Goal: Task Accomplishment & Management: Complete application form

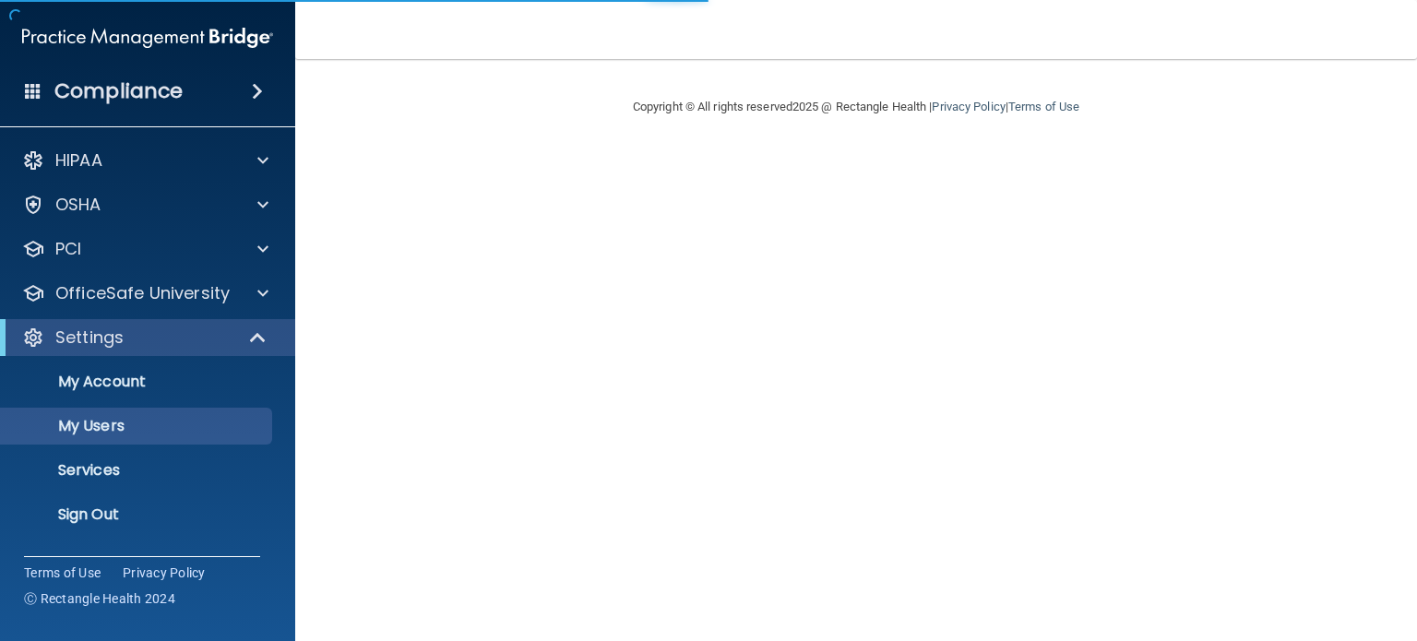
select select "20"
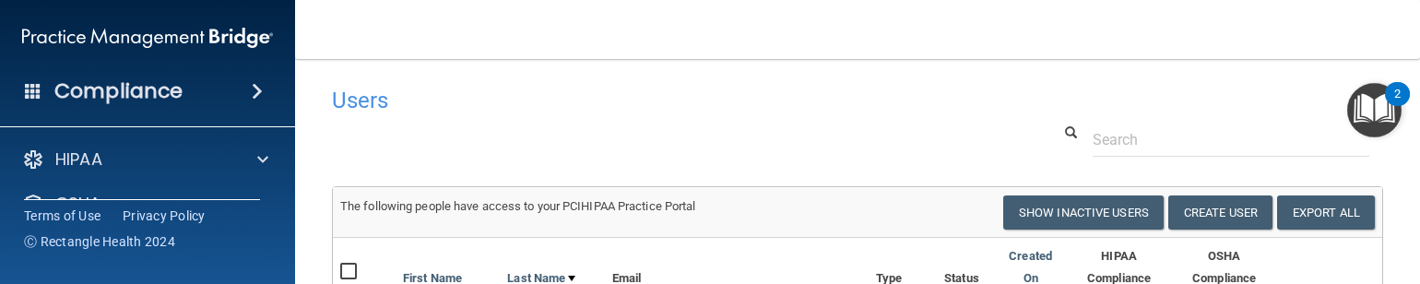
click at [312, 30] on nav "Toggle navigation [PERSON_NAME] [PERSON_NAME][EMAIL_ADDRESS][DOMAIN_NAME] Manag…" at bounding box center [857, 29] width 1125 height 59
click at [1197, 230] on button "Create User" at bounding box center [1221, 213] width 104 height 34
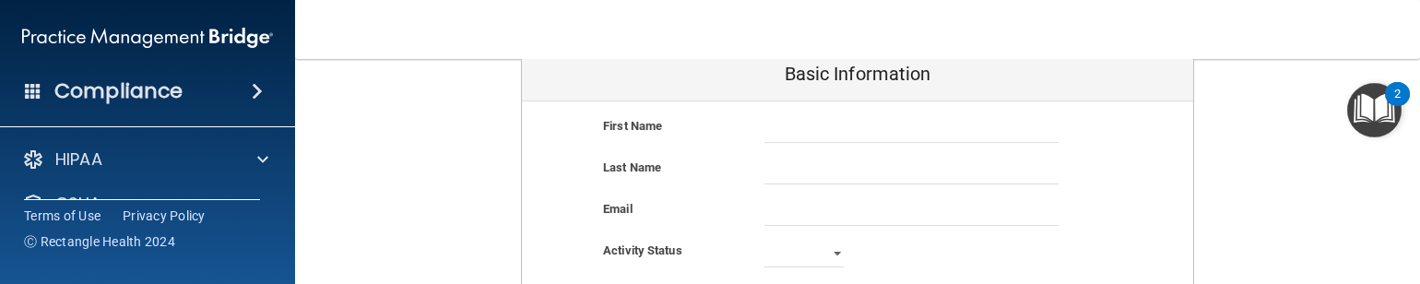
scroll to position [172, 0]
click at [853, 113] on input "text" at bounding box center [912, 127] width 294 height 28
type input "z"
type input "Adi"
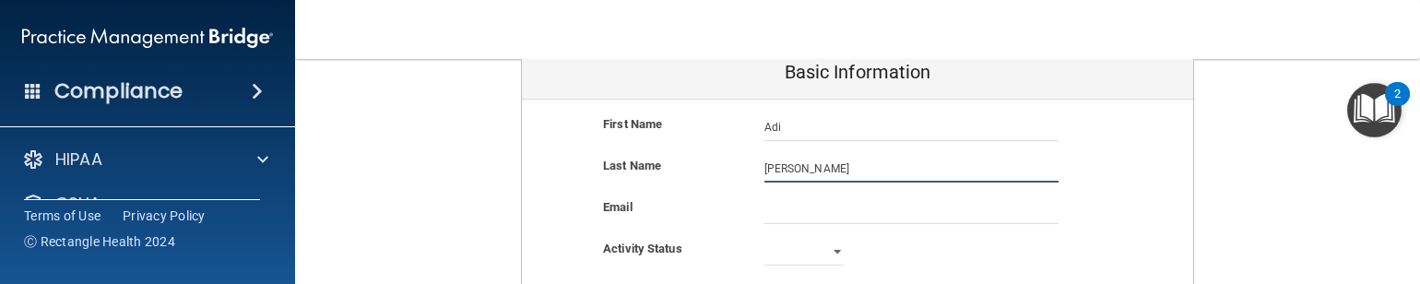
type input "[PERSON_NAME]"
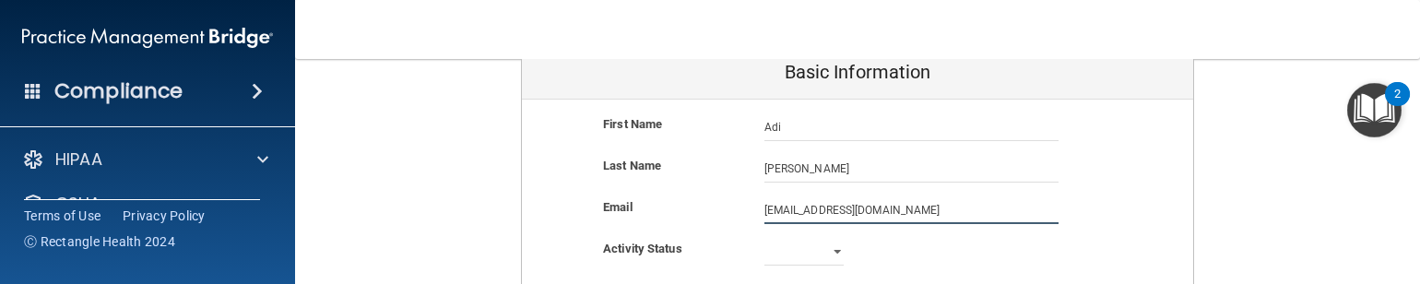
click at [838, 209] on input "[EMAIL_ADDRESS][DOMAIN_NAME]" at bounding box center [912, 210] width 294 height 28
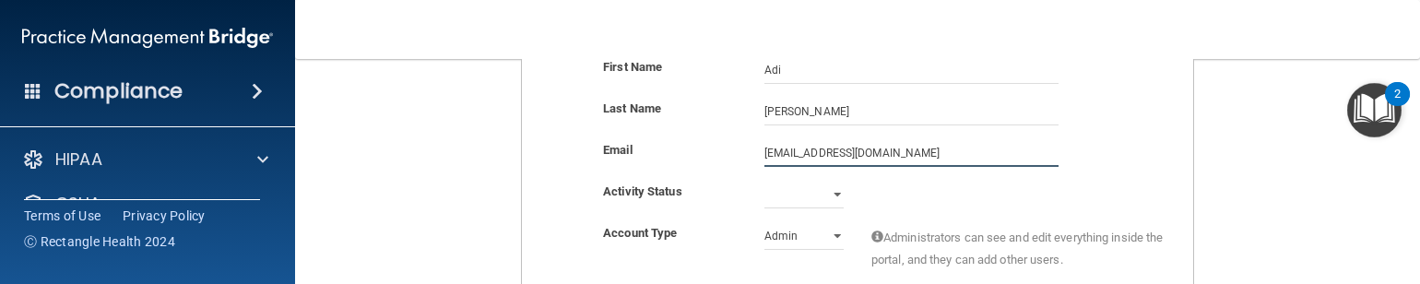
scroll to position [234, 0]
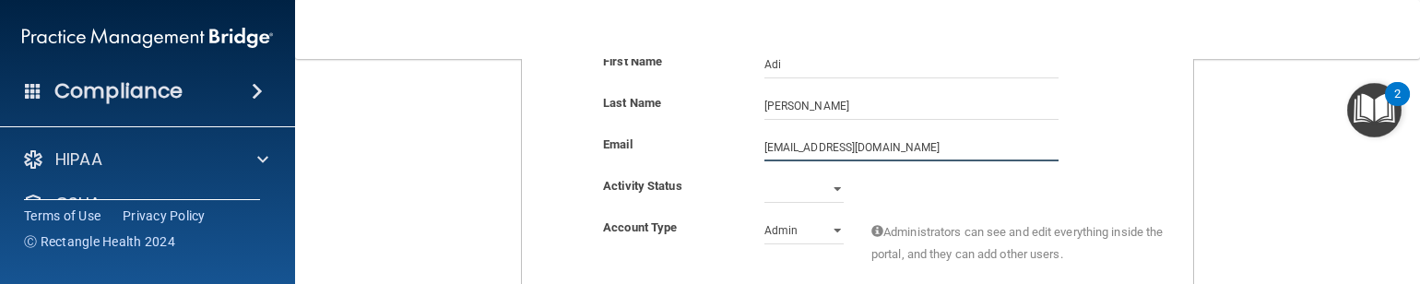
type input "[EMAIL_ADDRESS][DOMAIN_NAME]"
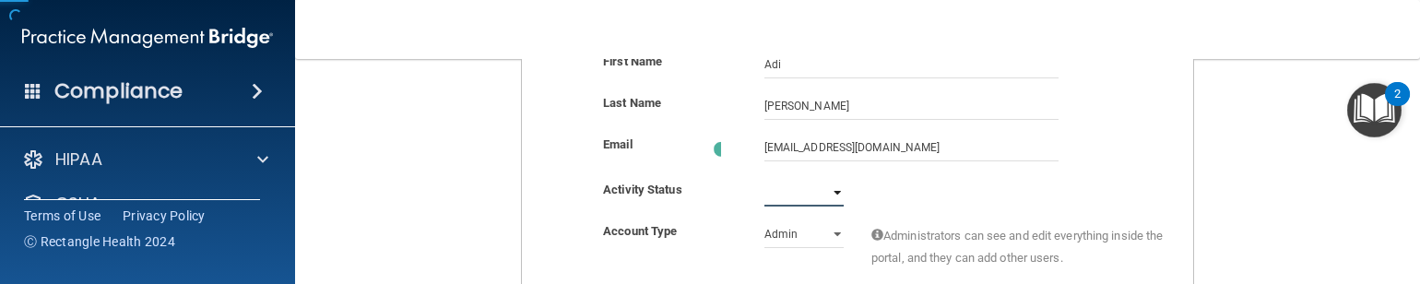
click at [832, 184] on select "Active Inactive" at bounding box center [804, 193] width 79 height 28
select select "active"
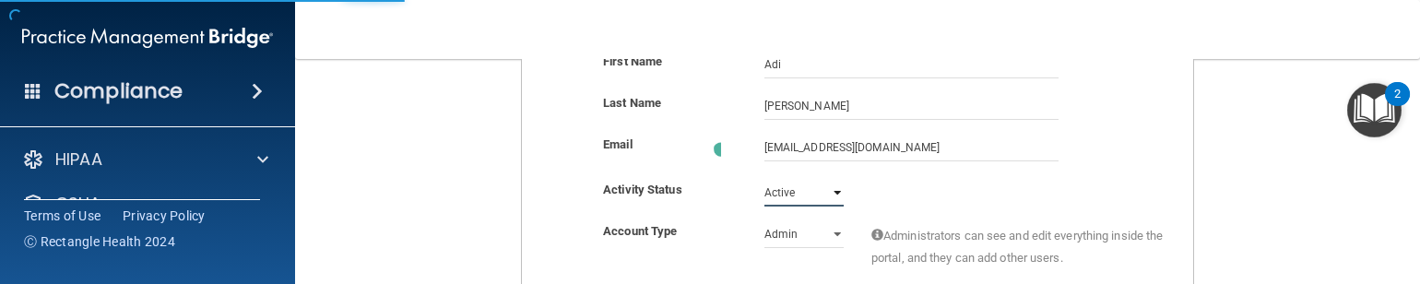
click at [765, 179] on select "Active Inactive" at bounding box center [804, 193] width 79 height 28
click at [809, 230] on select "Admin Member" at bounding box center [804, 234] width 79 height 28
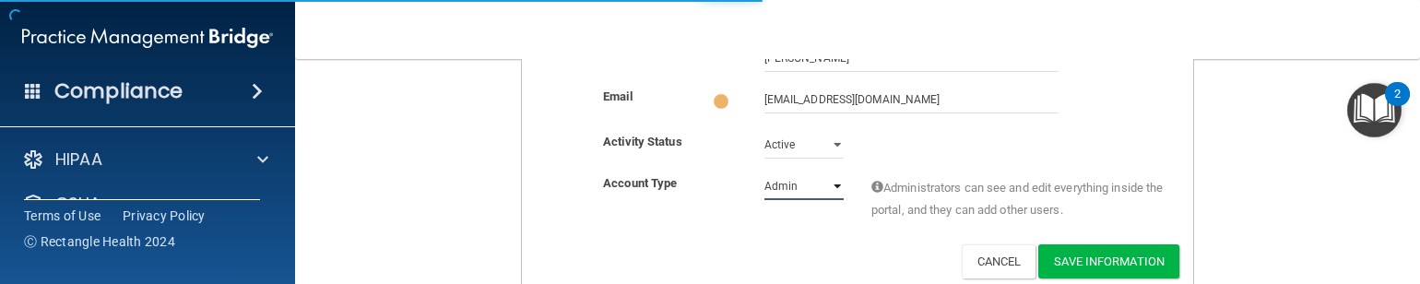
scroll to position [299, 0]
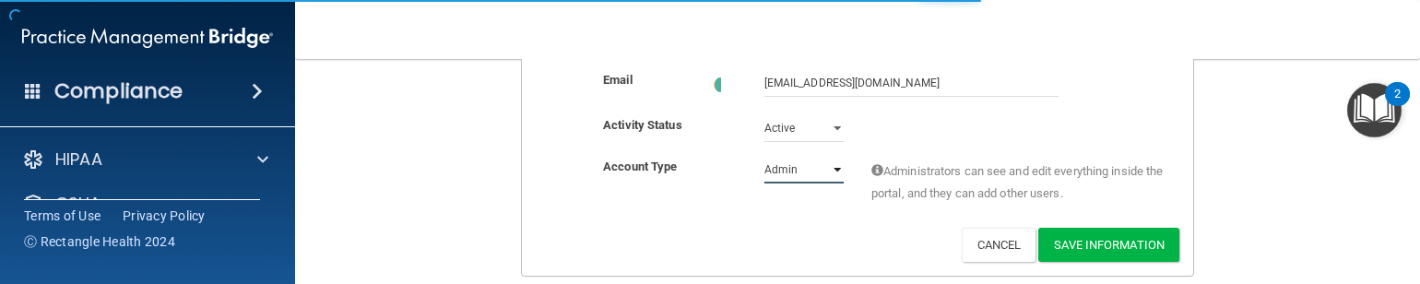
click at [830, 168] on select "Admin Member" at bounding box center [804, 170] width 79 height 28
select select "practice_member"
click at [765, 156] on select "Admin Member" at bounding box center [804, 170] width 79 height 28
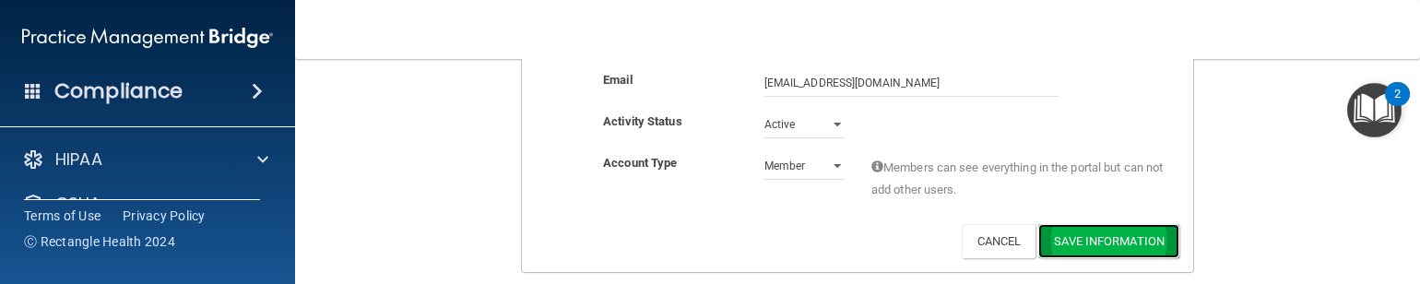
click at [1057, 240] on button "Save Information" at bounding box center [1109, 241] width 141 height 34
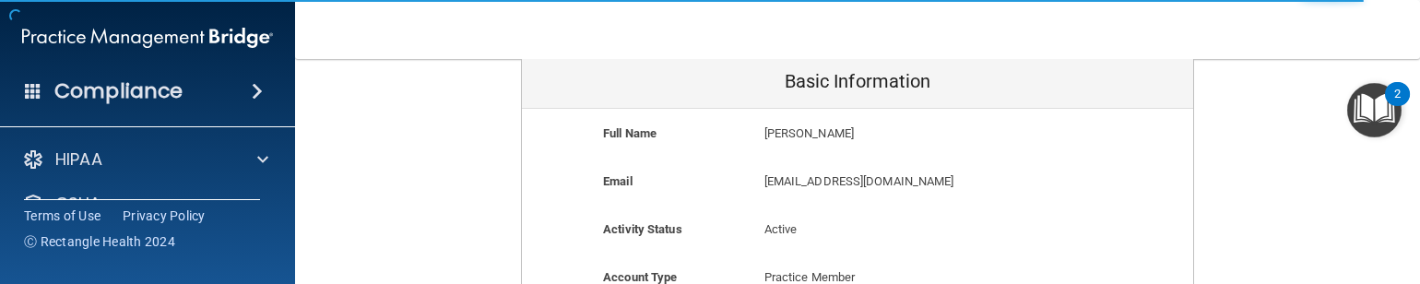
scroll to position [0, 0]
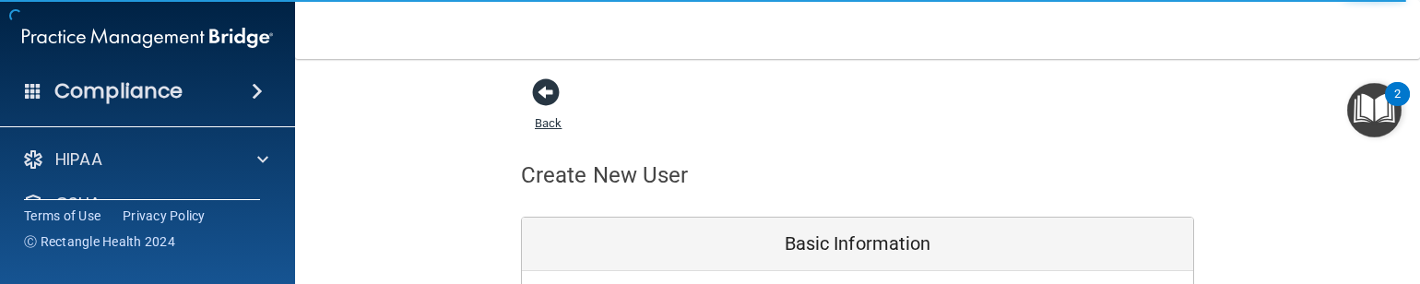
click at [547, 91] on span at bounding box center [546, 92] width 28 height 28
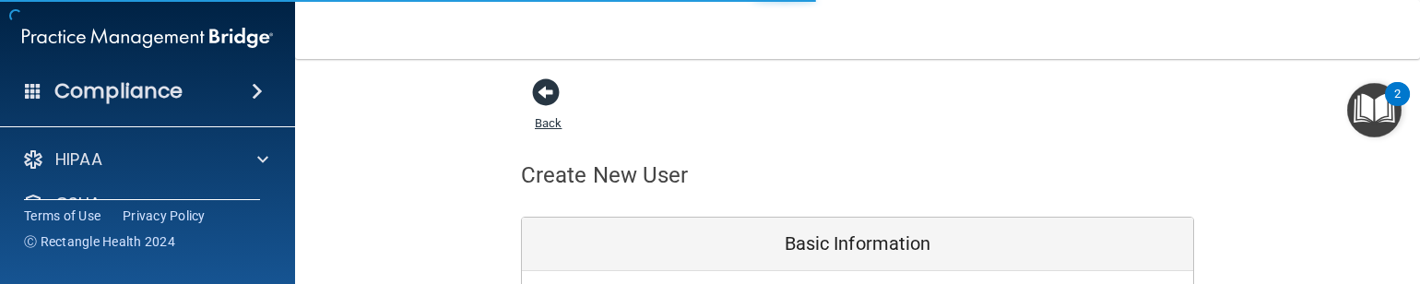
click at [547, 91] on span at bounding box center [546, 92] width 28 height 28
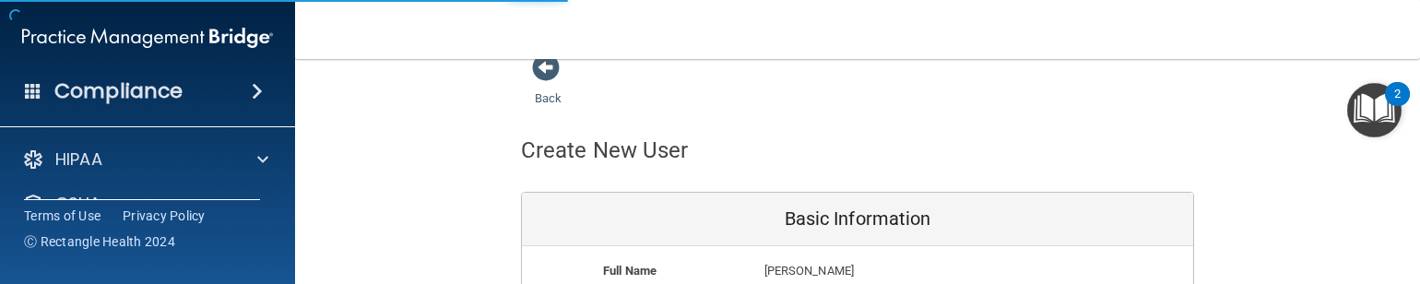
scroll to position [21, 0]
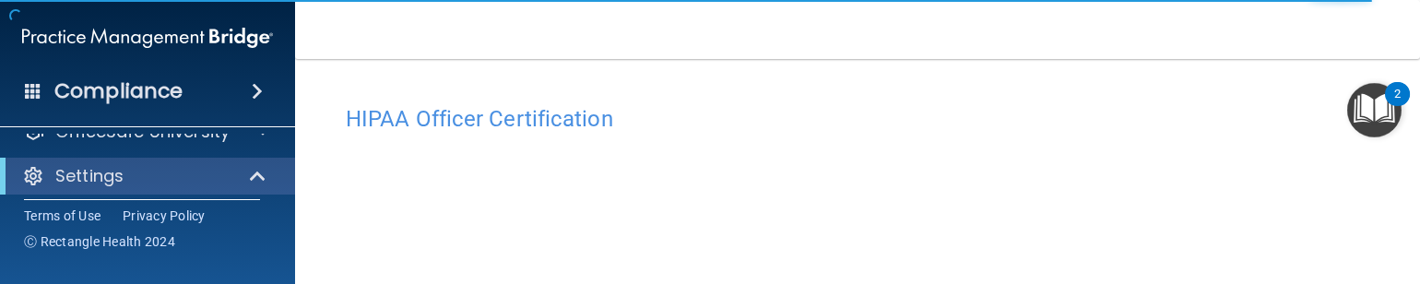
scroll to position [161, 0]
click at [122, 174] on p "Settings" at bounding box center [89, 175] width 68 height 22
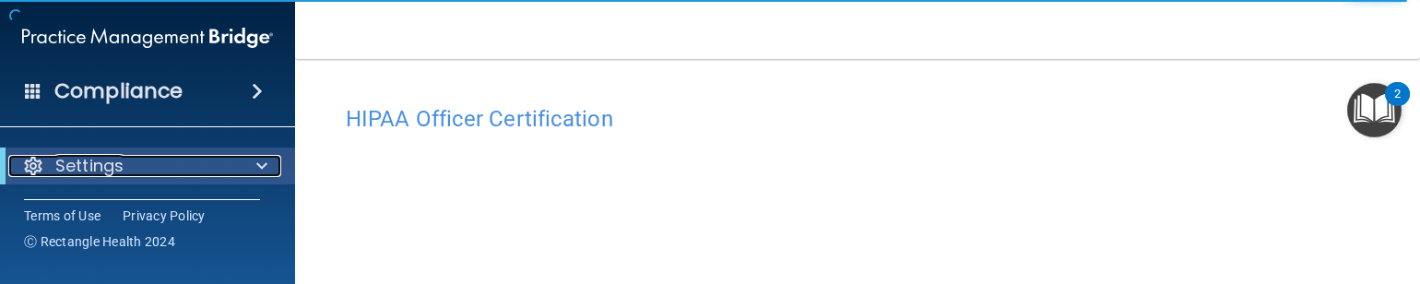
click at [122, 174] on p "Settings" at bounding box center [89, 166] width 68 height 22
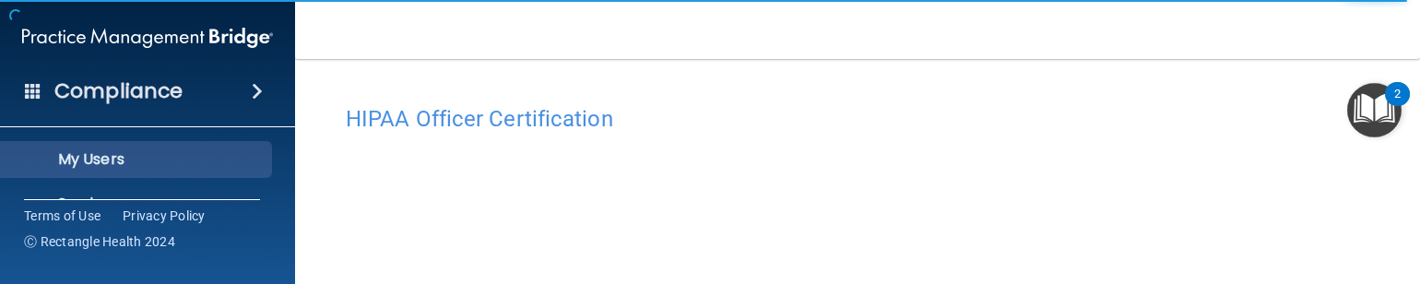
scroll to position [267, 0]
click at [114, 149] on p "My Users" at bounding box center [138, 158] width 252 height 18
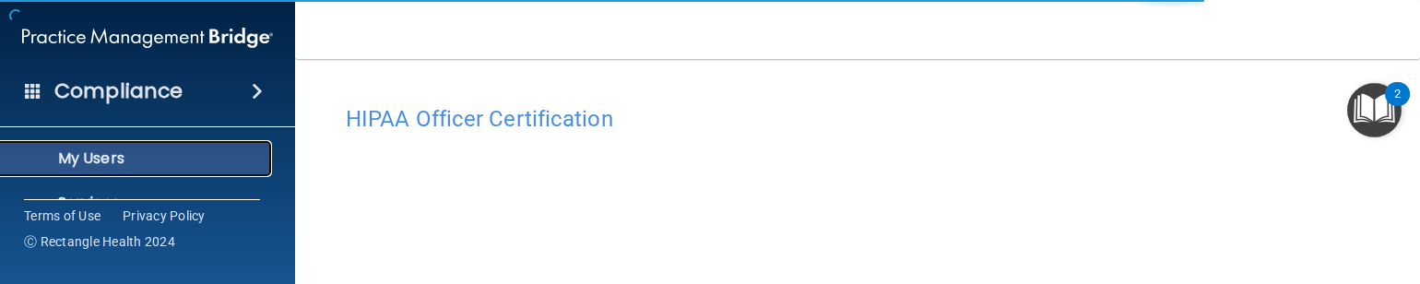
click at [137, 169] on link "My Users" at bounding box center [127, 158] width 291 height 37
click at [118, 160] on p "My Users" at bounding box center [138, 158] width 252 height 18
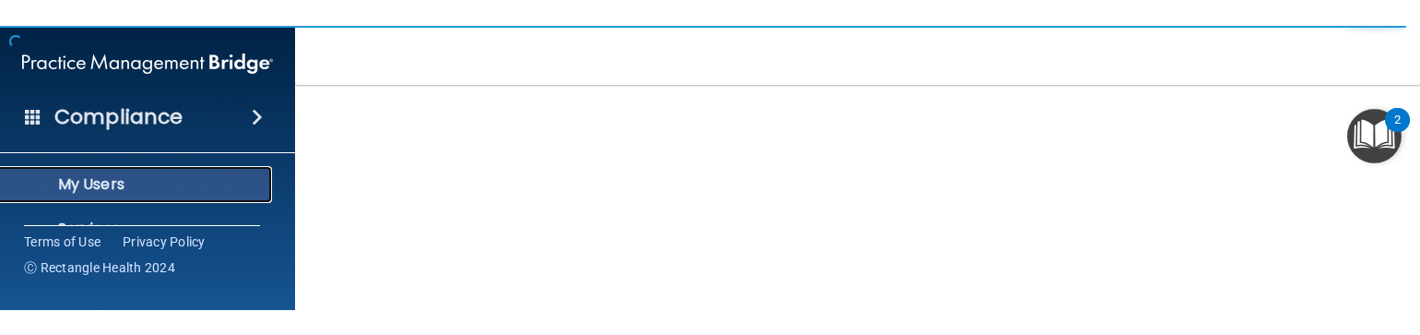
scroll to position [262, 0]
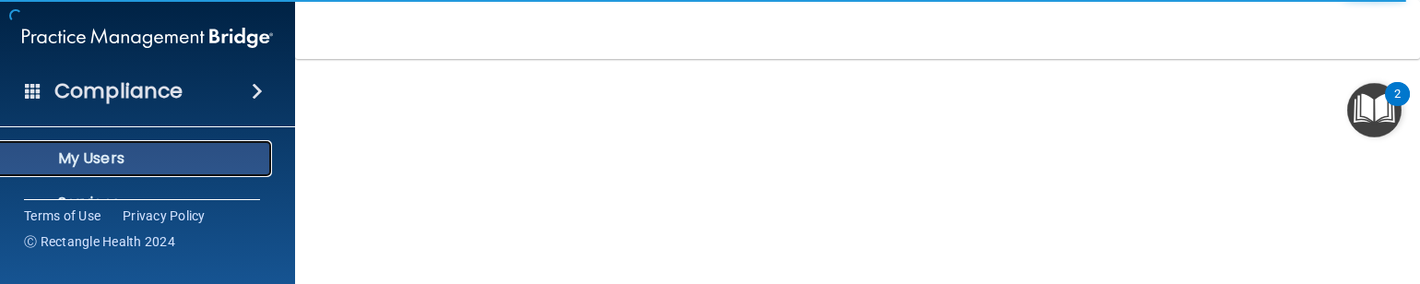
click at [92, 149] on p "My Users" at bounding box center [138, 158] width 252 height 18
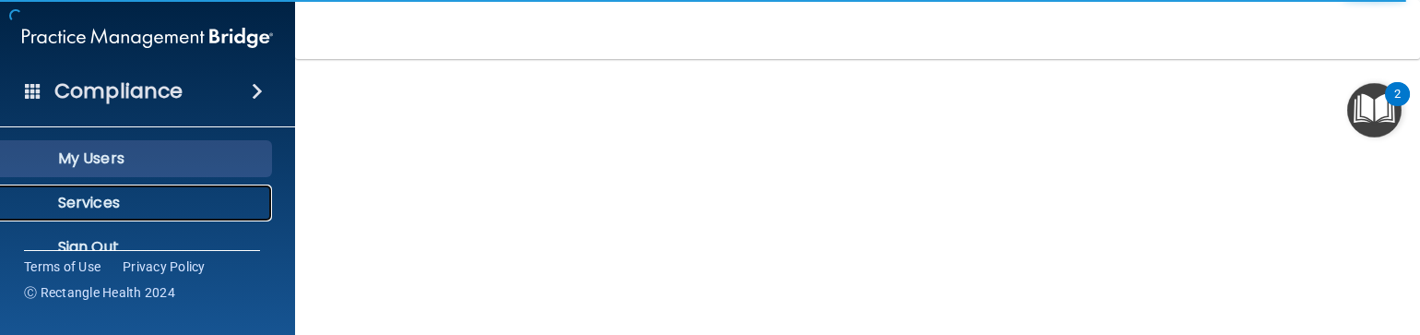
click at [109, 198] on p "Services" at bounding box center [138, 203] width 252 height 18
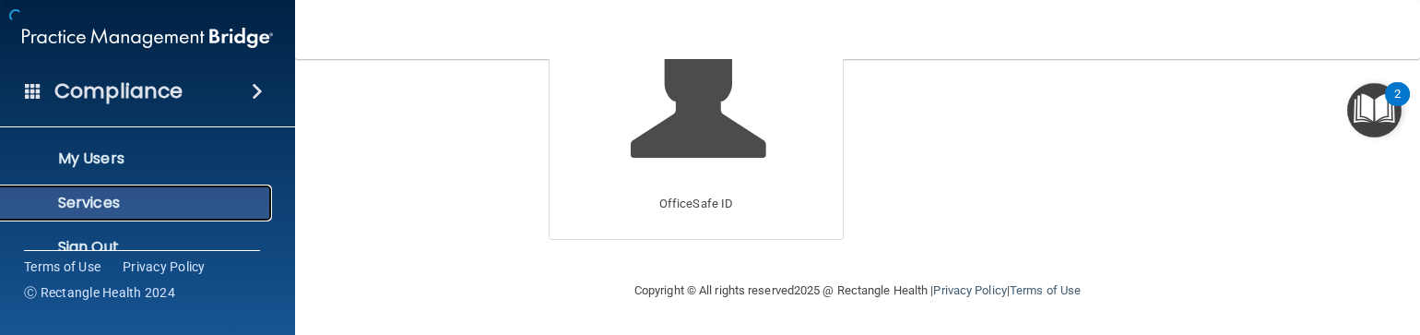
scroll to position [177, 0]
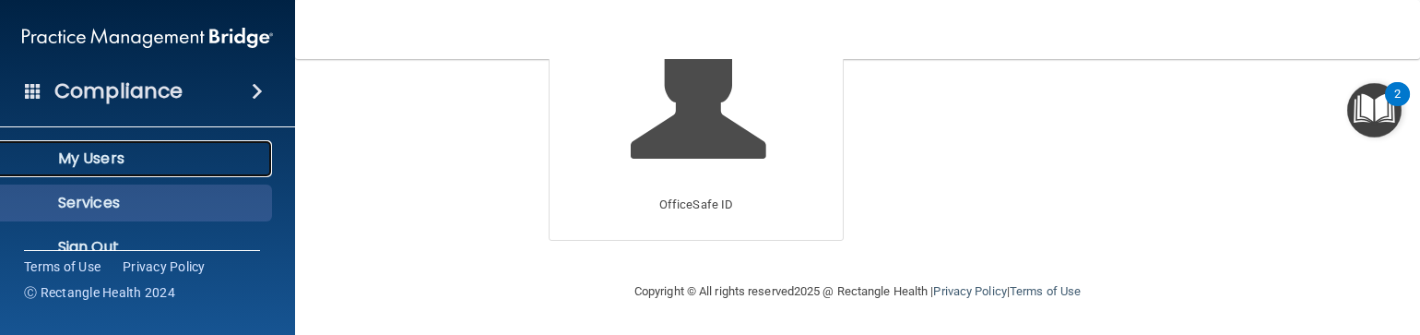
click at [115, 144] on link "My Users" at bounding box center [127, 158] width 291 height 37
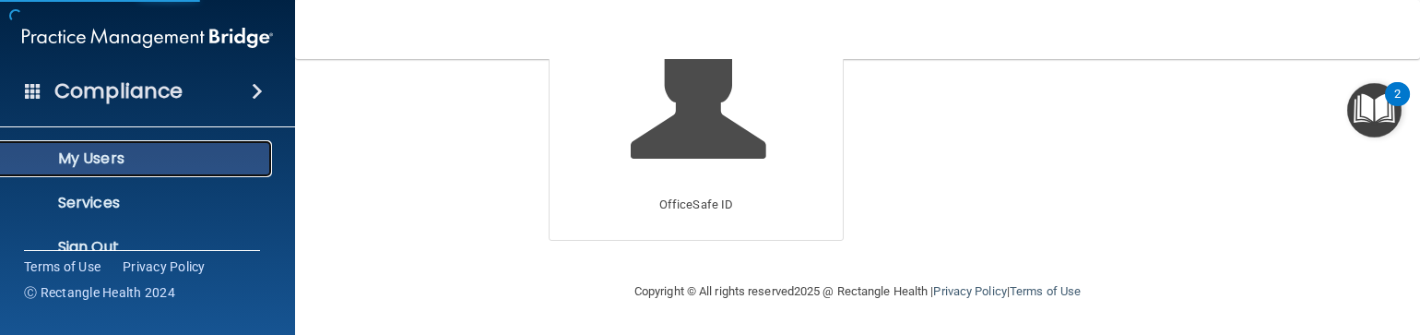
scroll to position [349, 0]
select select "20"
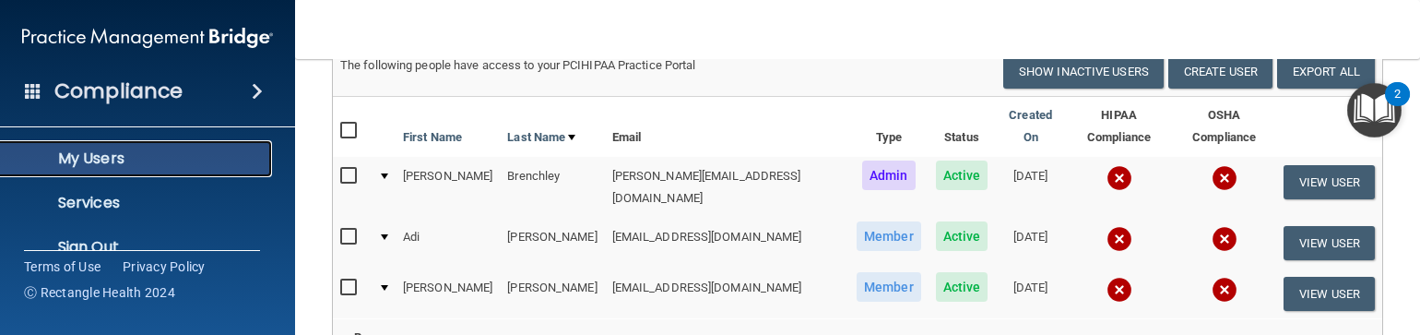
scroll to position [140, 0]
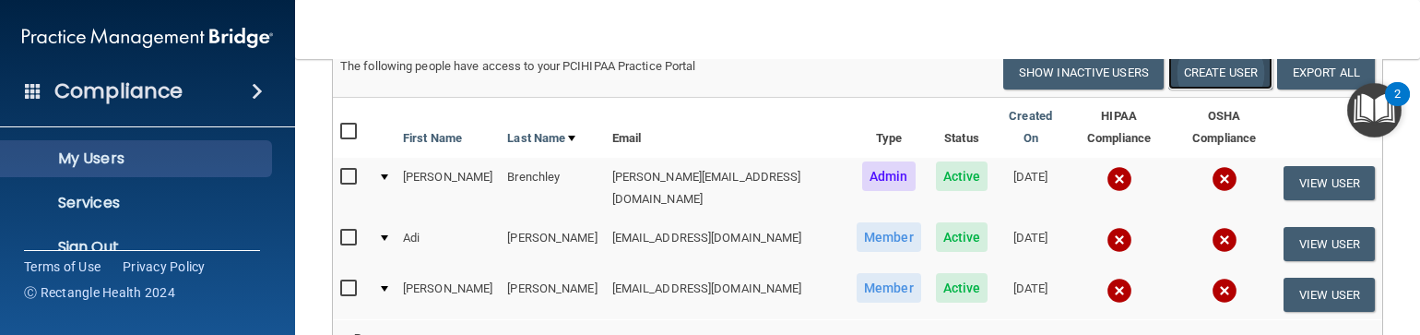
click at [1188, 89] on button "Create User" at bounding box center [1221, 72] width 104 height 34
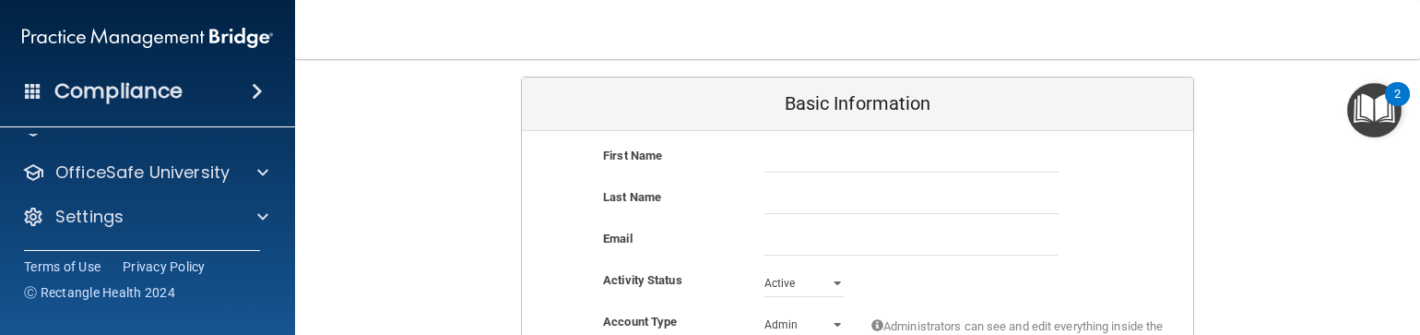
scroll to position [120, 0]
click at [816, 160] on input "text" at bounding box center [912, 159] width 294 height 28
type input "Ale"
type input "Briffault"
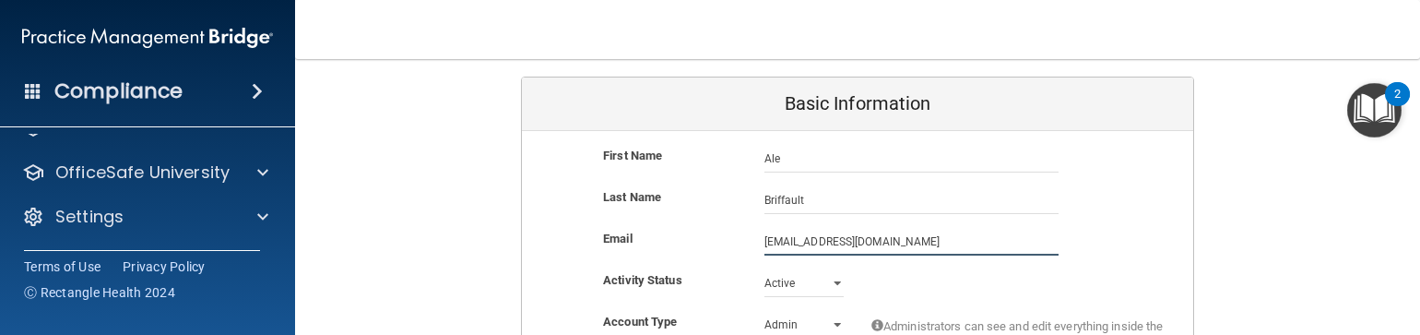
scroll to position [215, 0]
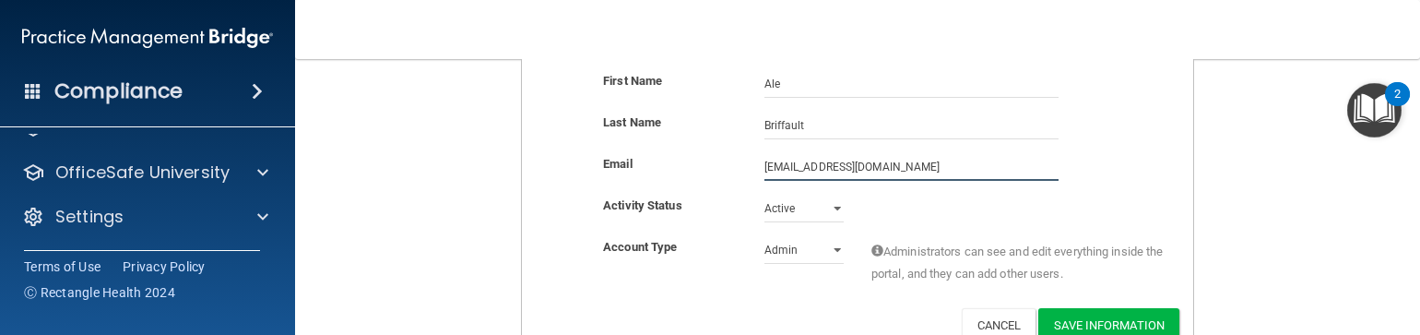
type input "[EMAIL_ADDRESS][DOMAIN_NAME]"
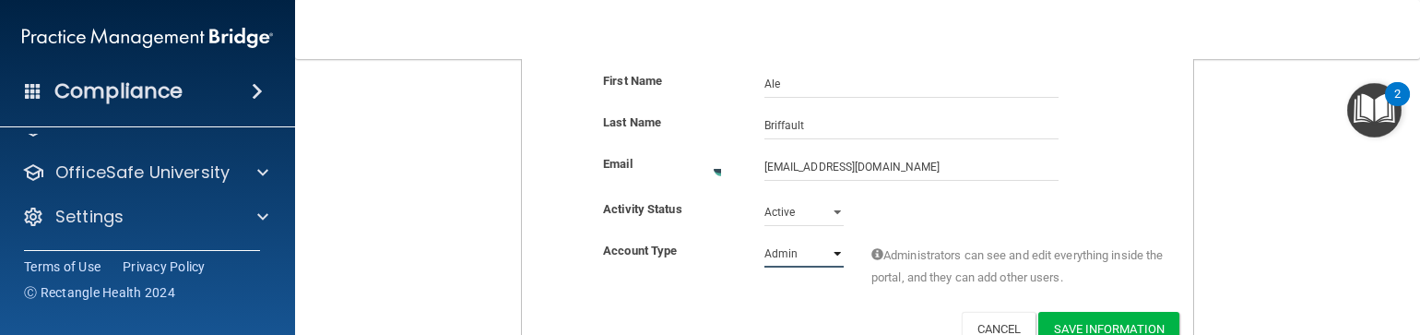
click at [827, 246] on select "Admin Member" at bounding box center [804, 254] width 79 height 28
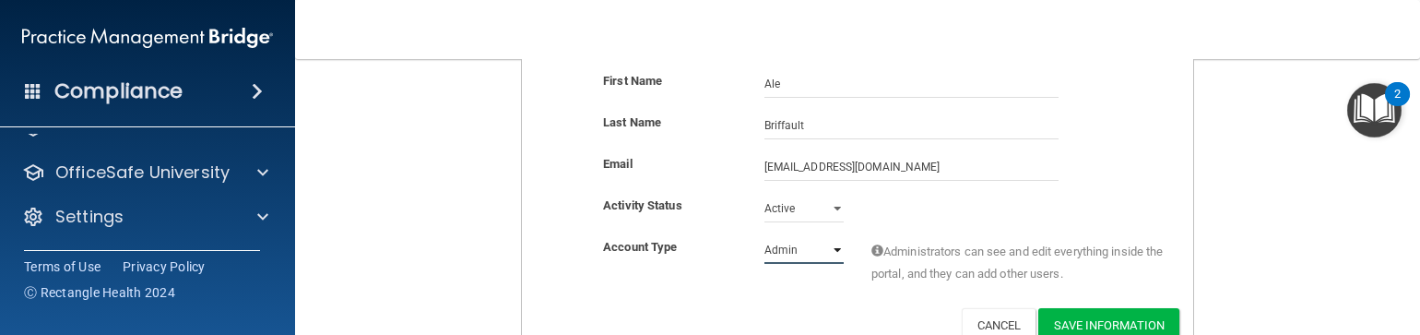
select select "practice_member"
click at [765, 236] on select "Admin Member" at bounding box center [804, 250] width 79 height 28
click at [1072, 320] on button "Save Information" at bounding box center [1109, 325] width 141 height 34
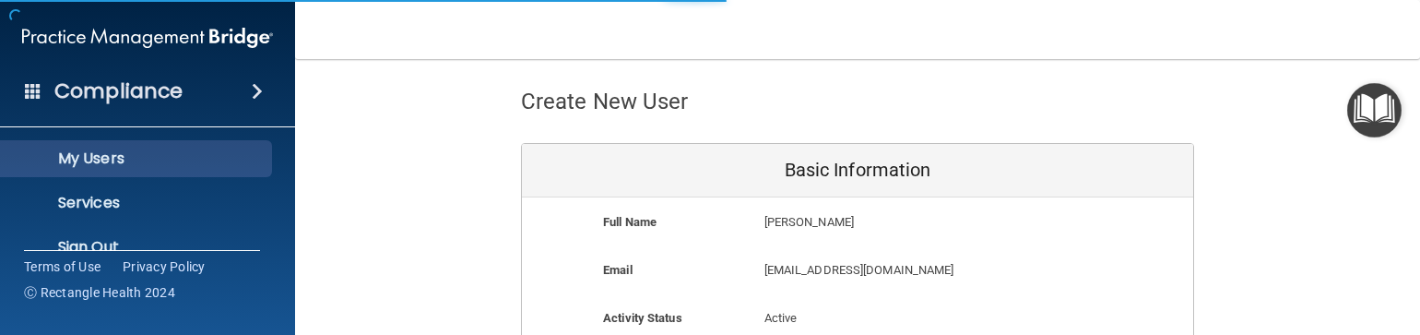
scroll to position [71, 0]
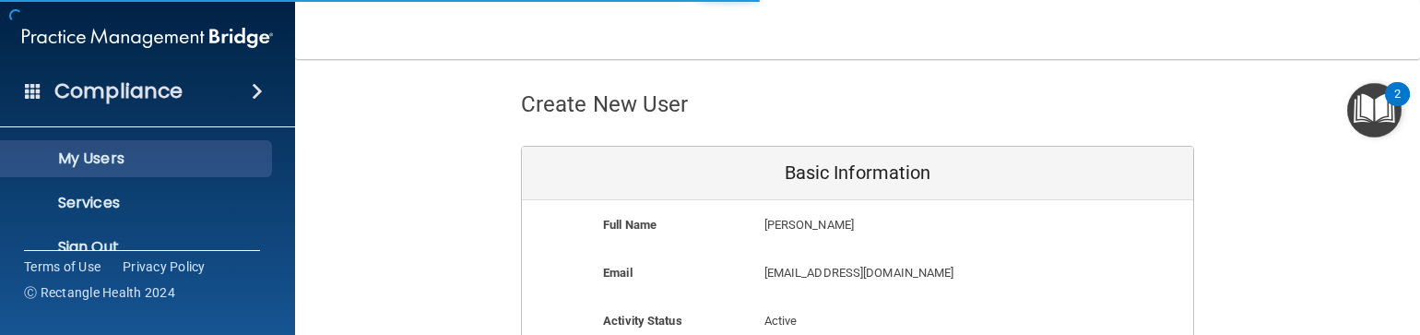
select select "20"
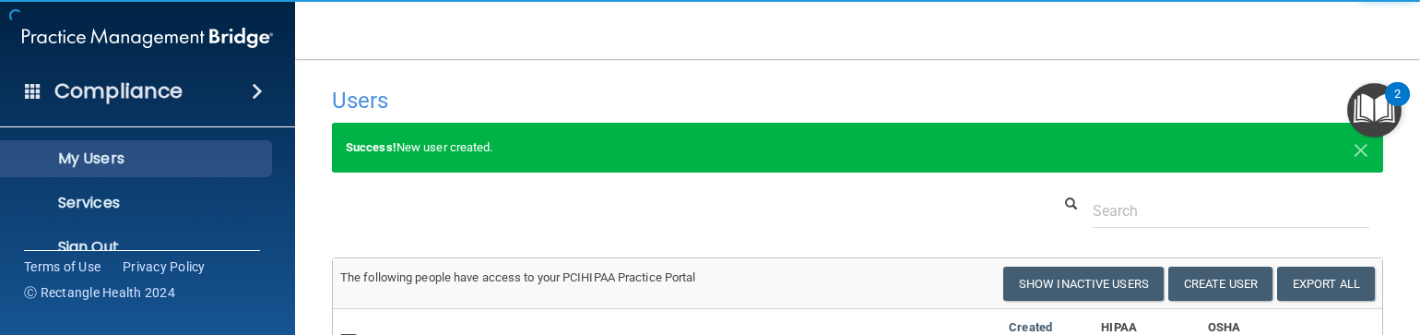
scroll to position [0, 0]
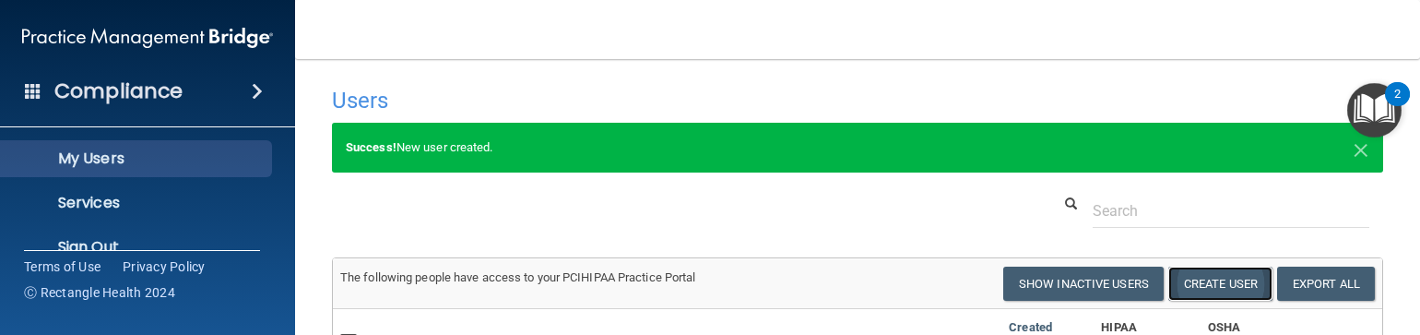
click at [1181, 301] on button "Create User" at bounding box center [1221, 284] width 104 height 34
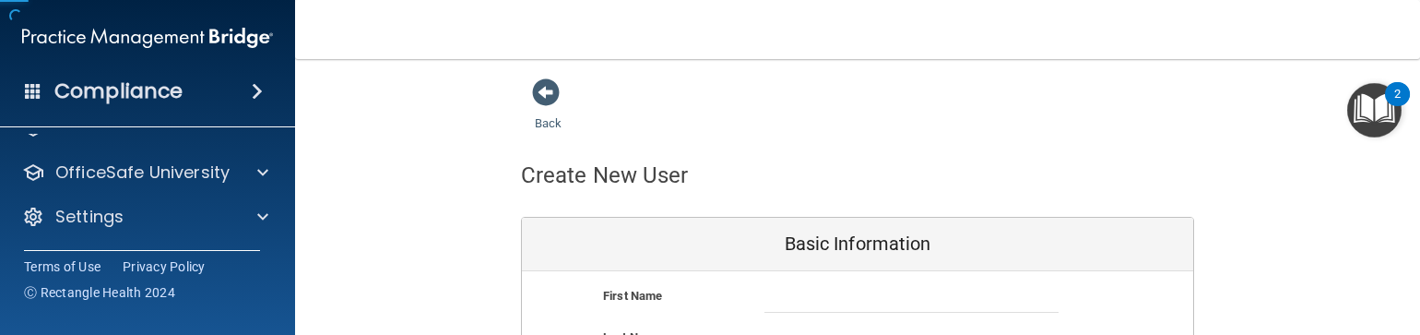
scroll to position [120, 0]
click at [787, 289] on input "text" at bounding box center [912, 299] width 294 height 28
type input "[PERSON_NAME]"
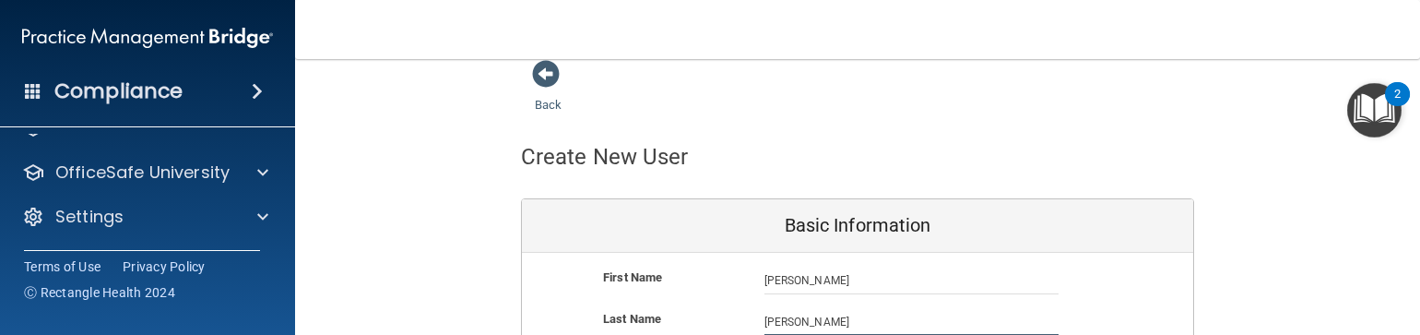
type input "[PERSON_NAME]"
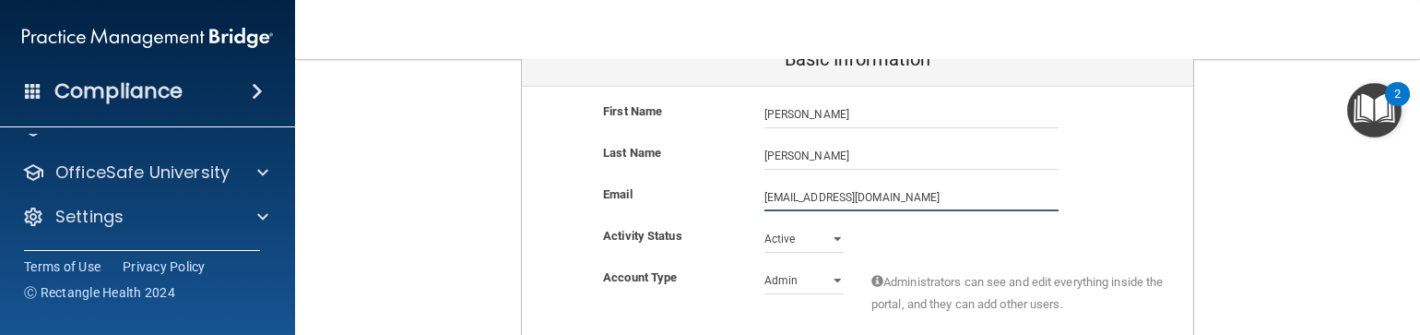
type input "[EMAIL_ADDRESS][DOMAIN_NAME]"
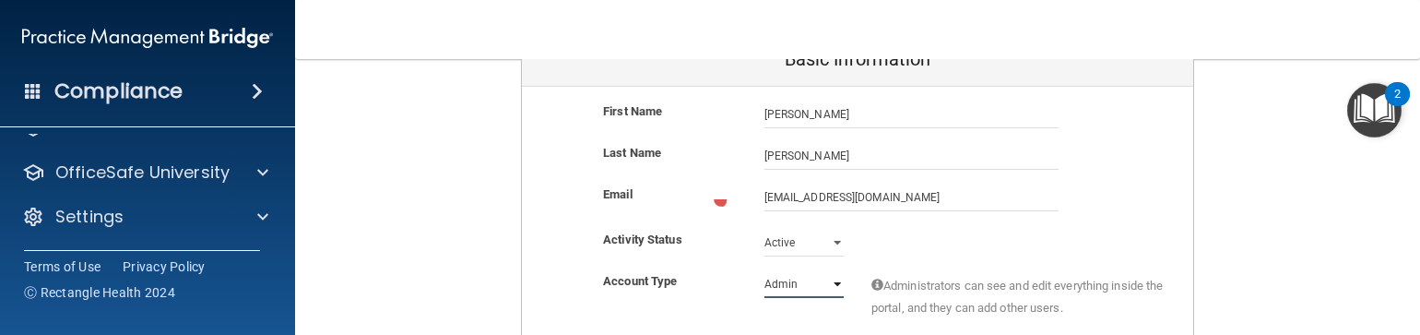
click at [829, 282] on select "Admin Member" at bounding box center [804, 284] width 79 height 28
select select "practice_member"
click at [765, 267] on select "Admin Member" at bounding box center [804, 281] width 79 height 28
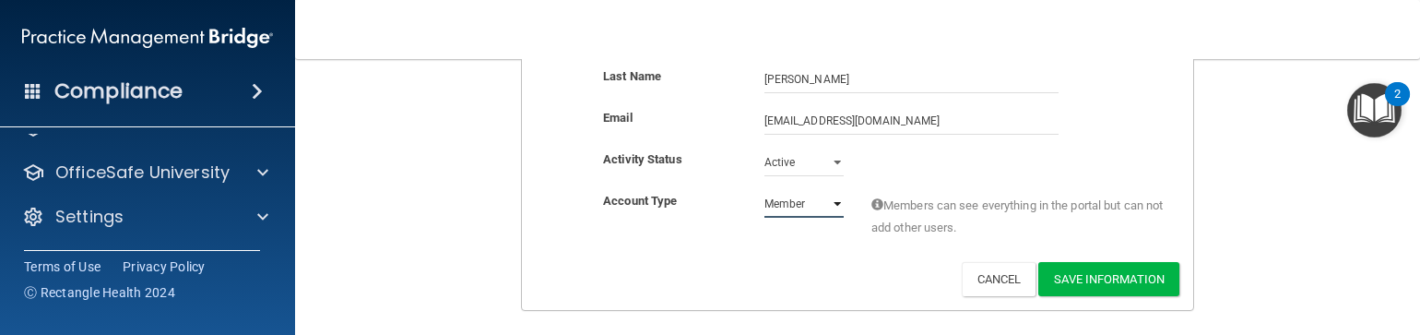
scroll to position [262, 0]
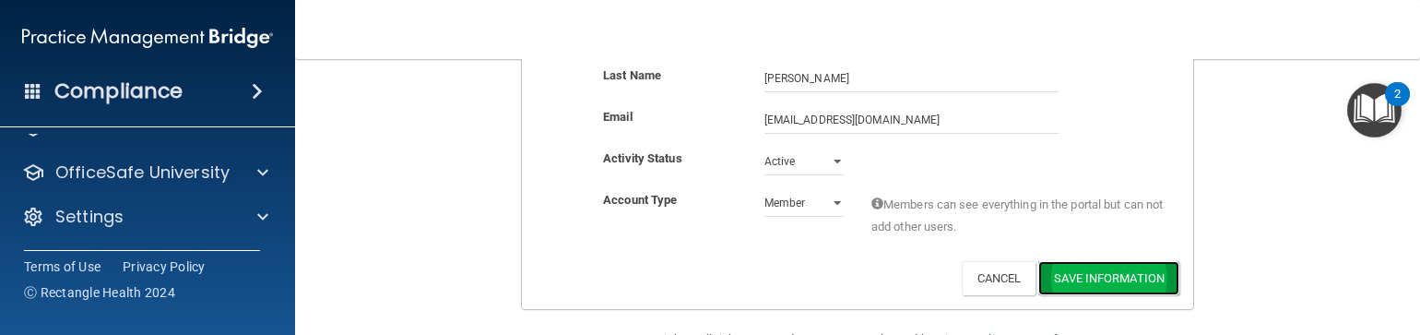
click at [1054, 281] on button "Save Information" at bounding box center [1109, 278] width 141 height 34
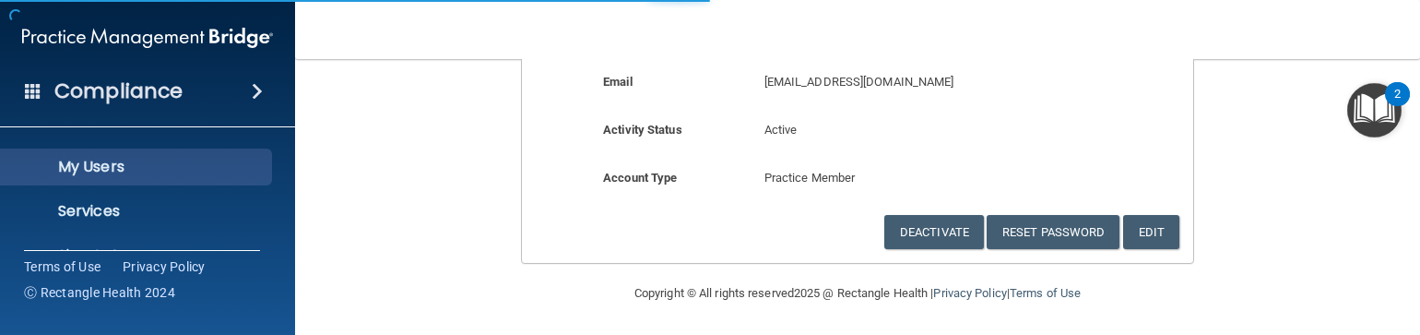
scroll to position [267, 0]
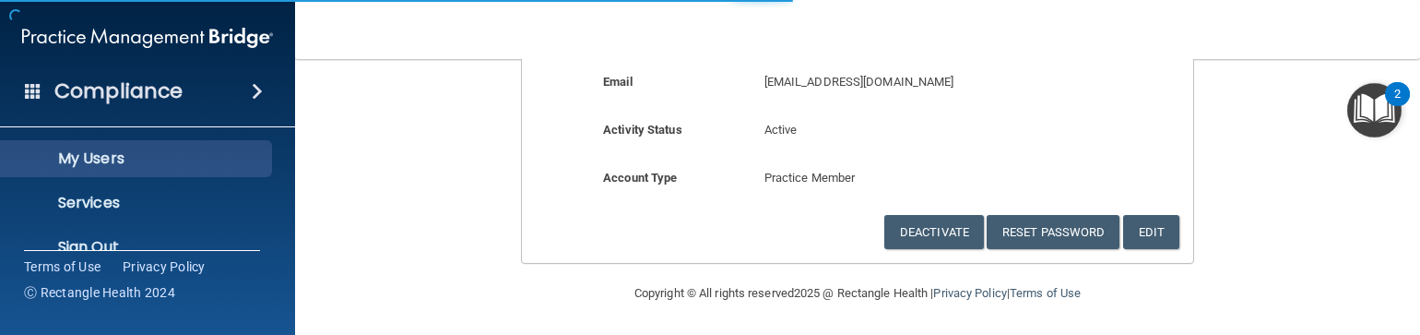
select select "20"
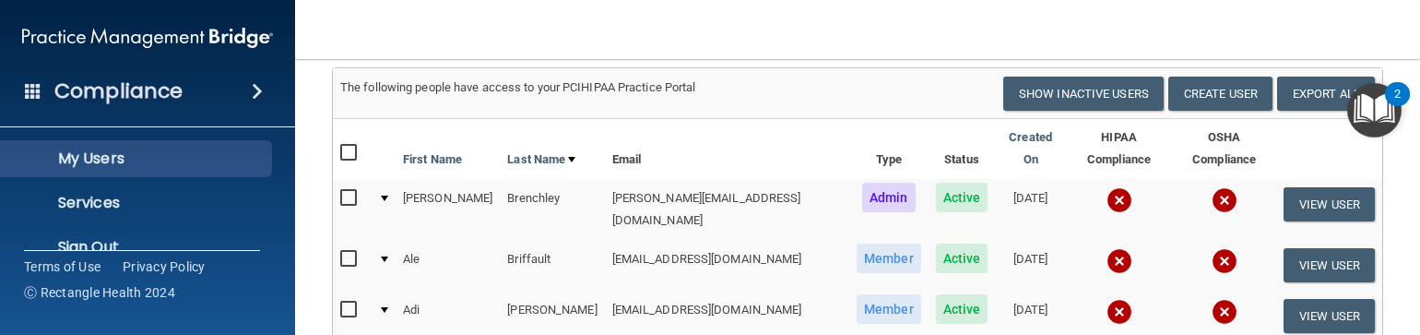
scroll to position [182, 0]
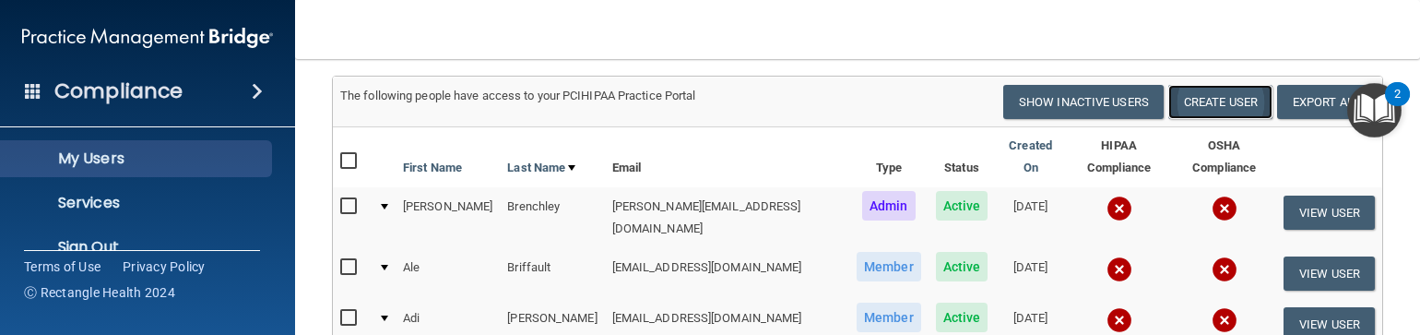
click at [1210, 119] on button "Create User" at bounding box center [1221, 102] width 104 height 34
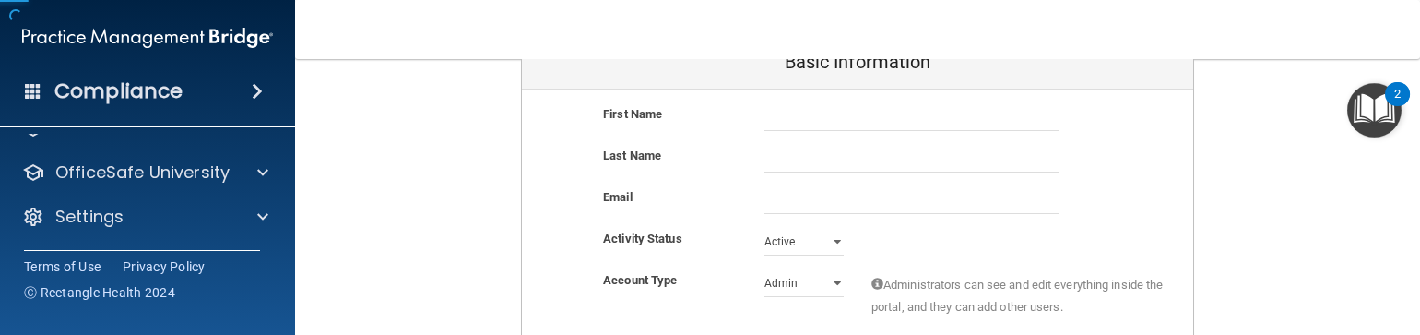
scroll to position [120, 0]
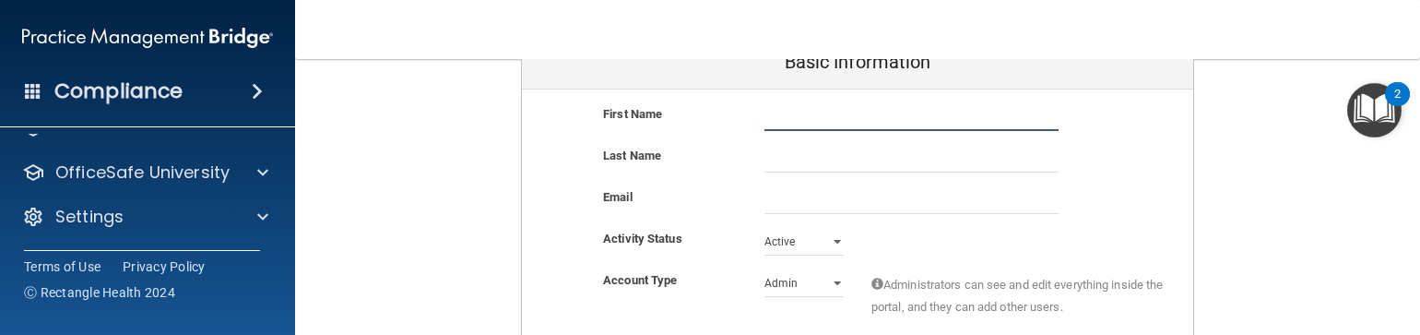
click at [813, 120] on input "text" at bounding box center [912, 117] width 294 height 28
type input "[PERSON_NAME]"
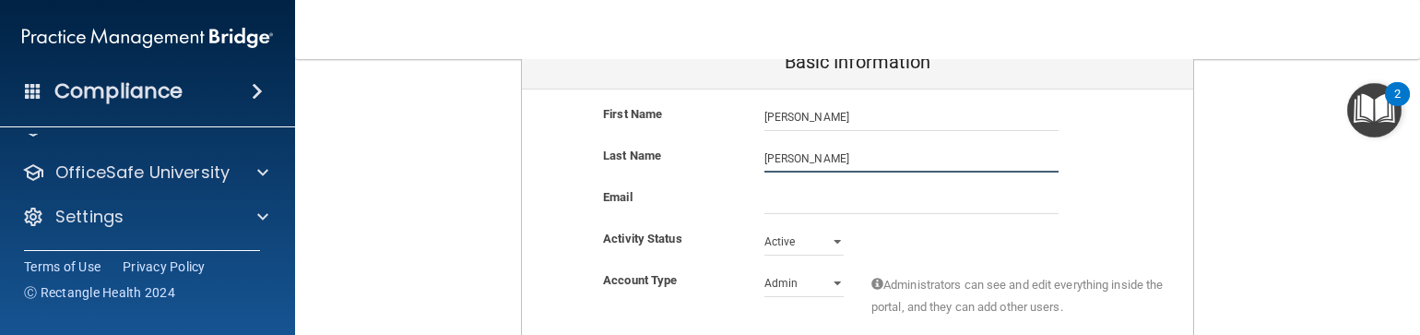
type input "[PERSON_NAME]"
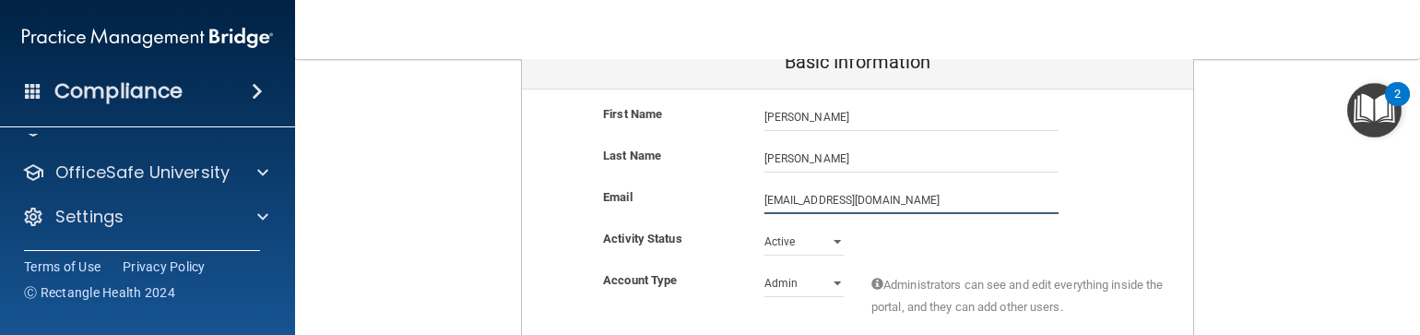
type input "[EMAIL_ADDRESS][DOMAIN_NAME]"
click at [771, 285] on select "Admin Member" at bounding box center [804, 283] width 79 height 28
select select "practice_member"
click at [765, 269] on select "Admin Member" at bounding box center [804, 283] width 79 height 28
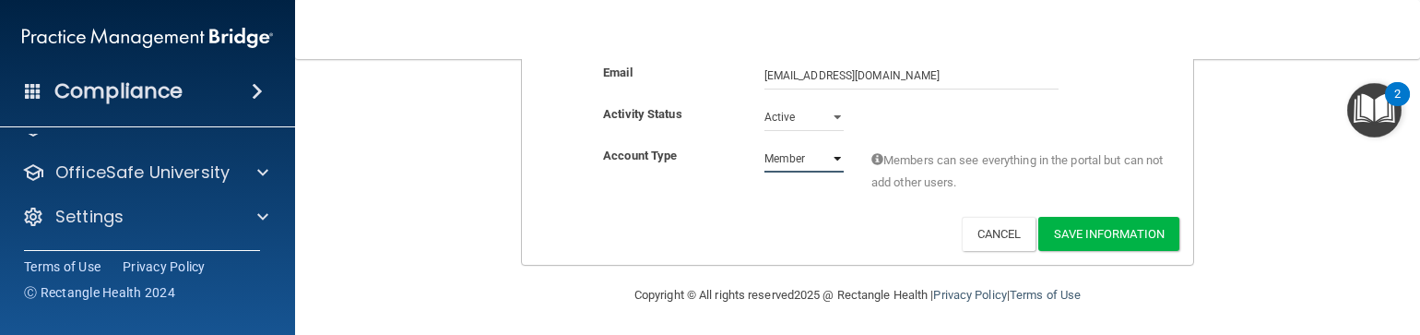
scroll to position [310, 0]
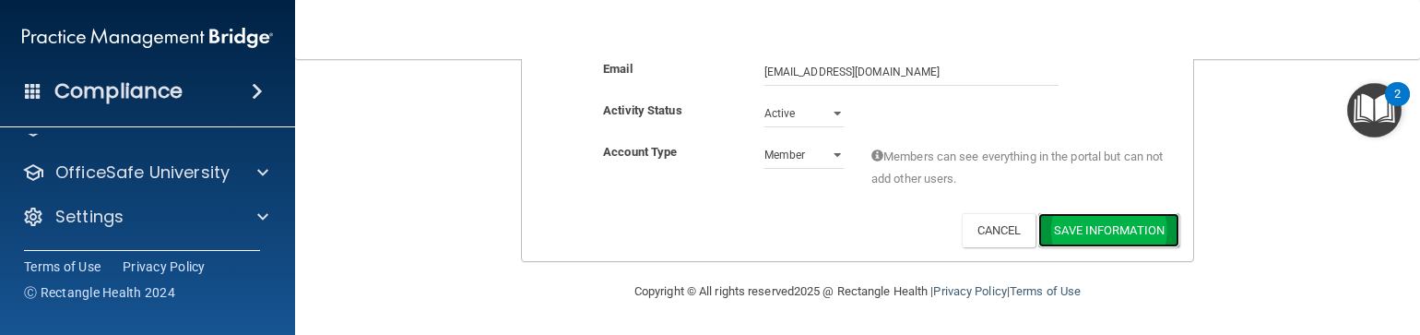
click at [1091, 226] on button "Save Information" at bounding box center [1109, 230] width 141 height 34
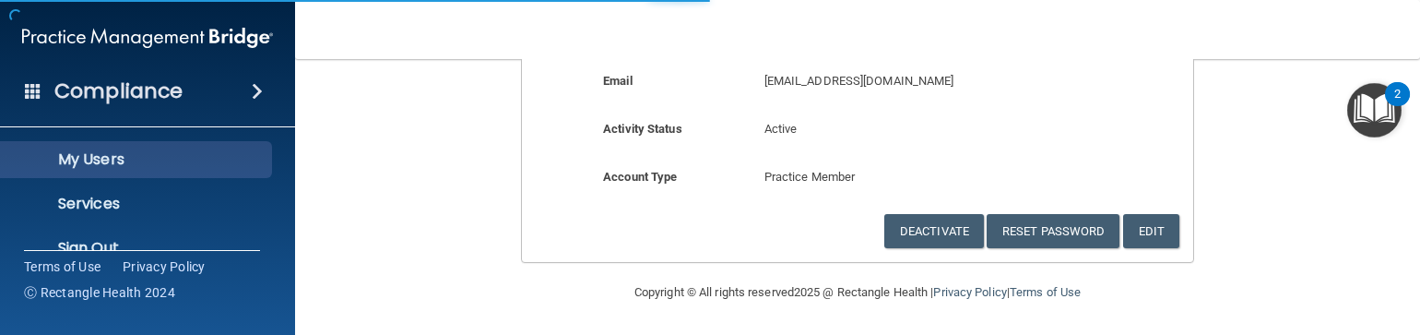
scroll to position [267, 0]
select select "20"
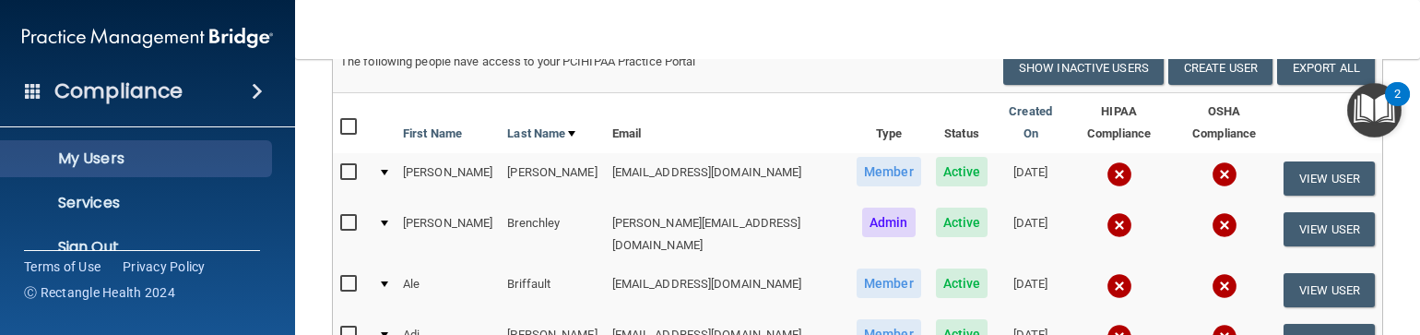
scroll to position [171, 0]
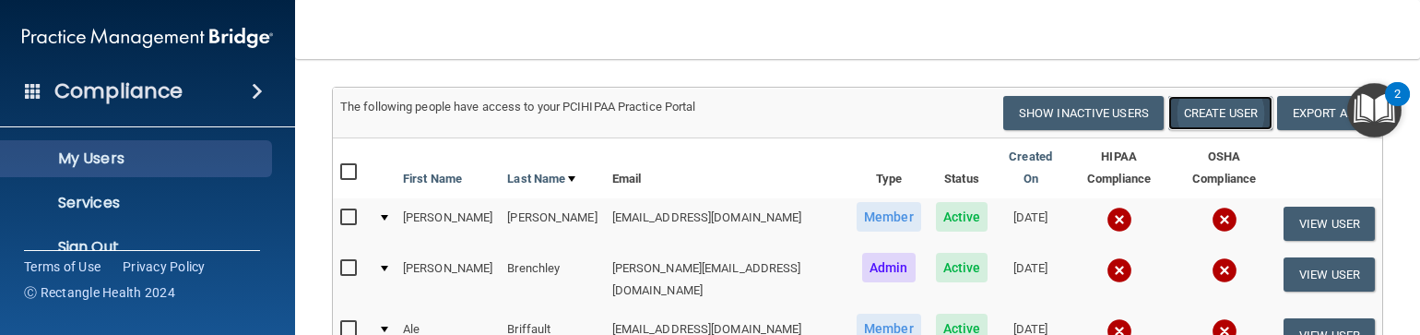
click at [1206, 130] on button "Create User" at bounding box center [1221, 113] width 104 height 34
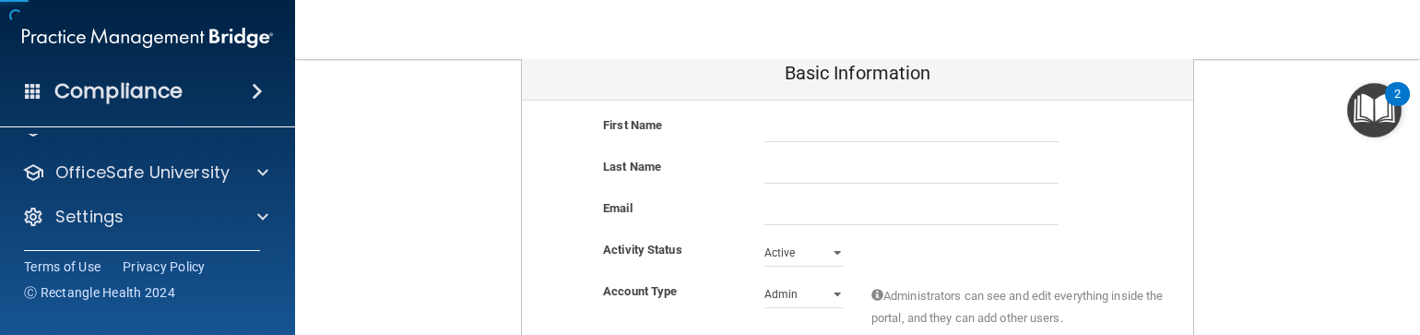
scroll to position [120, 0]
click at [811, 139] on input "text" at bounding box center [912, 128] width 294 height 28
type input "[PERSON_NAME]"
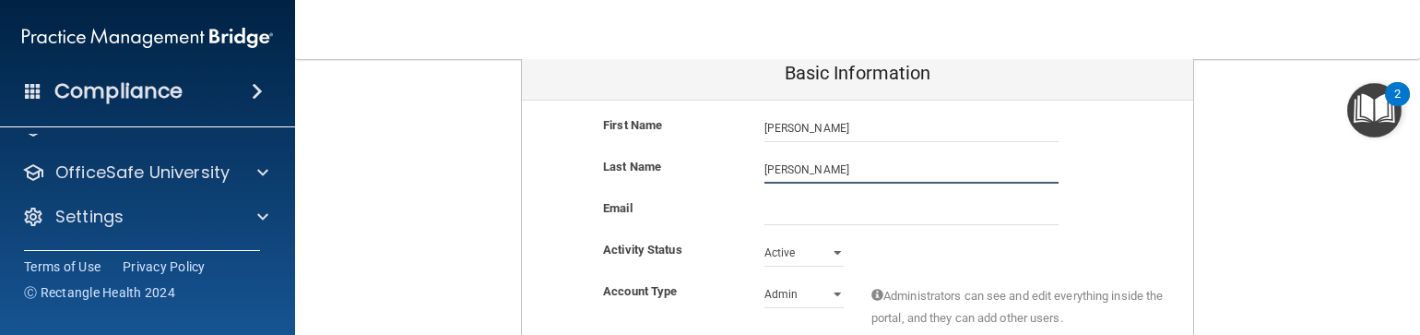
type input "[PERSON_NAME]"
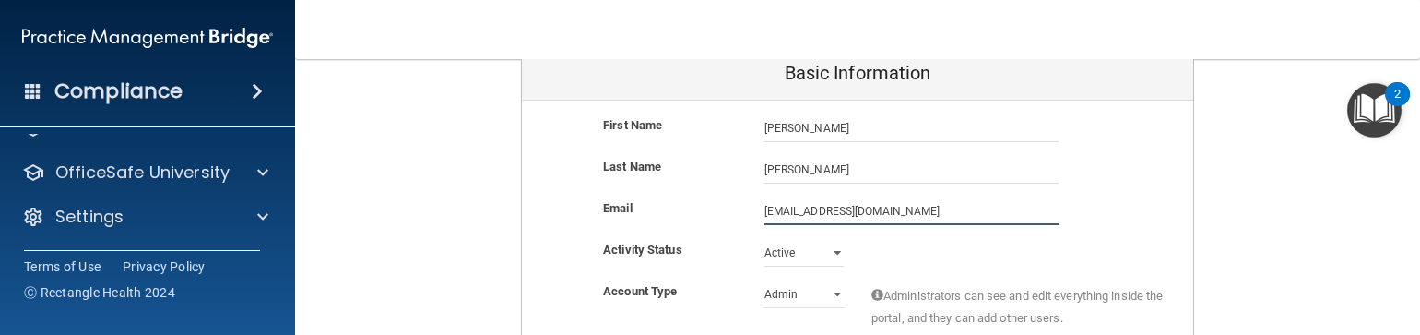
type input "[EMAIL_ADDRESS][DOMAIN_NAME]"
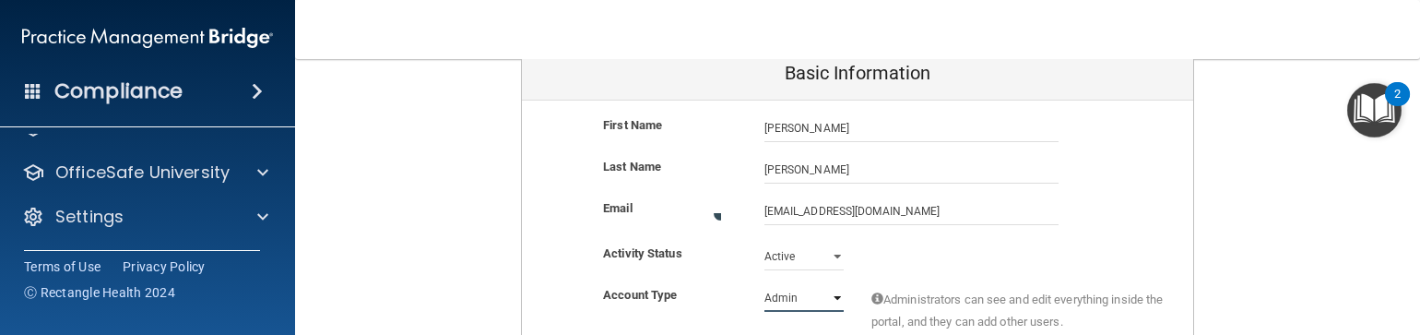
click at [822, 291] on select "Admin Member" at bounding box center [804, 298] width 79 height 28
select select "practice_member"
click at [765, 280] on select "Admin Member" at bounding box center [804, 294] width 79 height 28
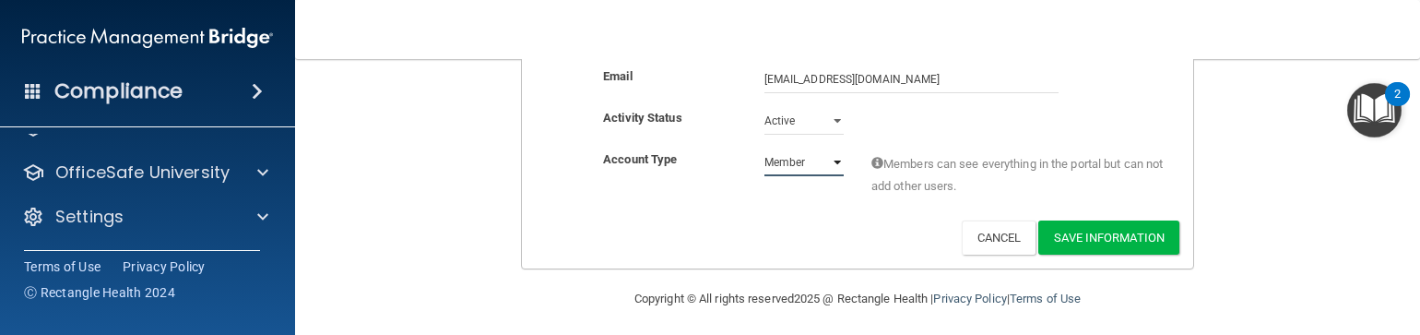
scroll to position [302, 0]
click at [1118, 239] on button "Save Information" at bounding box center [1109, 238] width 141 height 34
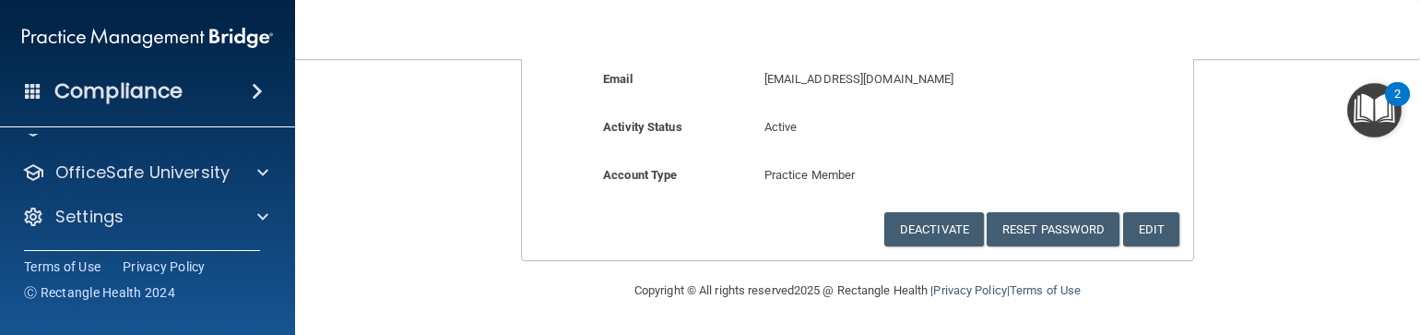
scroll to position [263, 0]
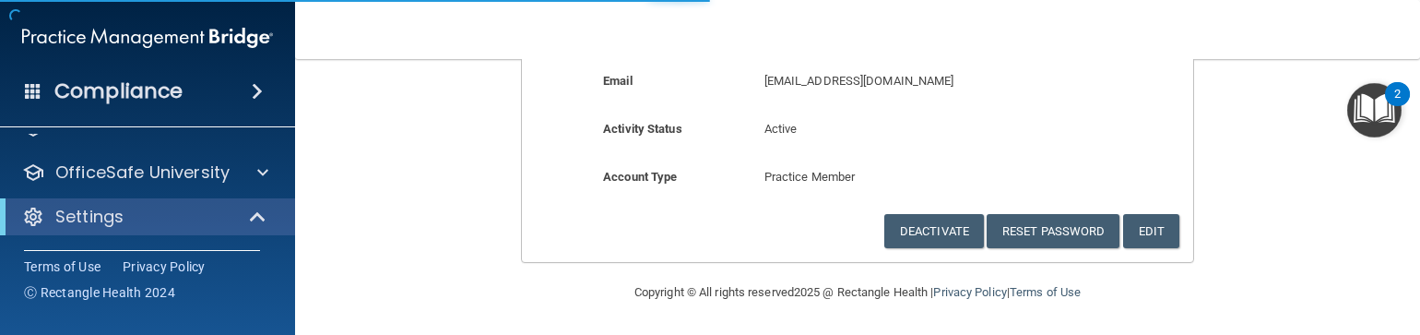
scroll to position [267, 0]
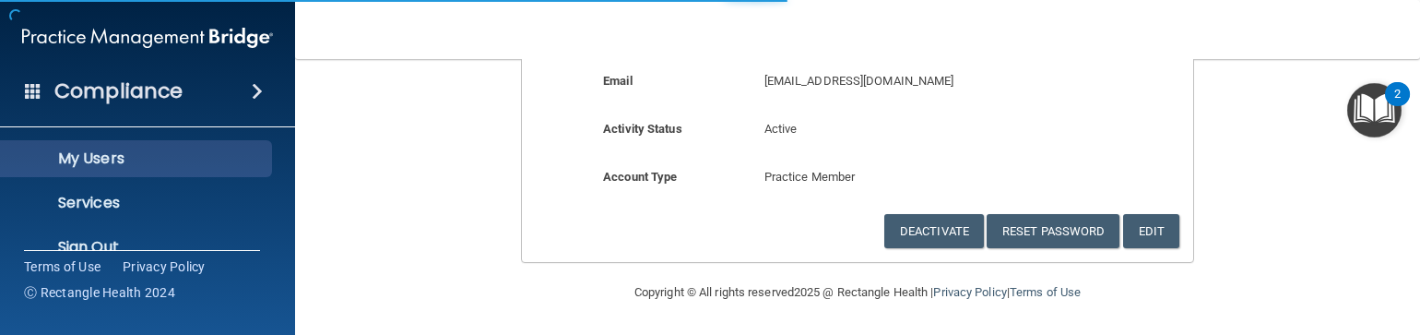
select select "20"
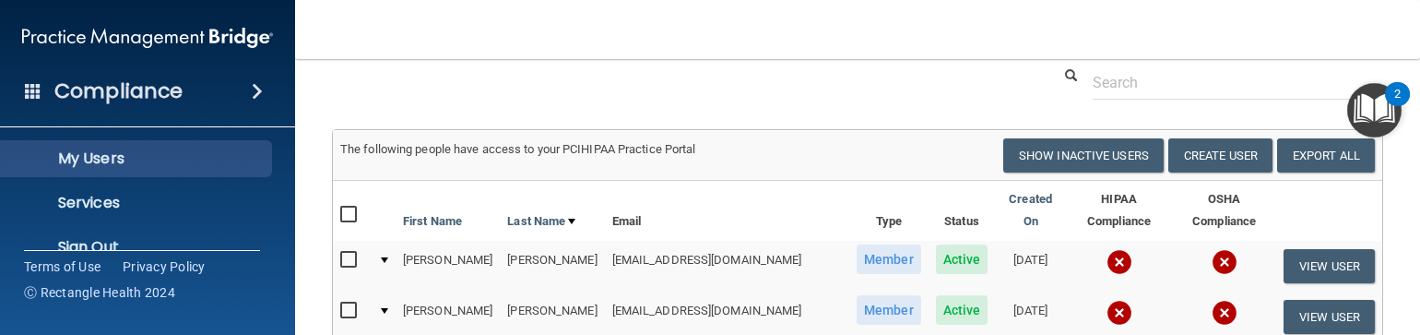
scroll to position [120, 0]
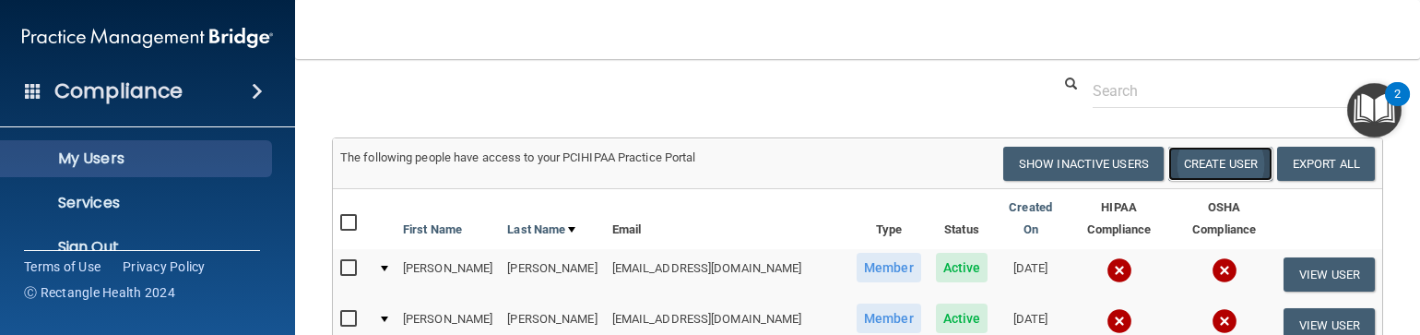
click at [1203, 181] on button "Create User" at bounding box center [1221, 164] width 104 height 34
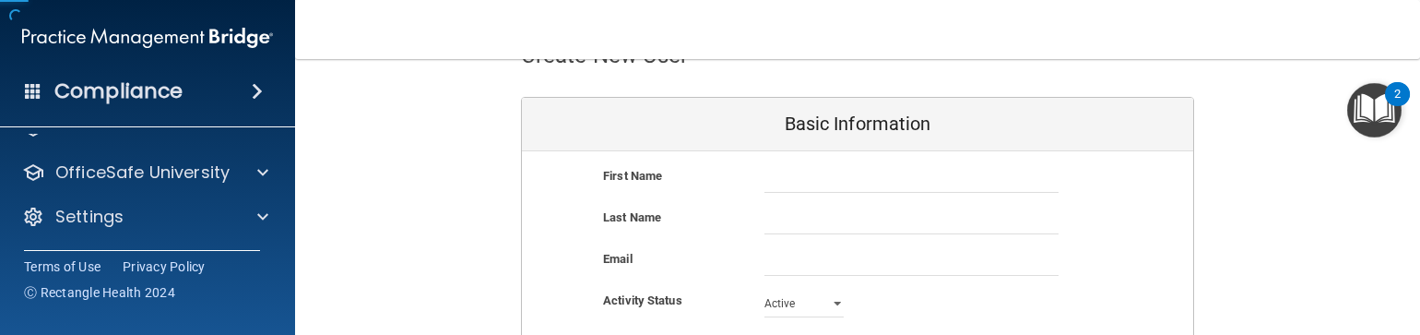
scroll to position [120, 0]
click at [979, 41] on nav "Toggle navigation [PERSON_NAME] [PERSON_NAME][EMAIL_ADDRESS][DOMAIN_NAME] Manag…" at bounding box center [857, 29] width 1125 height 59
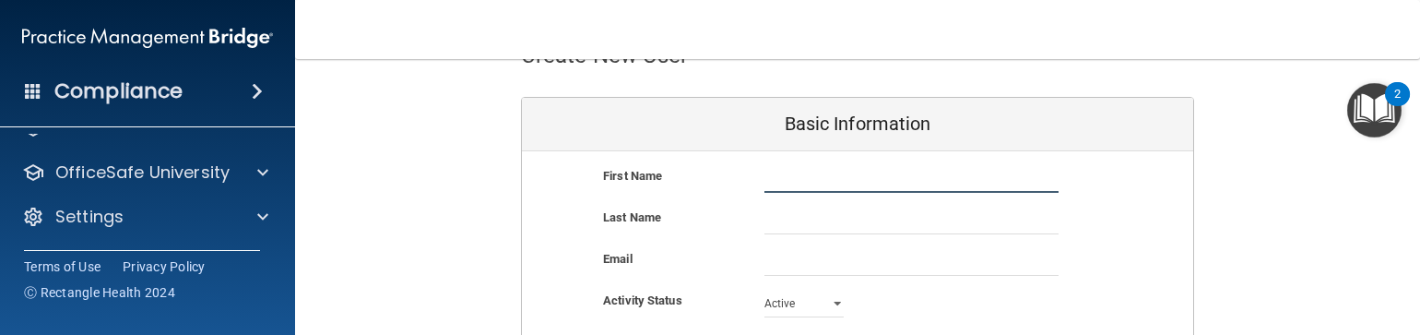
click at [813, 179] on input "text" at bounding box center [912, 179] width 294 height 28
type input "[PERSON_NAME]"
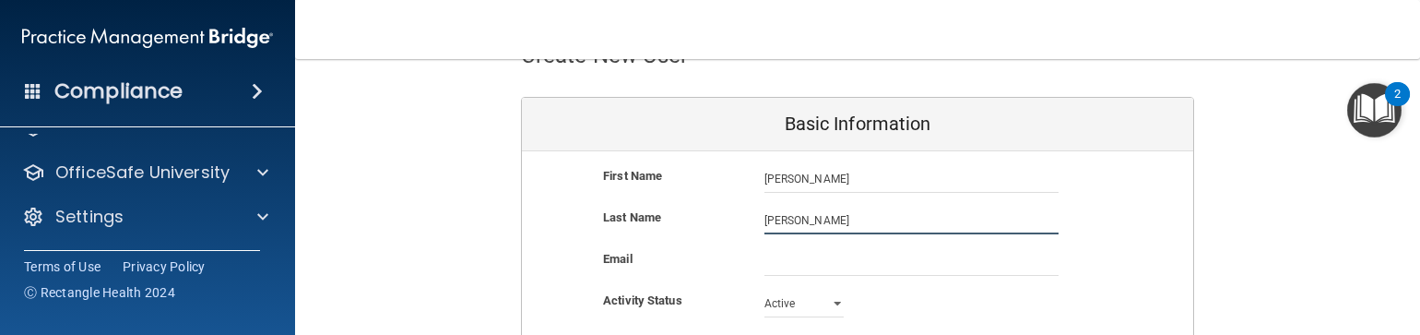
type input "[PERSON_NAME]"
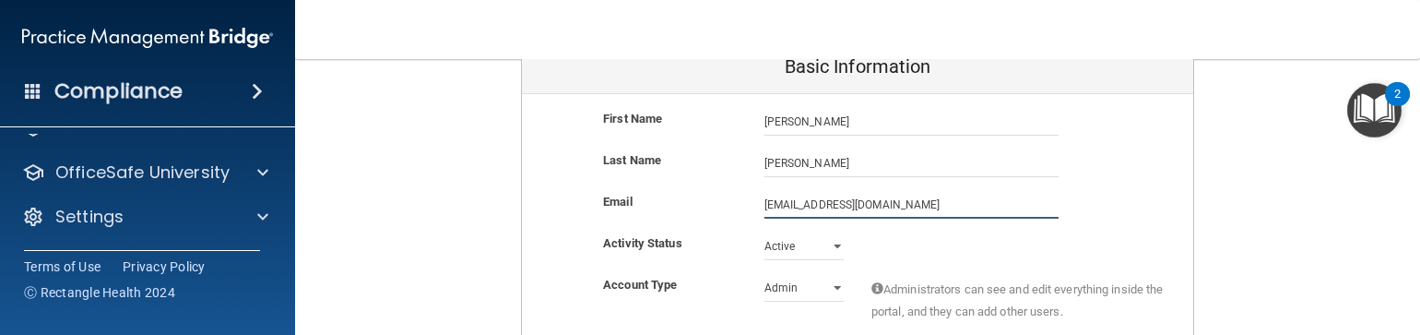
scroll to position [195, 0]
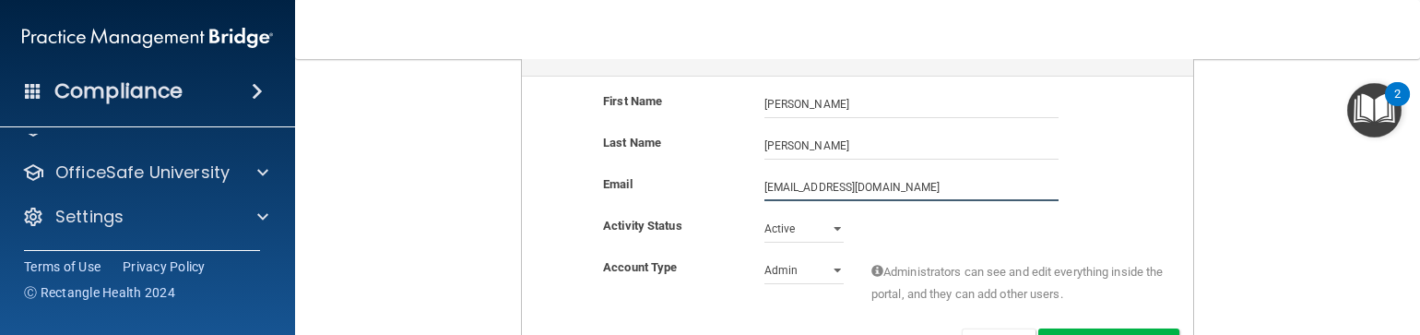
type input "[EMAIL_ADDRESS][DOMAIN_NAME]"
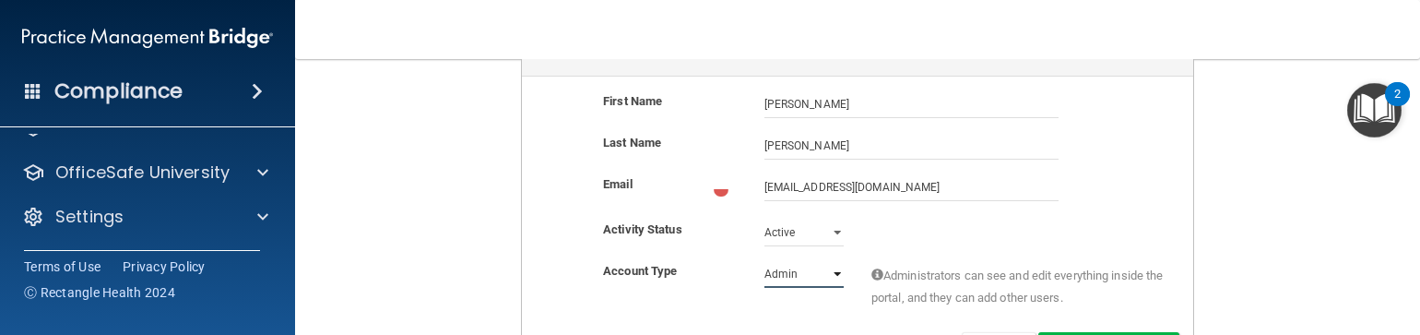
click at [793, 273] on select "Admin Member" at bounding box center [804, 274] width 79 height 28
select select "practice_member"
click at [765, 260] on select "Admin Member" at bounding box center [804, 274] width 79 height 28
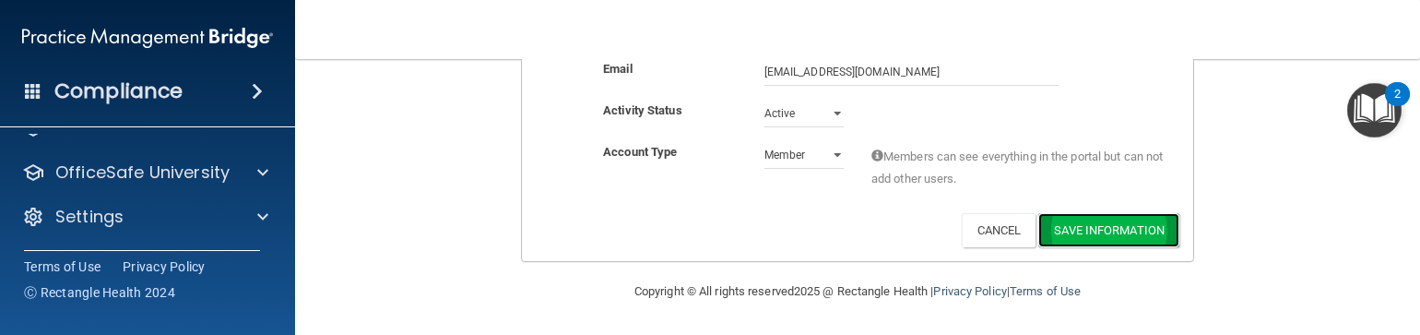
click at [1074, 230] on button "Save Information" at bounding box center [1109, 230] width 141 height 34
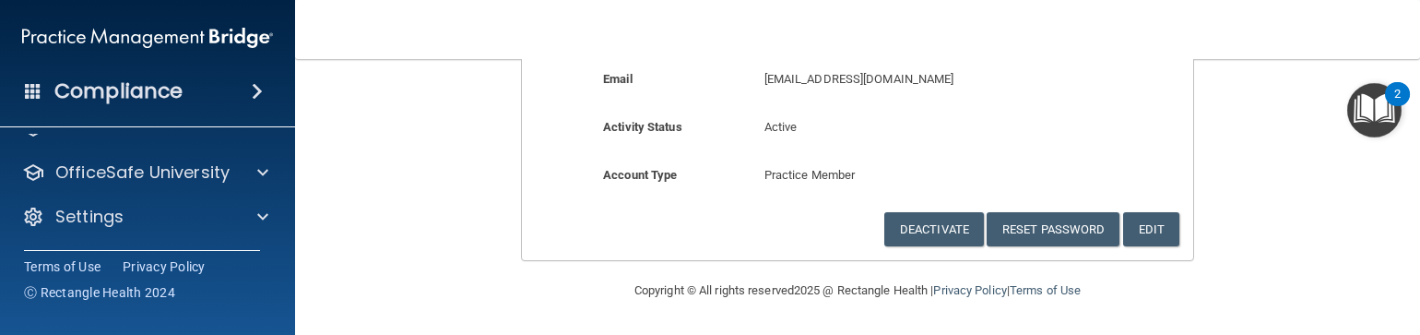
scroll to position [263, 0]
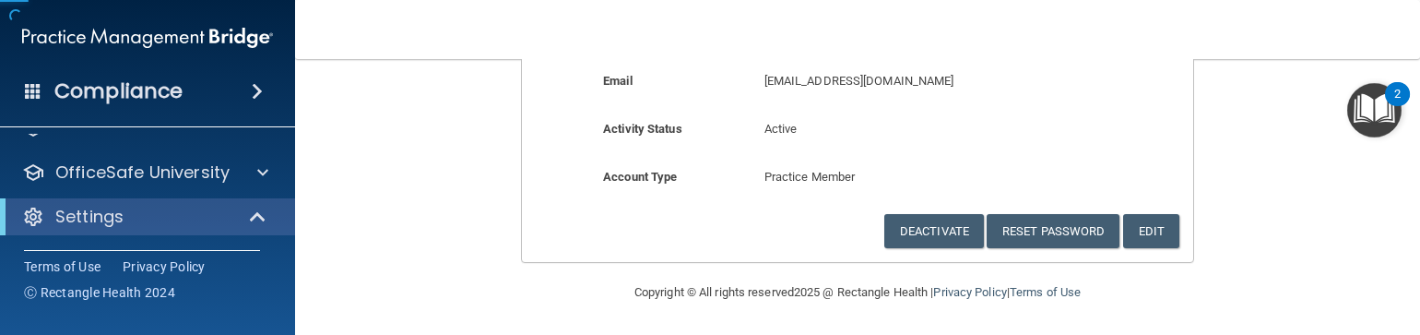
scroll to position [267, 0]
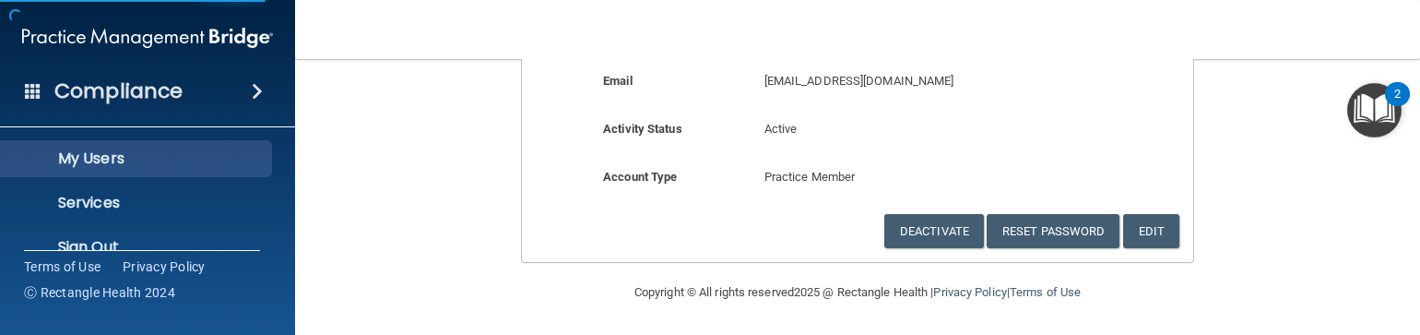
select select "20"
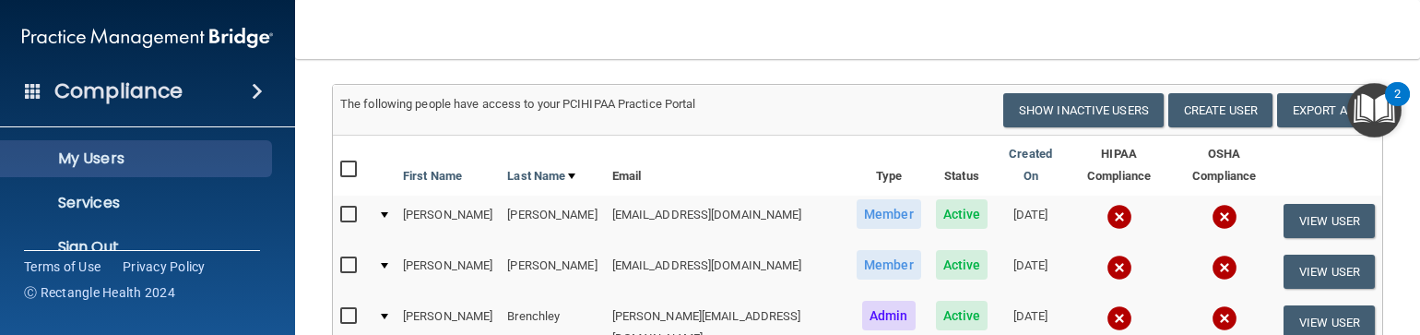
scroll to position [170, 0]
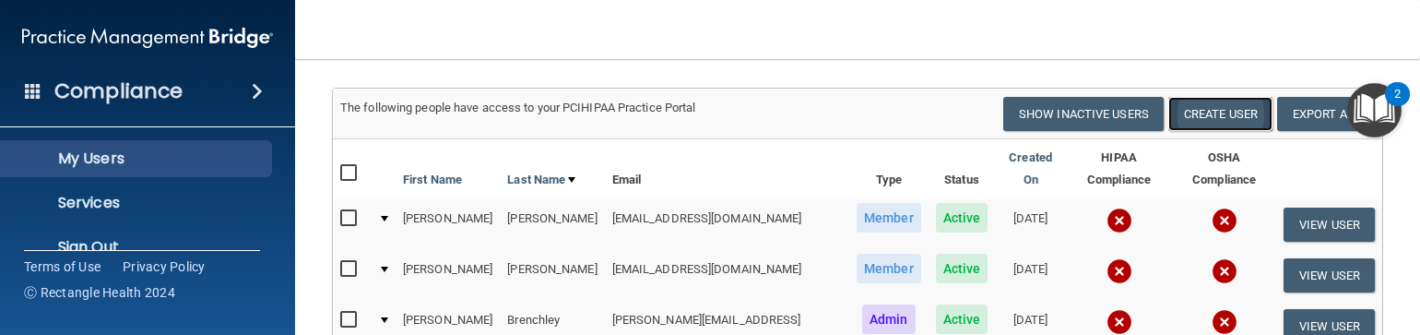
click at [1188, 131] on button "Create User" at bounding box center [1221, 114] width 104 height 34
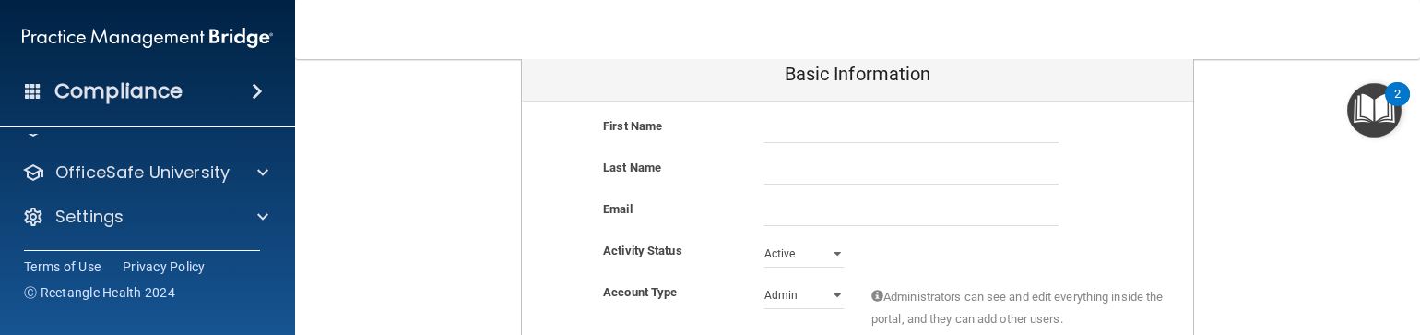
scroll to position [120, 0]
click at [832, 121] on input "text" at bounding box center [912, 129] width 294 height 28
type input "[PERSON_NAME]"
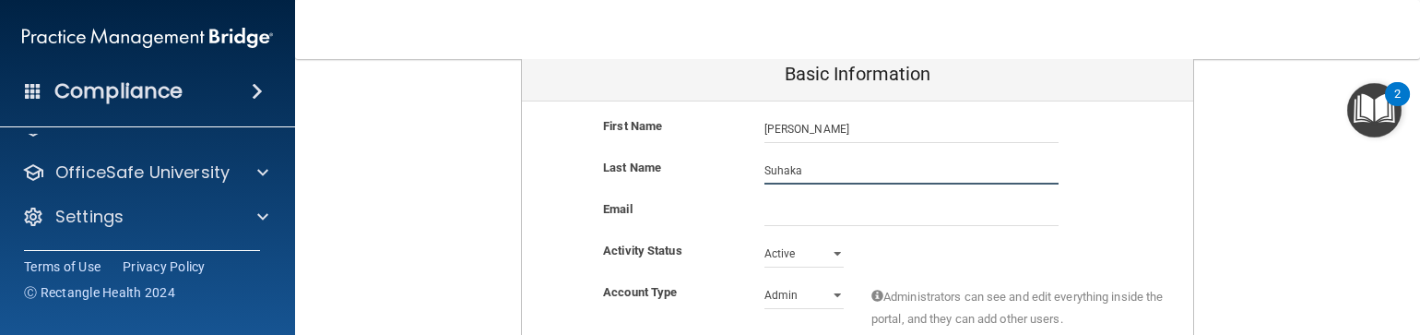
type input "Suhaka"
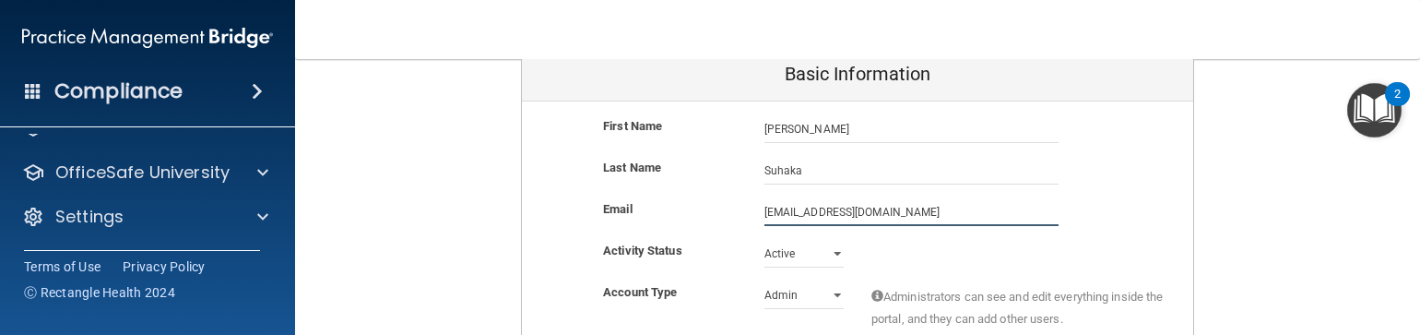
type input "[EMAIL_ADDRESS][DOMAIN_NAME]"
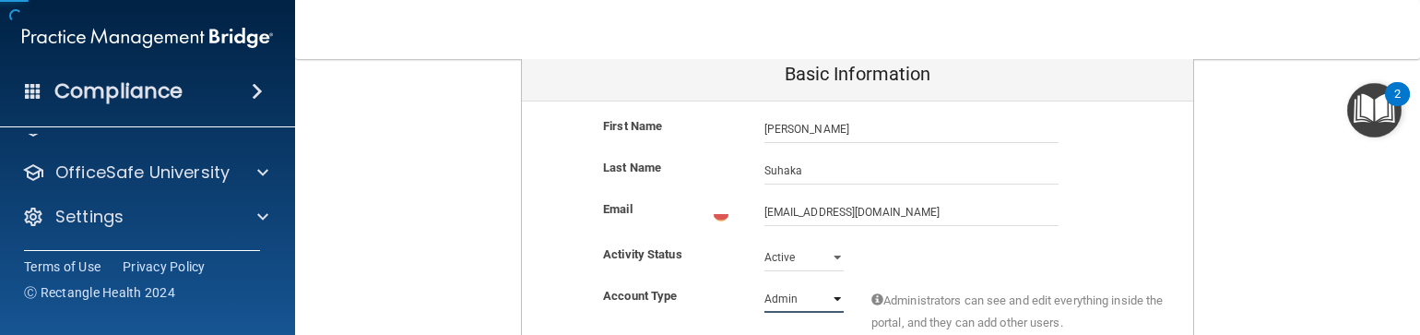
click at [809, 290] on select "Admin Member" at bounding box center [804, 299] width 79 height 28
select select "practice_member"
click at [765, 281] on select "Admin Member" at bounding box center [804, 295] width 79 height 28
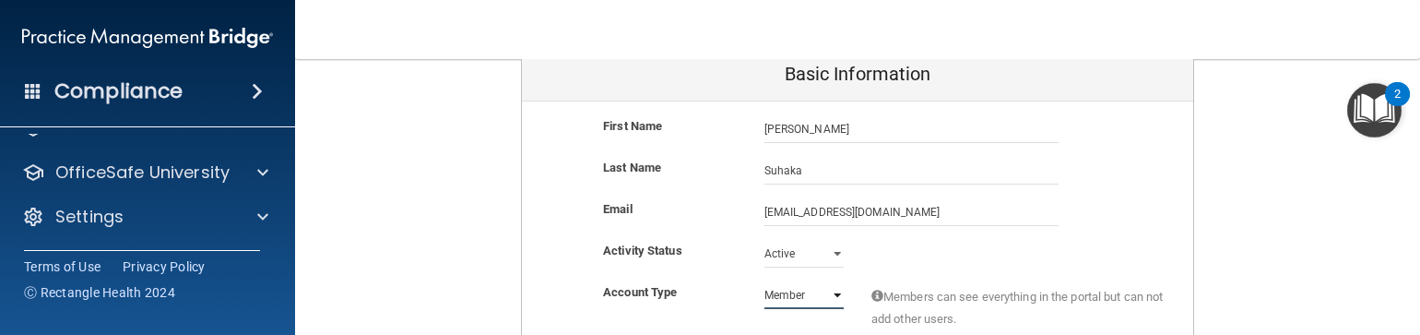
scroll to position [310, 0]
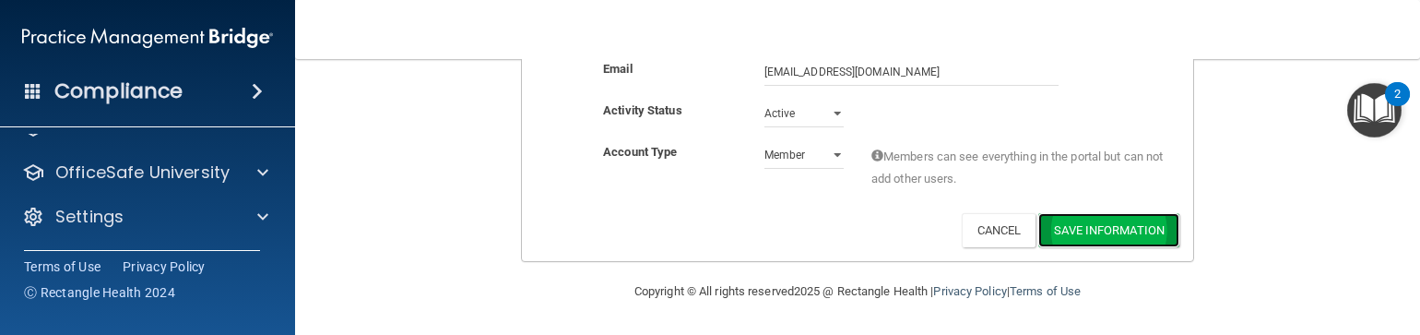
click at [1085, 228] on button "Save Information" at bounding box center [1109, 230] width 141 height 34
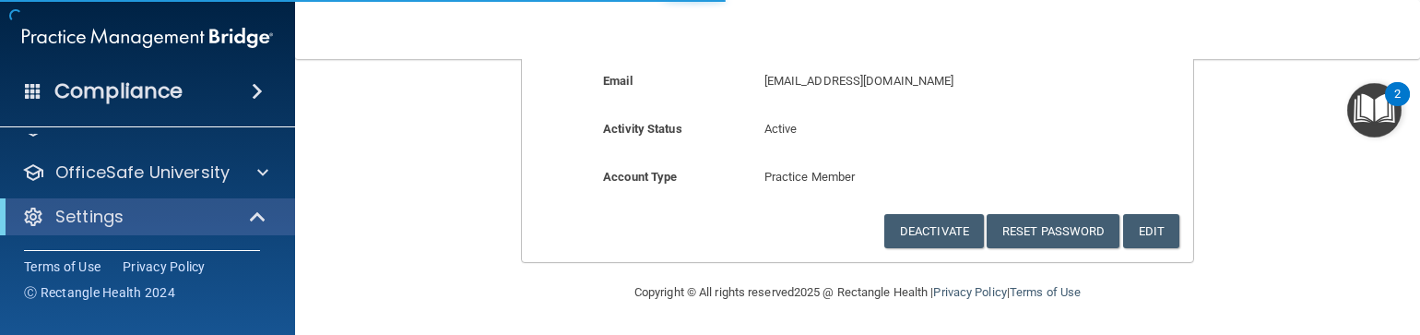
scroll to position [267, 0]
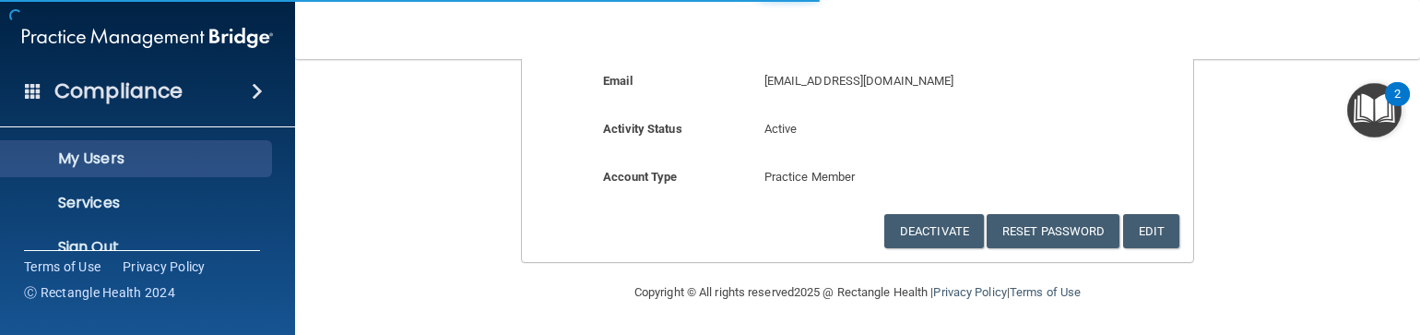
select select "20"
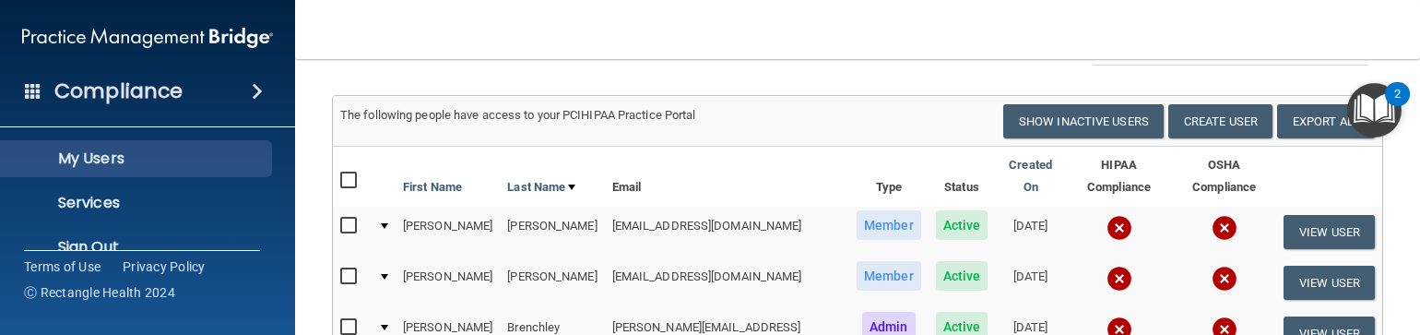
scroll to position [160, 0]
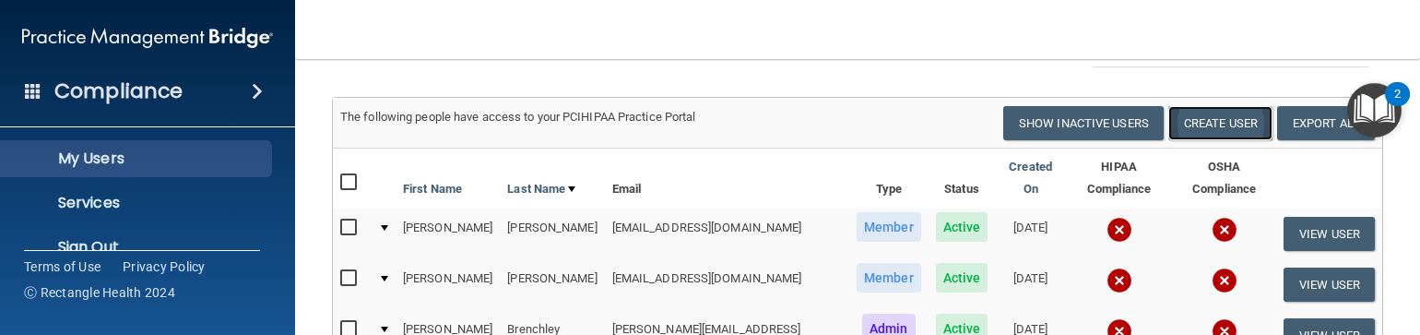
click at [1210, 137] on button "Create User" at bounding box center [1221, 123] width 104 height 34
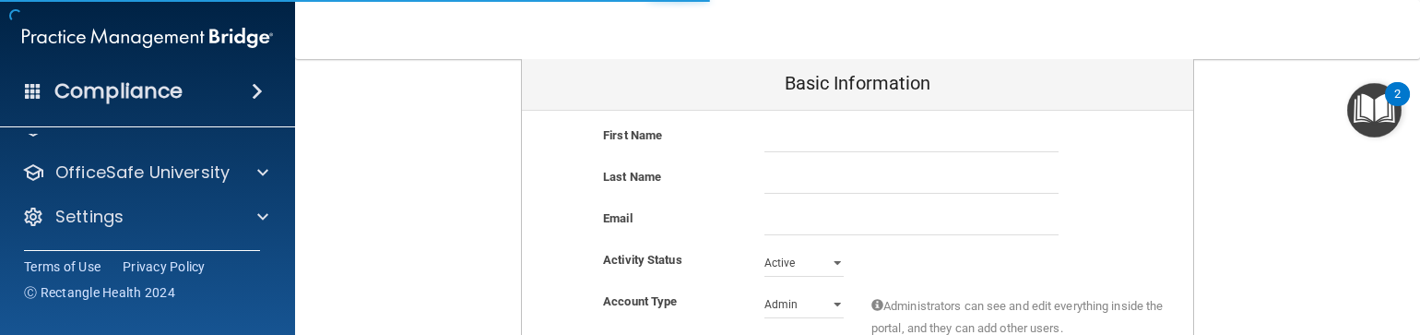
scroll to position [120, 0]
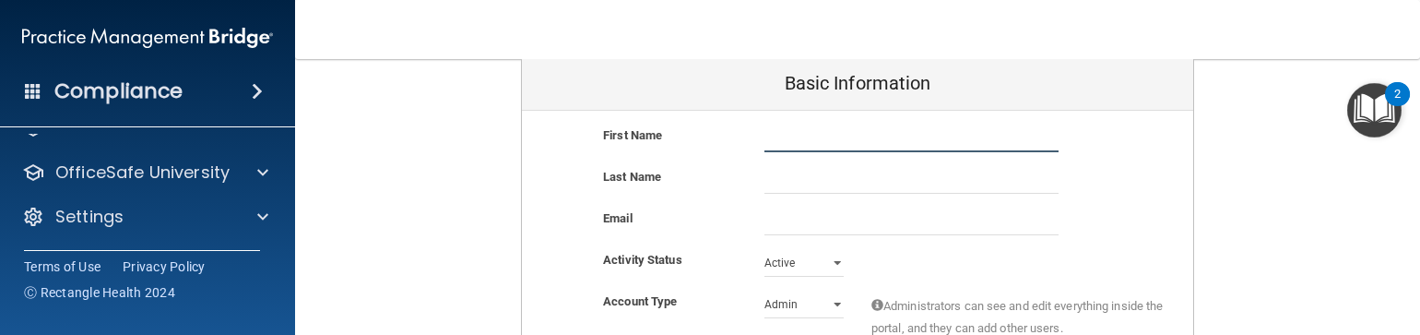
click at [789, 132] on input "text" at bounding box center [912, 139] width 294 height 28
type input "Kajsia"
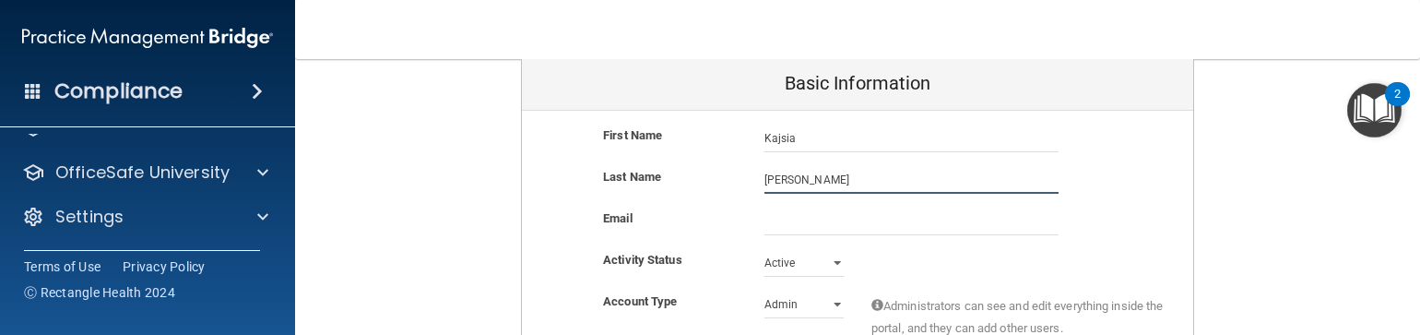
type input "[PERSON_NAME]"
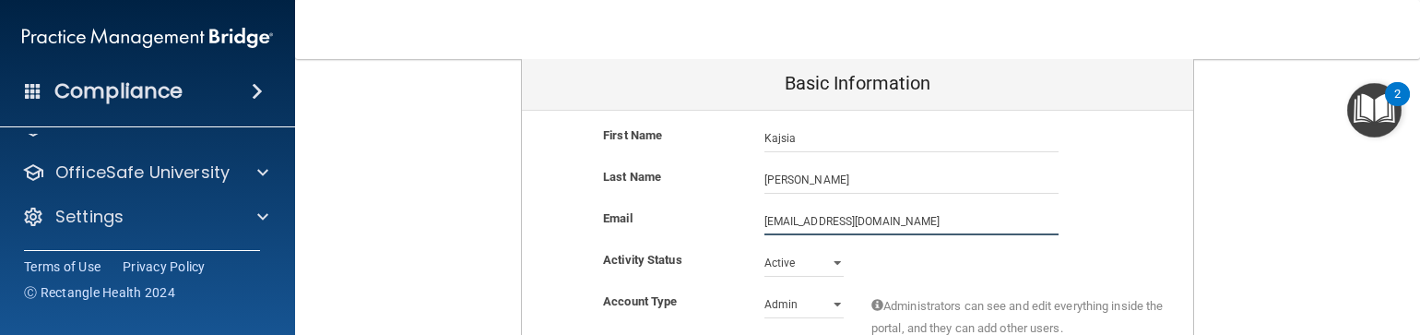
type input "[EMAIL_ADDRESS][DOMAIN_NAME]"
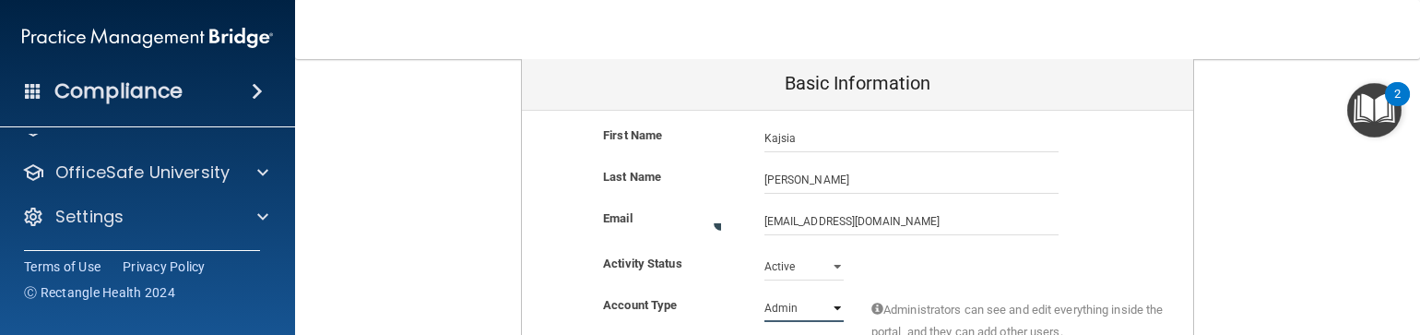
click at [804, 301] on select "Admin Member" at bounding box center [804, 308] width 79 height 28
select select "practice_member"
click at [765, 291] on select "Admin Member" at bounding box center [804, 305] width 79 height 28
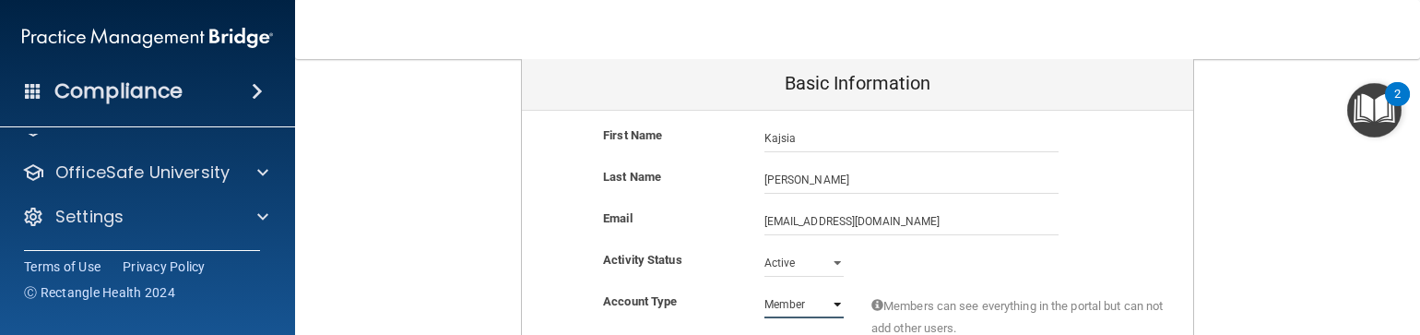
scroll to position [310, 0]
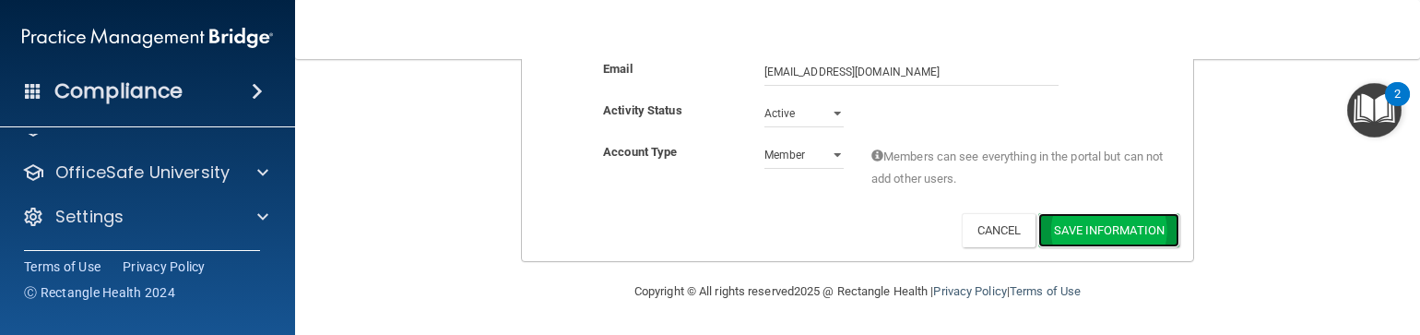
click at [1070, 224] on button "Save Information" at bounding box center [1109, 230] width 141 height 34
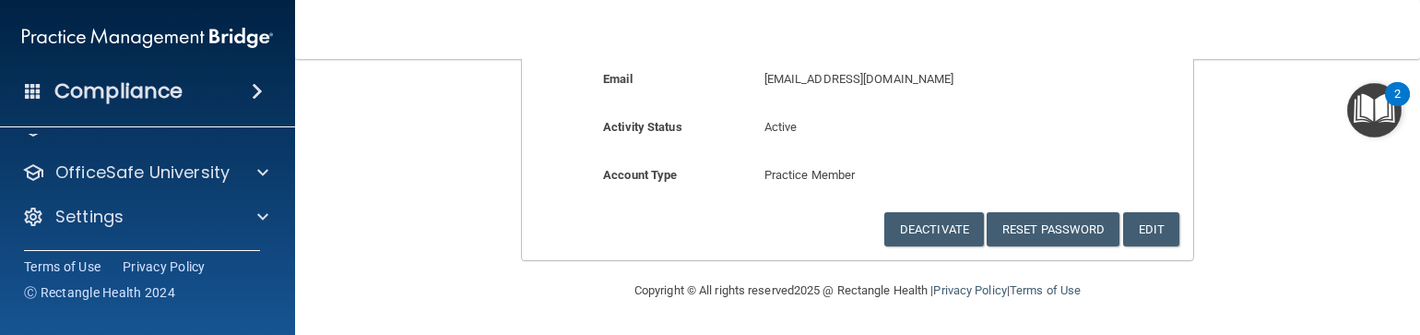
scroll to position [263, 0]
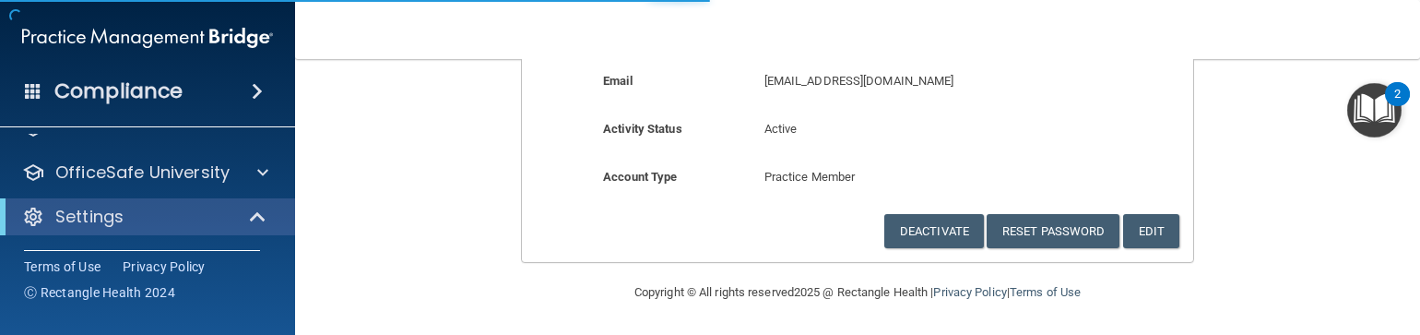
scroll to position [267, 0]
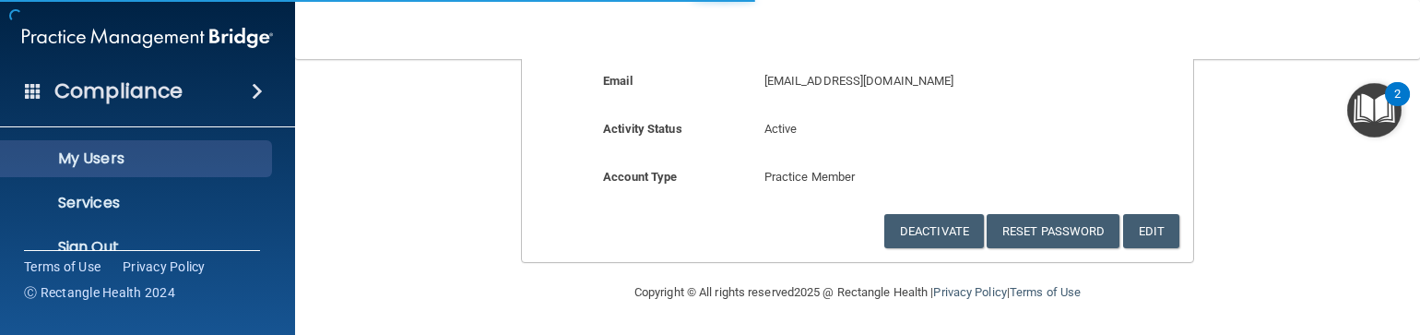
select select "20"
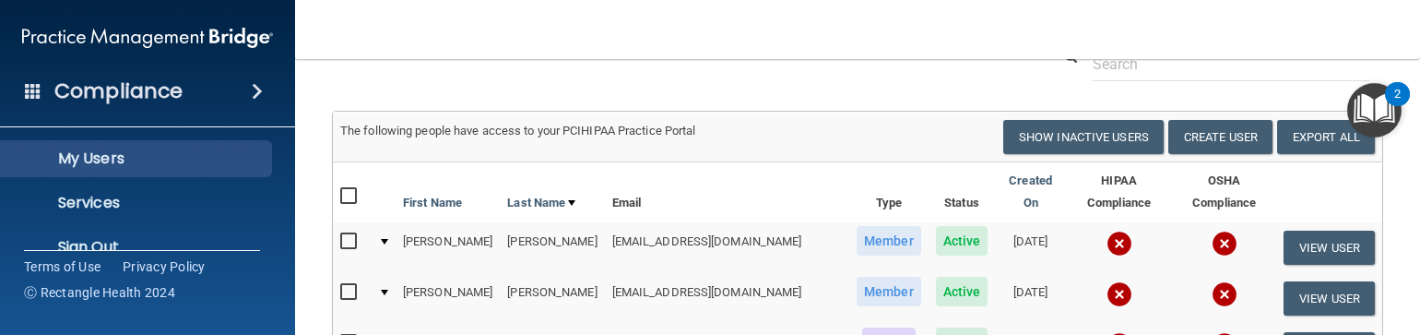
scroll to position [153, 0]
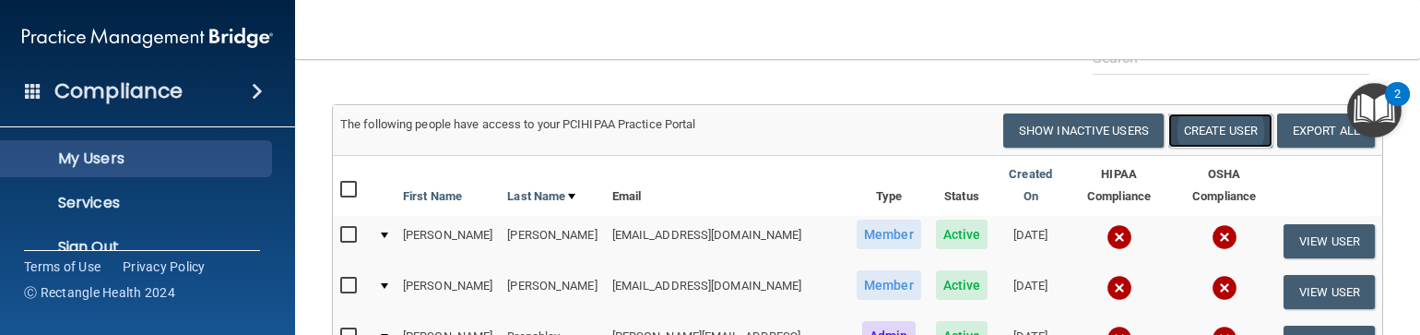
click at [1182, 143] on button "Create User" at bounding box center [1221, 130] width 104 height 34
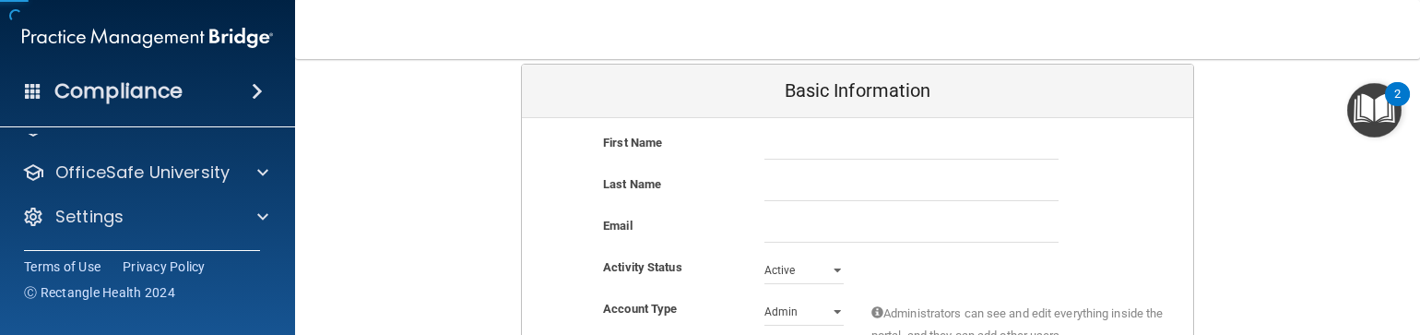
scroll to position [120, 0]
click at [818, 147] on input "text" at bounding box center [912, 146] width 294 height 28
type input "[PERSON_NAME]"
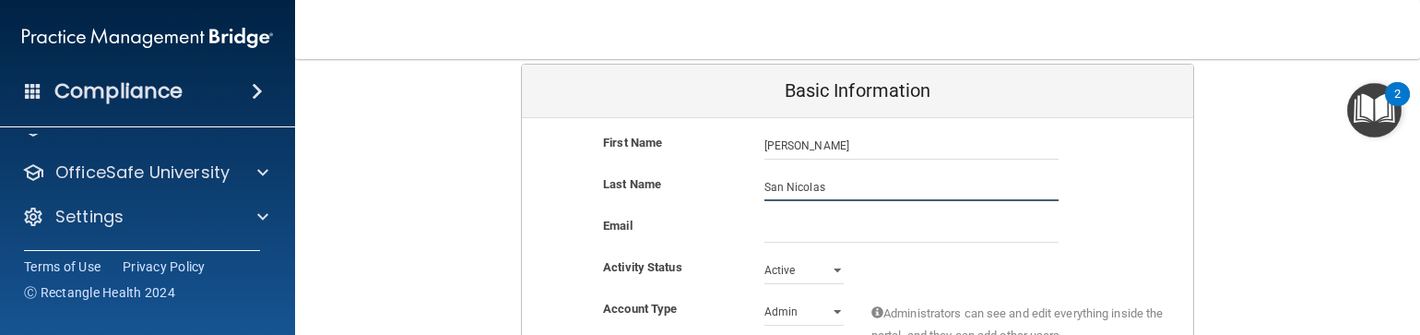
type input "San Nicolas"
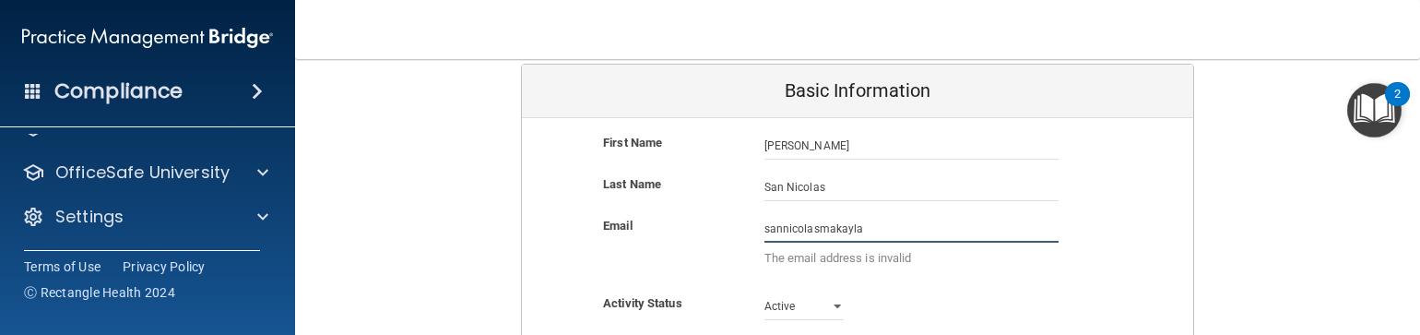
type input "sannicolasmakayla"
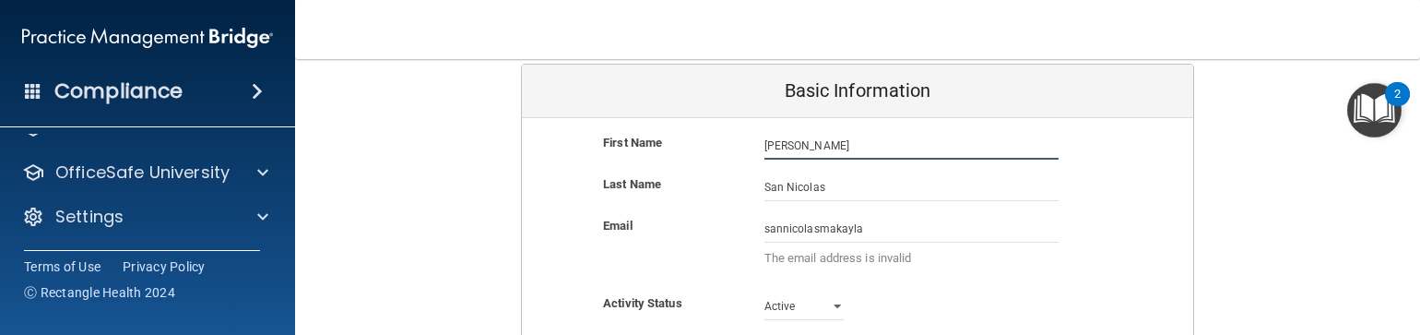
click at [768, 145] on input "[PERSON_NAME]" at bounding box center [912, 146] width 294 height 28
type input "Makayla"
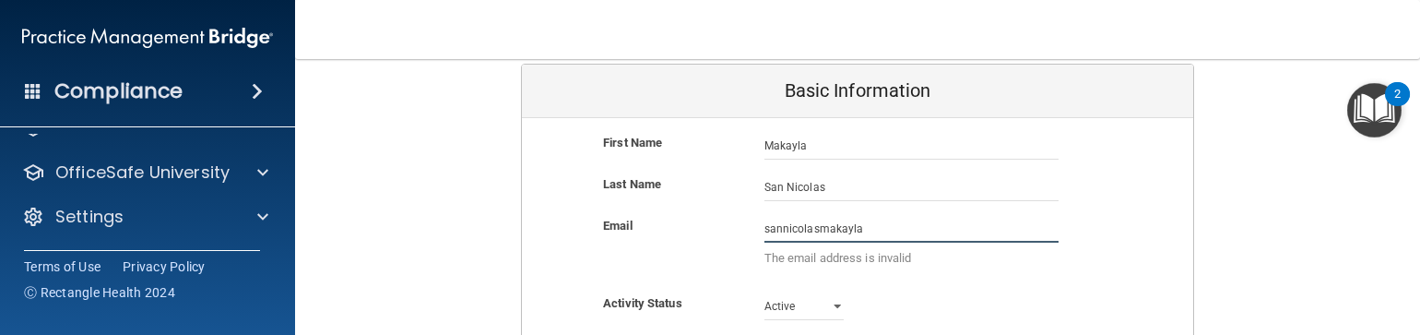
click at [878, 235] on input "sannicolasmakayla" at bounding box center [912, 229] width 294 height 28
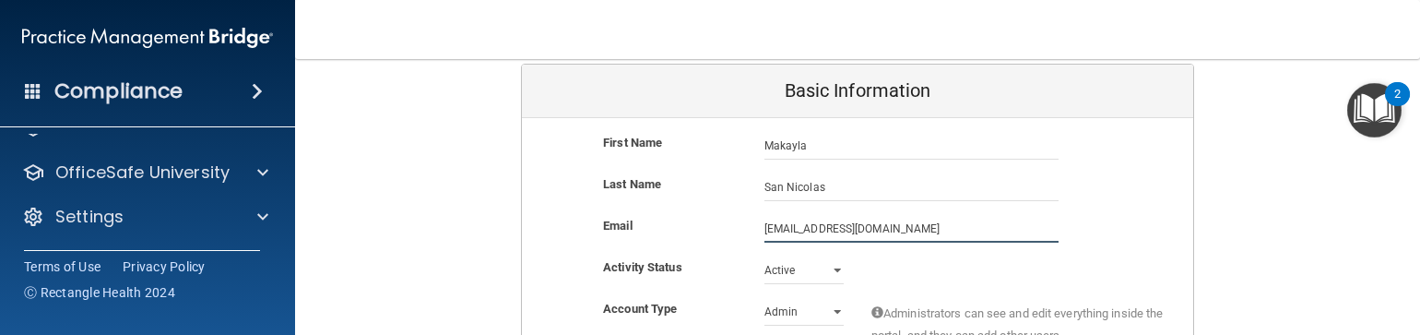
type input "[EMAIL_ADDRESS][DOMAIN_NAME]"
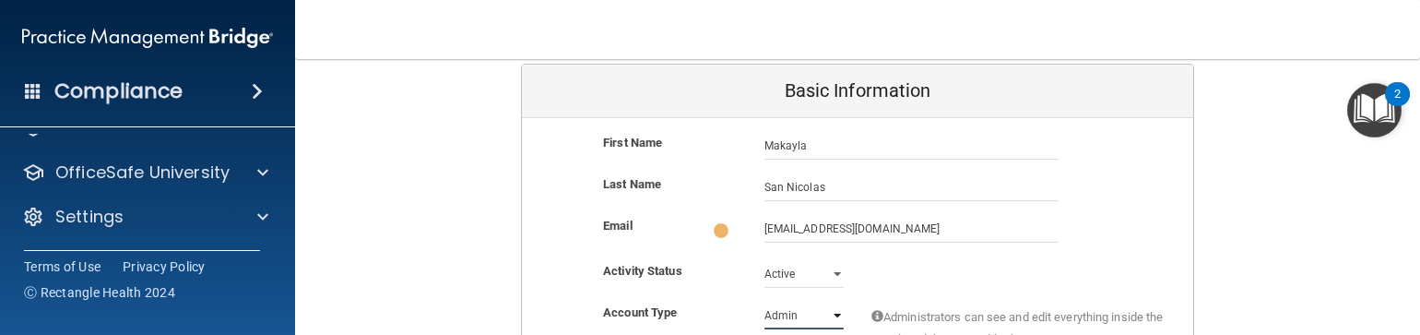
click at [812, 307] on select "Admin Member" at bounding box center [804, 316] width 79 height 28
select select "practice_member"
click at [765, 298] on select "Admin Member" at bounding box center [804, 312] width 79 height 28
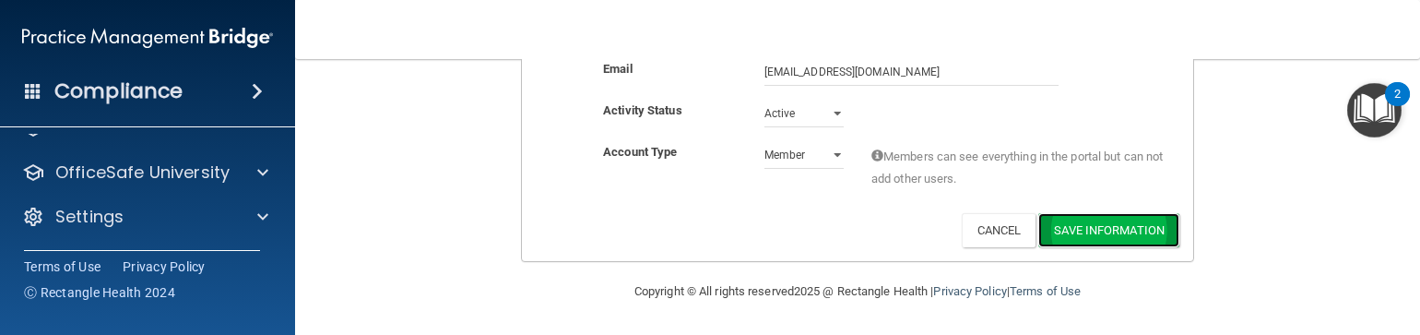
click at [1094, 227] on button "Save Information" at bounding box center [1109, 230] width 141 height 34
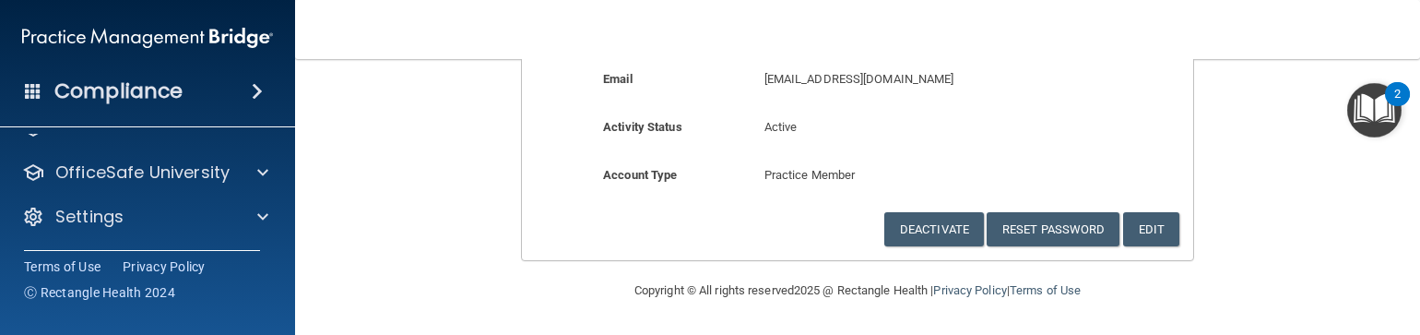
scroll to position [263, 0]
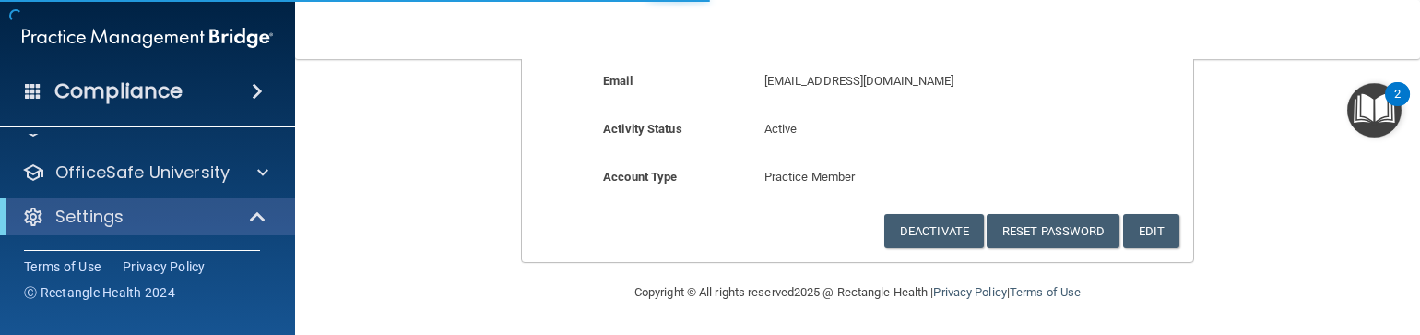
scroll to position [267, 0]
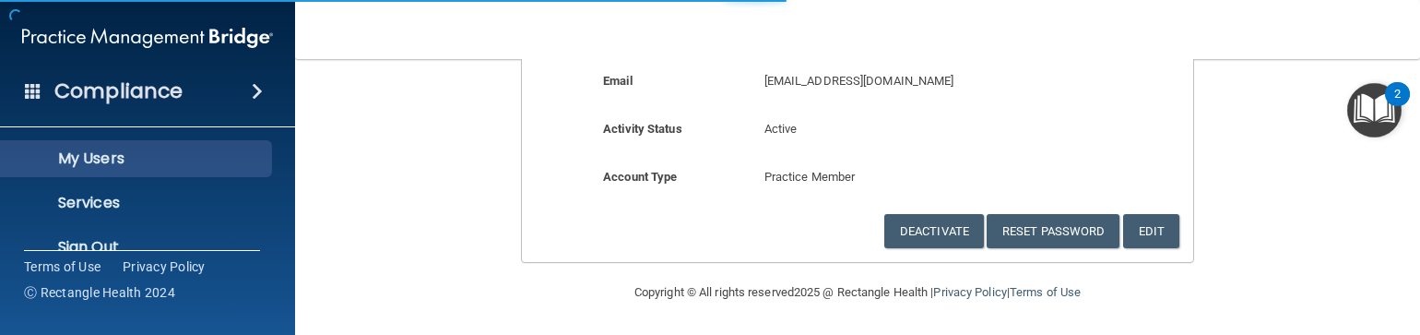
select select "20"
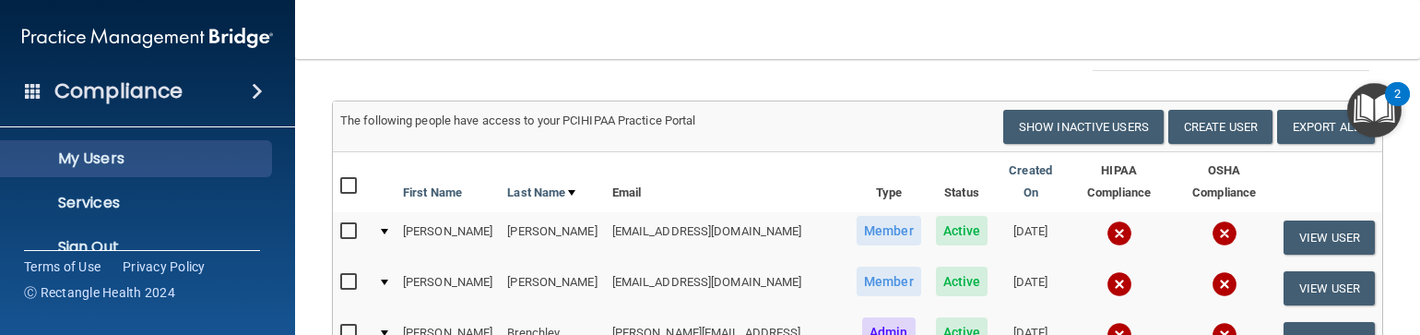
scroll to position [156, 0]
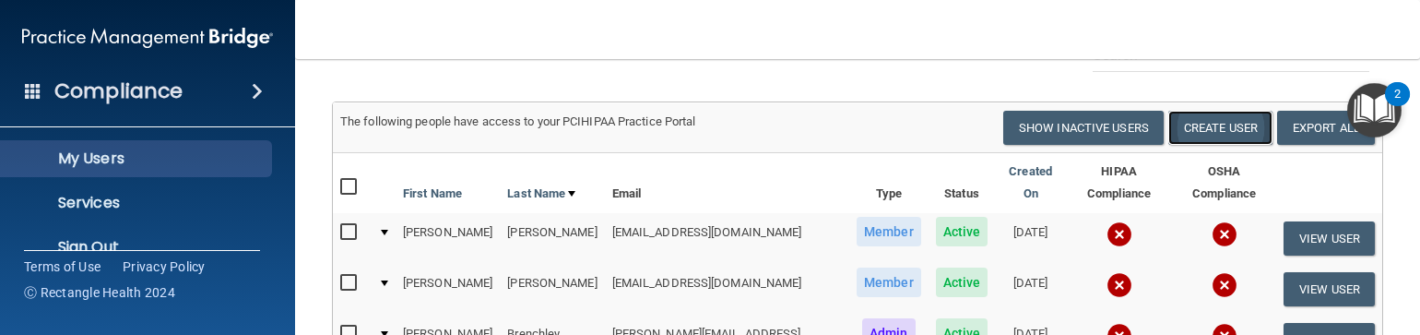
click at [1195, 145] on button "Create User" at bounding box center [1221, 128] width 104 height 34
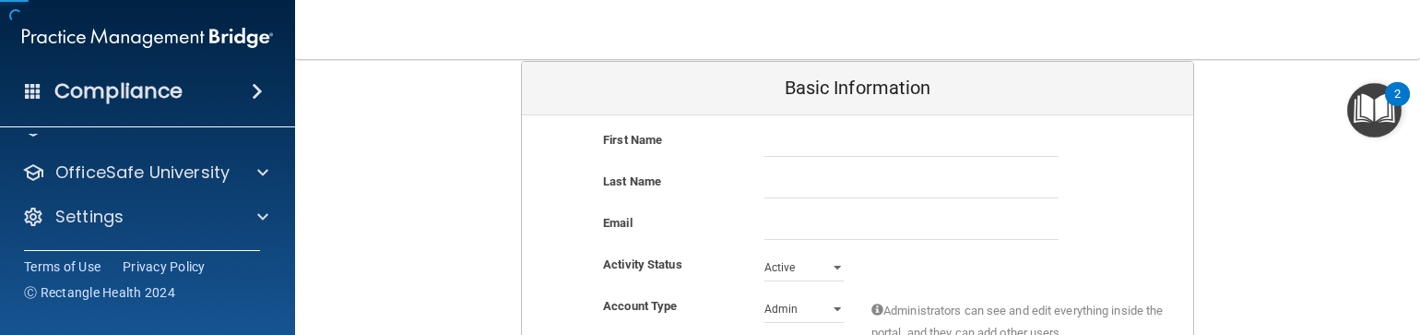
scroll to position [120, 0]
click at [784, 148] on input "text" at bounding box center [912, 143] width 294 height 28
type input "[PERSON_NAME]"
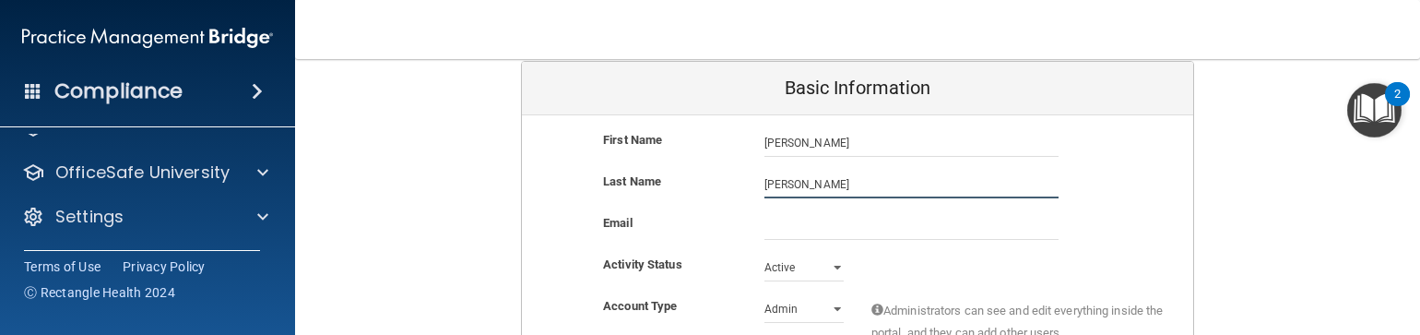
type input "[PERSON_NAME]"
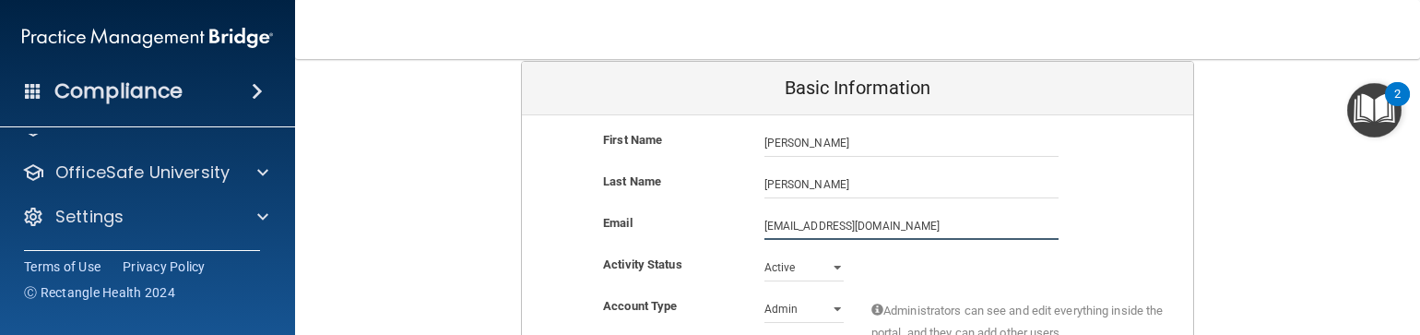
type input "[EMAIL_ADDRESS][DOMAIN_NAME]"
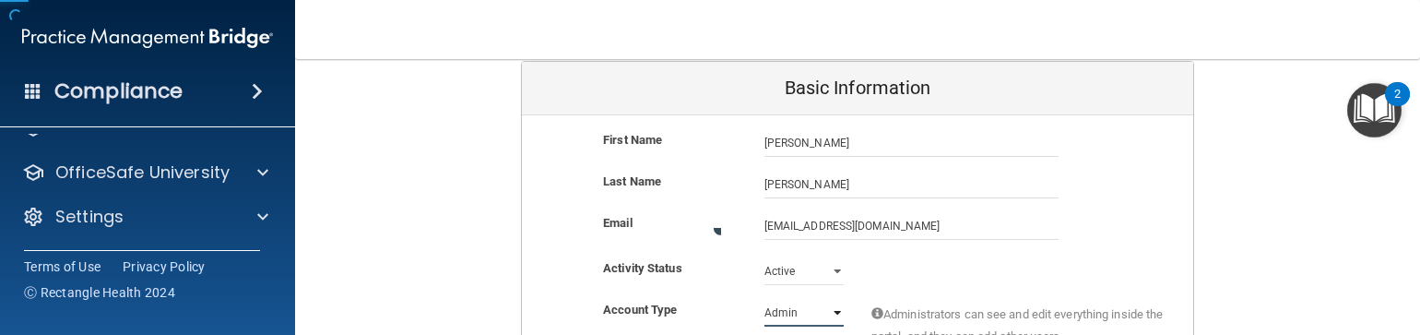
click at [788, 308] on select "Admin Member" at bounding box center [804, 313] width 79 height 28
select select "practice_member"
click at [765, 295] on select "Admin Member" at bounding box center [804, 309] width 79 height 28
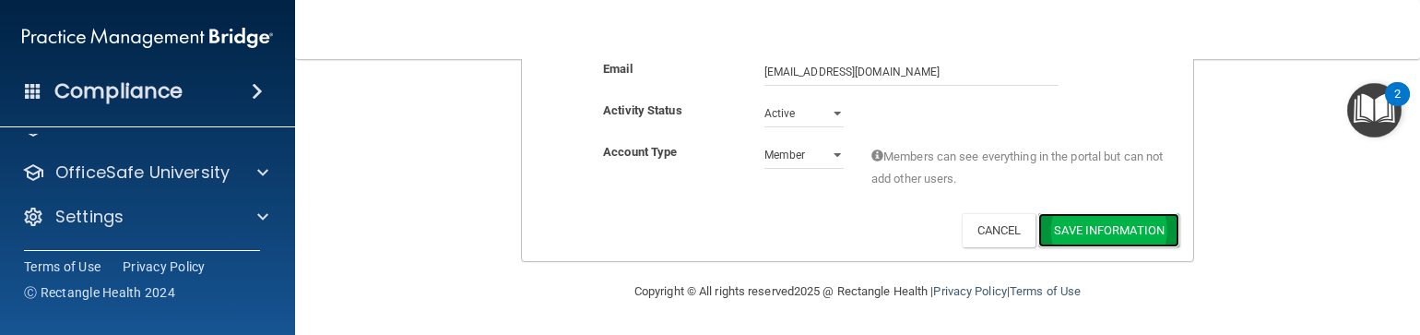
click at [1073, 227] on button "Save Information" at bounding box center [1109, 230] width 141 height 34
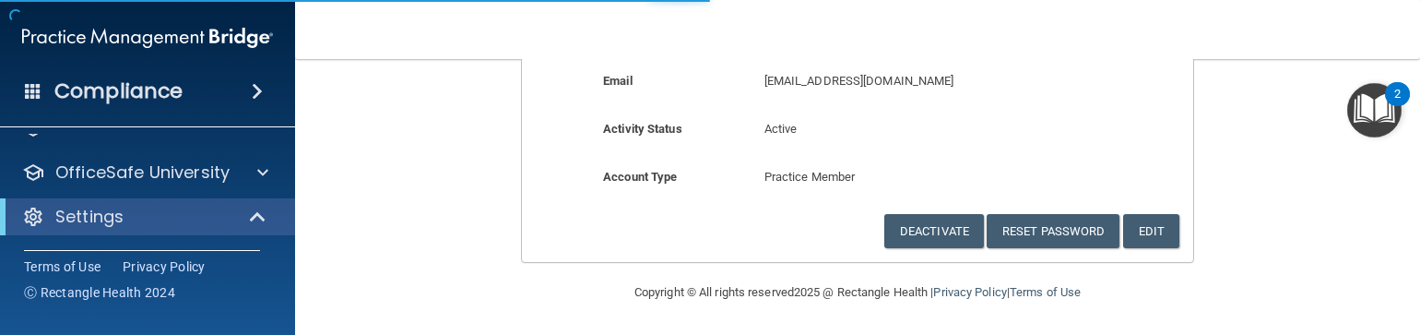
scroll to position [267, 0]
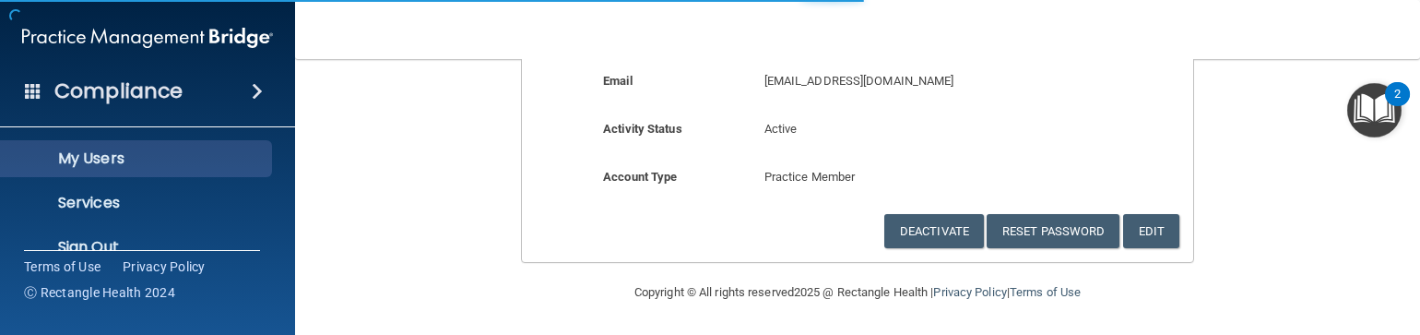
select select "20"
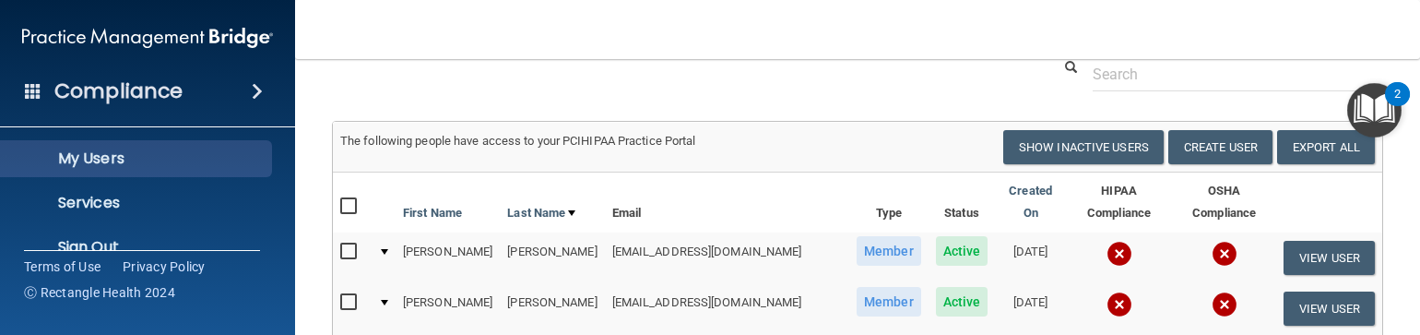
scroll to position [110, 0]
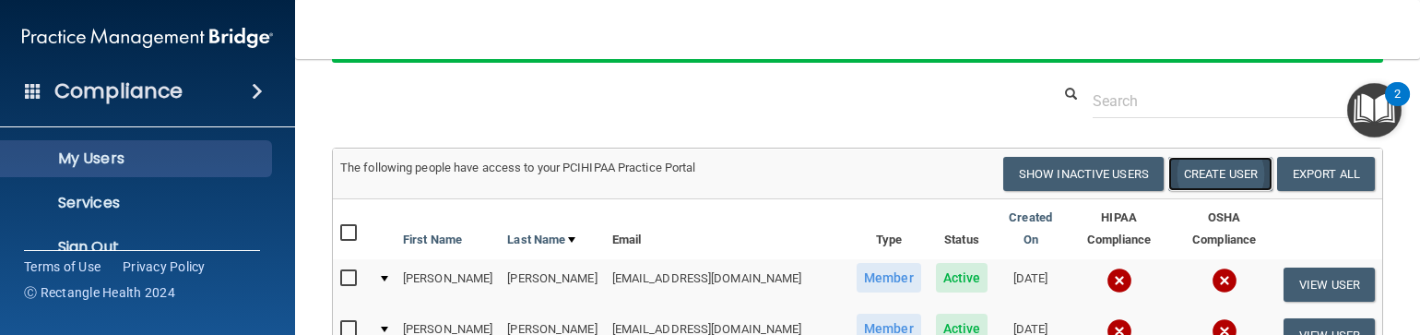
click at [1182, 191] on button "Create User" at bounding box center [1221, 174] width 104 height 34
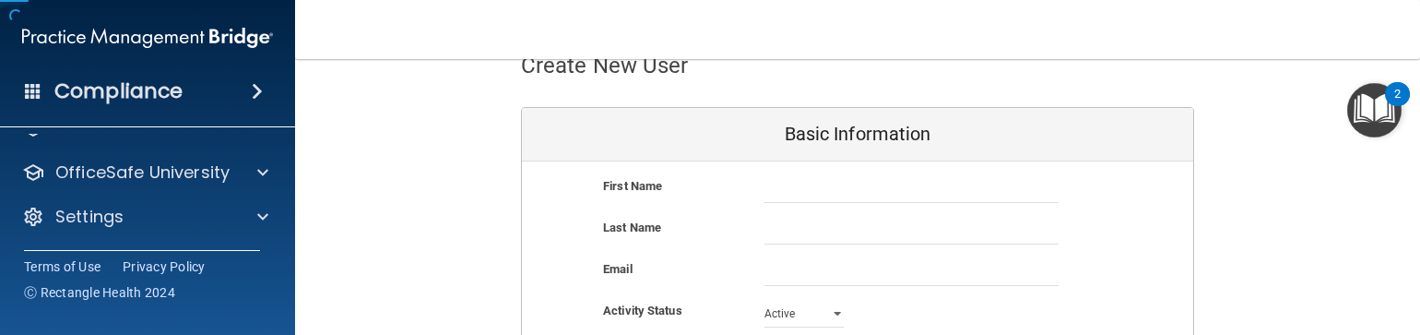
scroll to position [120, 0]
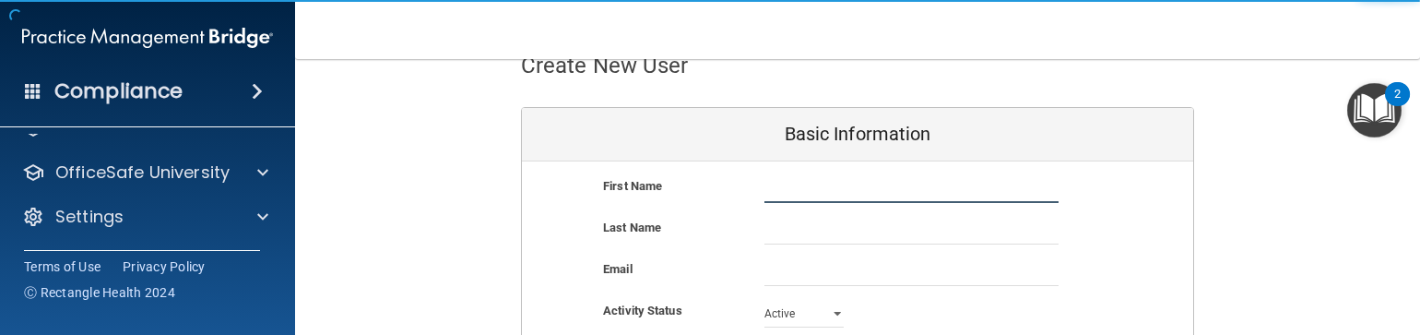
click at [828, 187] on input "text" at bounding box center [912, 189] width 294 height 28
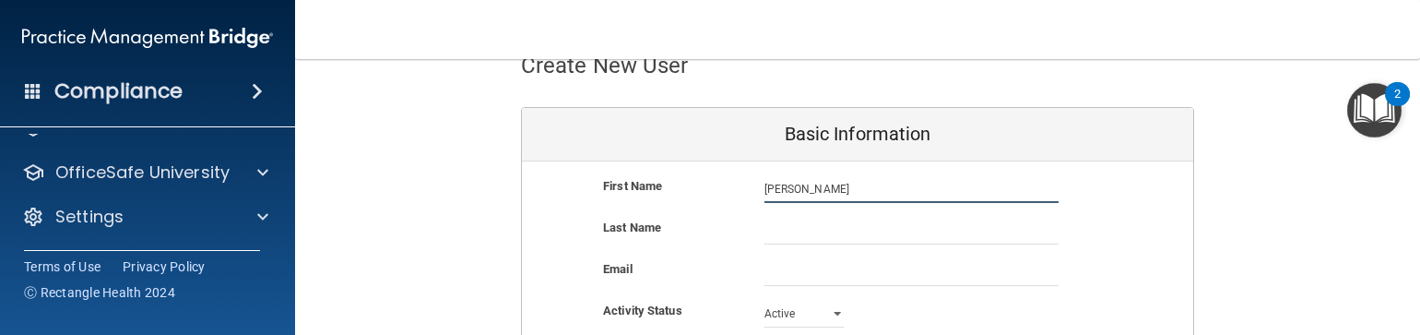
type input "[PERSON_NAME]"
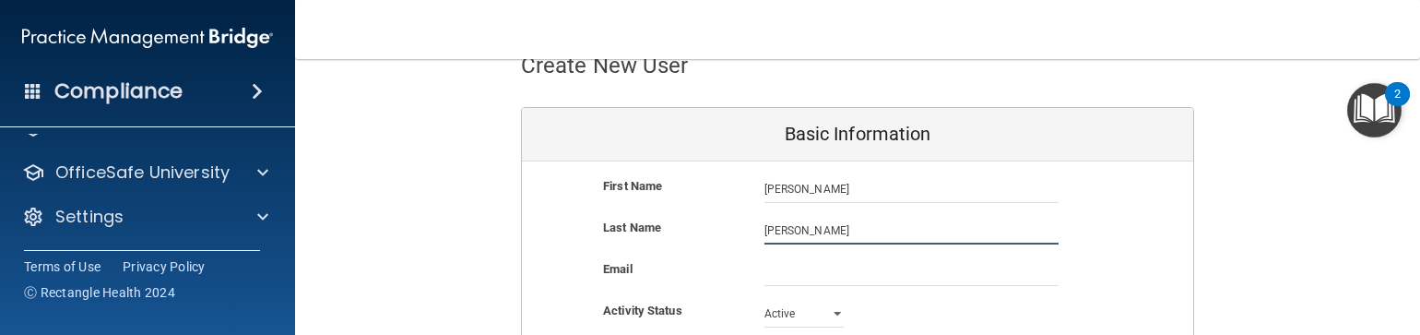
type input "[PERSON_NAME]"
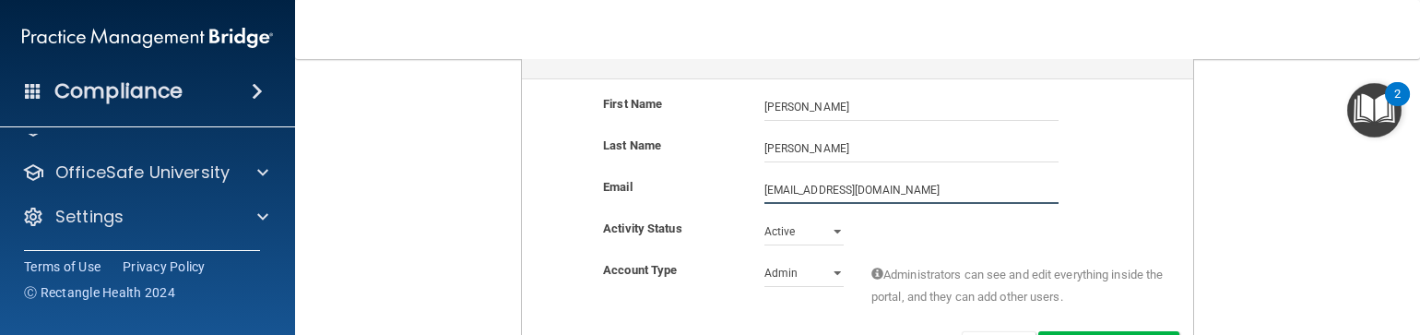
scroll to position [193, 0]
type input "[EMAIL_ADDRESS][DOMAIN_NAME]"
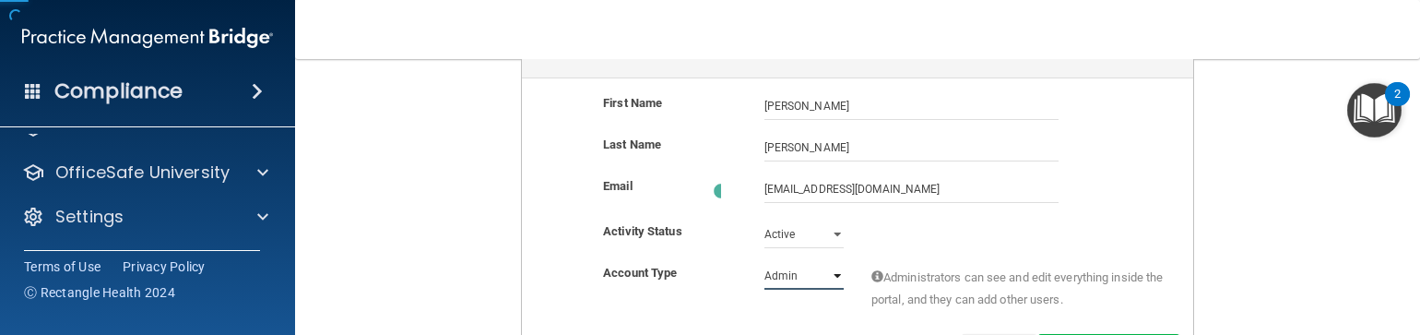
click at [826, 265] on select "Admin Member" at bounding box center [804, 276] width 79 height 28
select select "practice_member"
click at [765, 258] on select "Admin Member" at bounding box center [804, 272] width 79 height 28
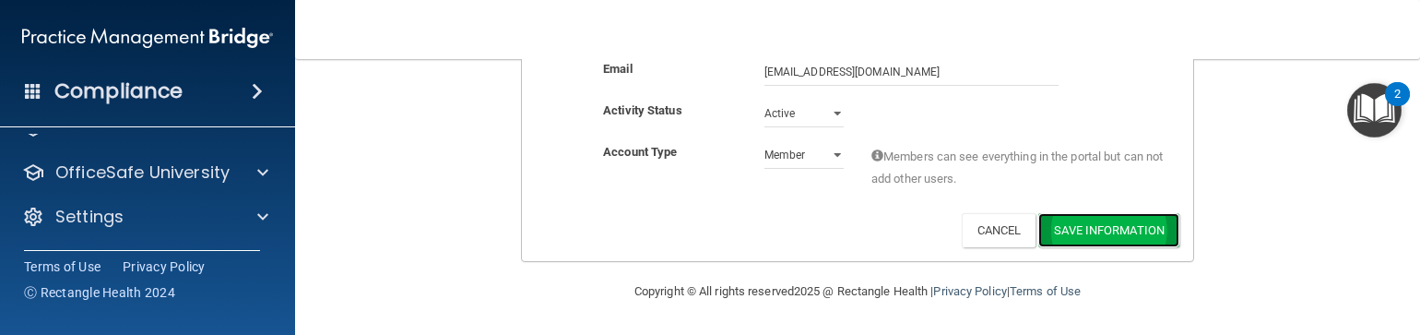
click at [1093, 229] on button "Save Information" at bounding box center [1109, 230] width 141 height 34
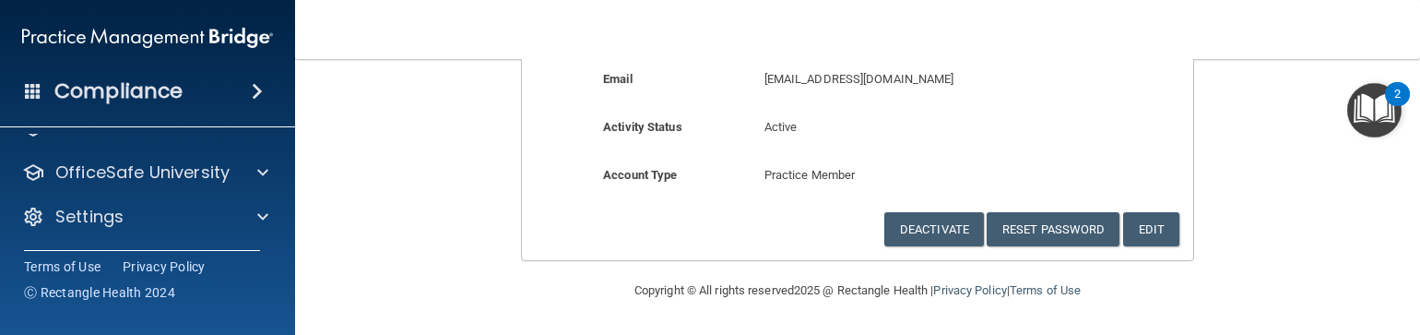
scroll to position [263, 0]
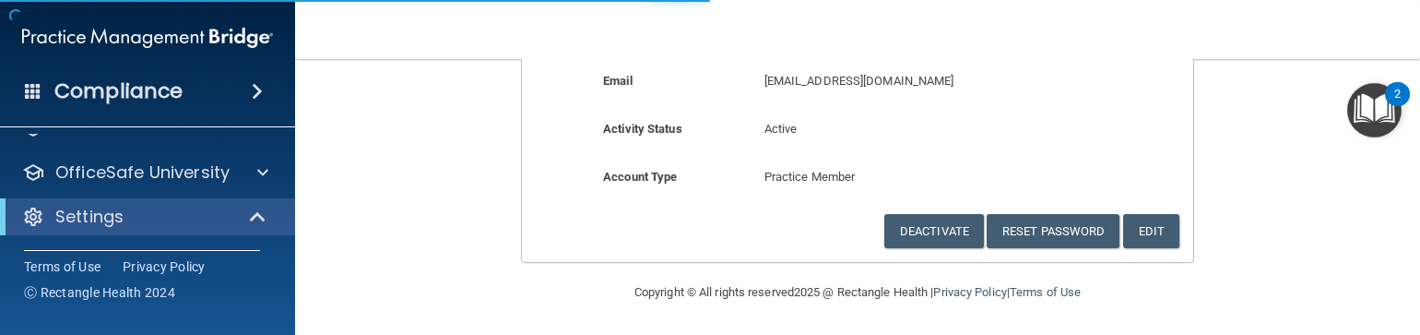
scroll to position [267, 0]
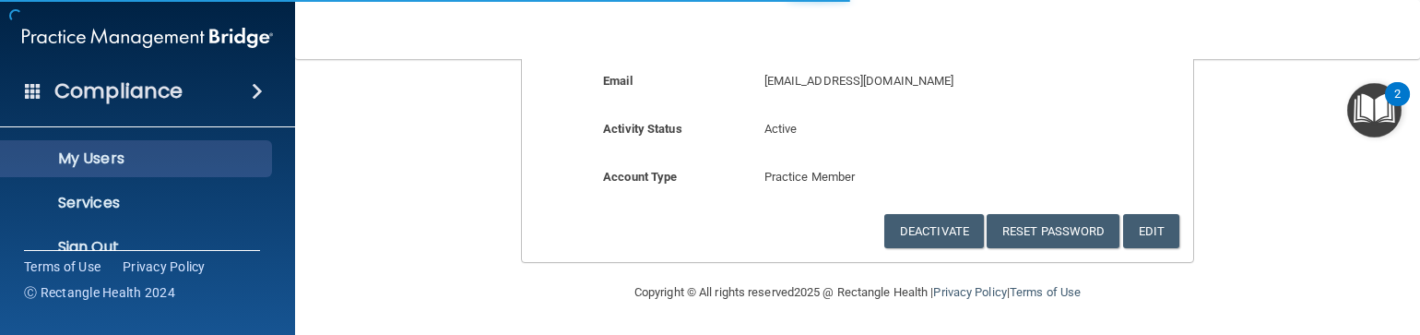
select select "20"
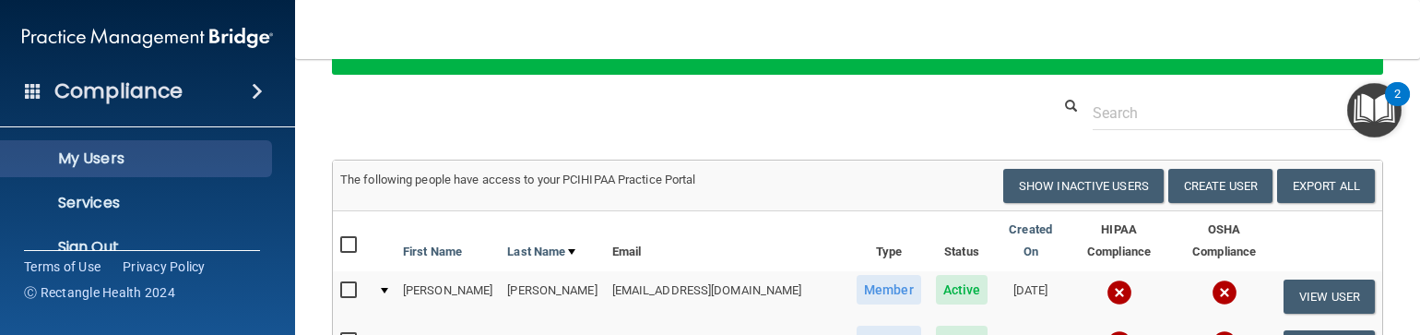
scroll to position [96, 0]
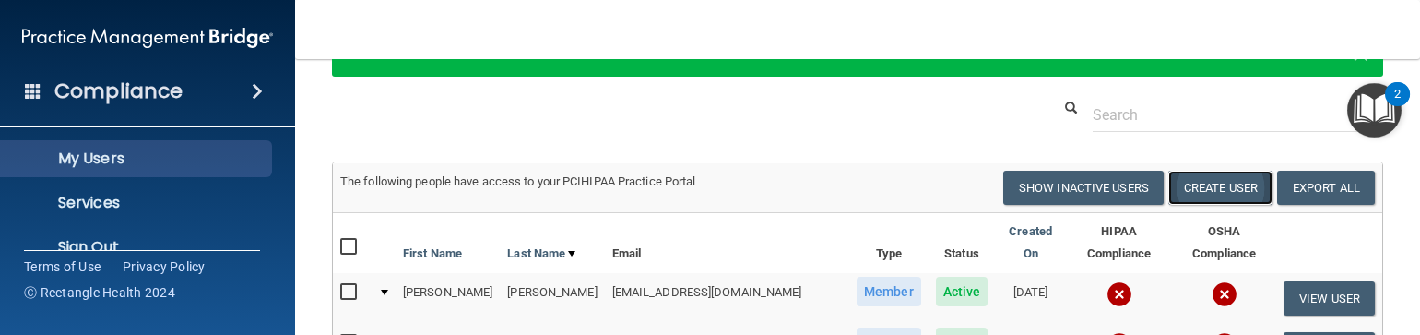
click at [1195, 202] on button "Create User" at bounding box center [1221, 188] width 104 height 34
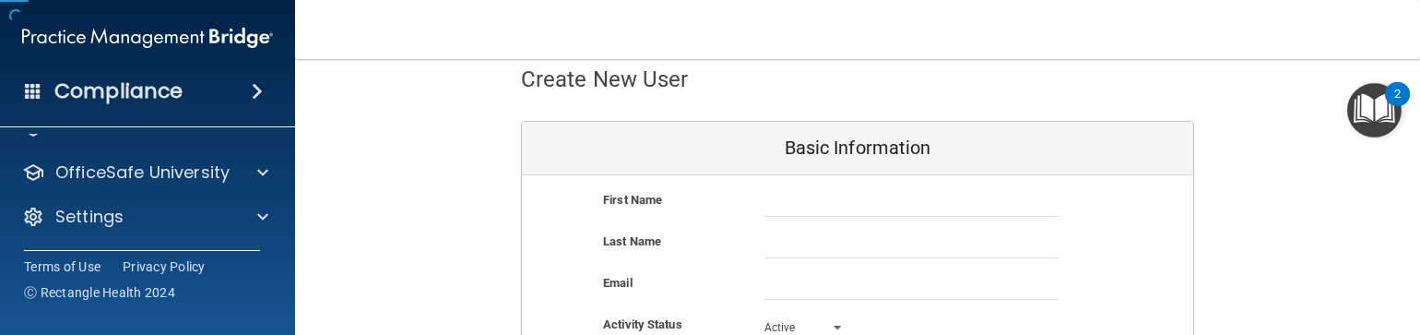
scroll to position [120, 0]
click at [933, 199] on input "text" at bounding box center [912, 203] width 294 height 28
type input "F"
type input "Rosy"
type input "O"
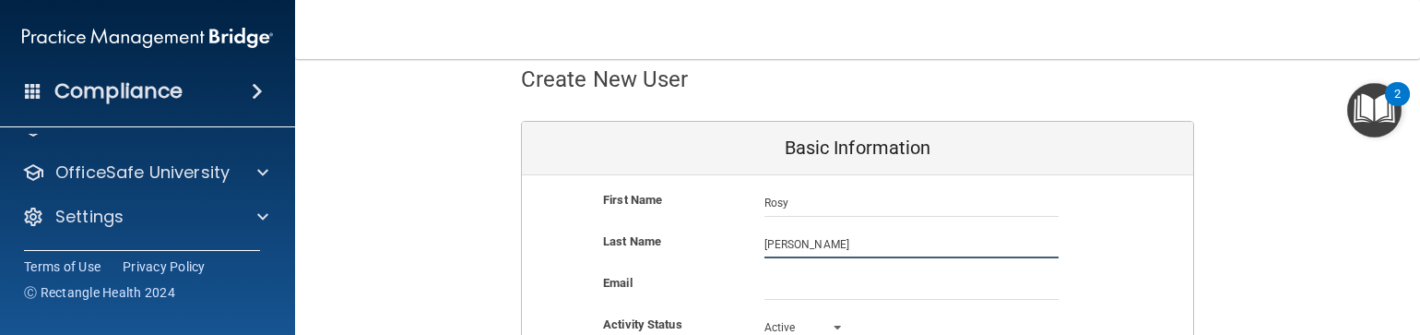
type input "[PERSON_NAME]"
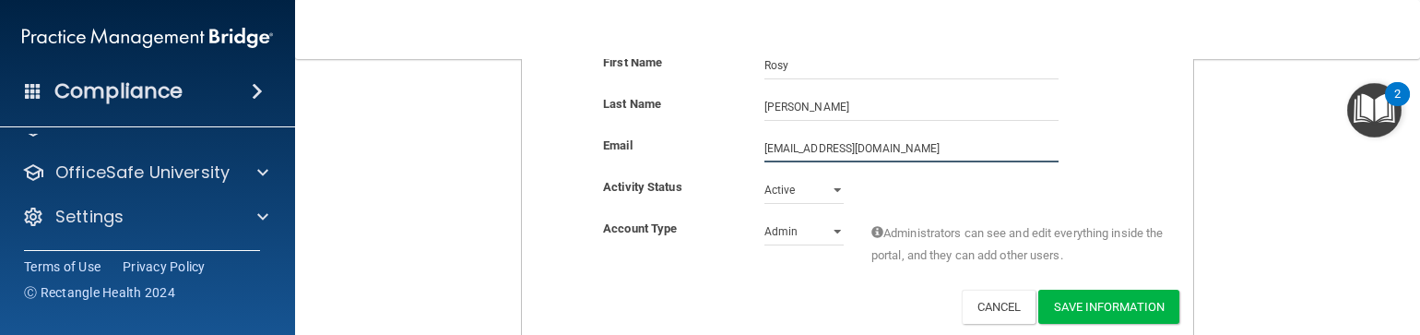
scroll to position [235, 0]
type input "[EMAIL_ADDRESS][DOMAIN_NAME]"
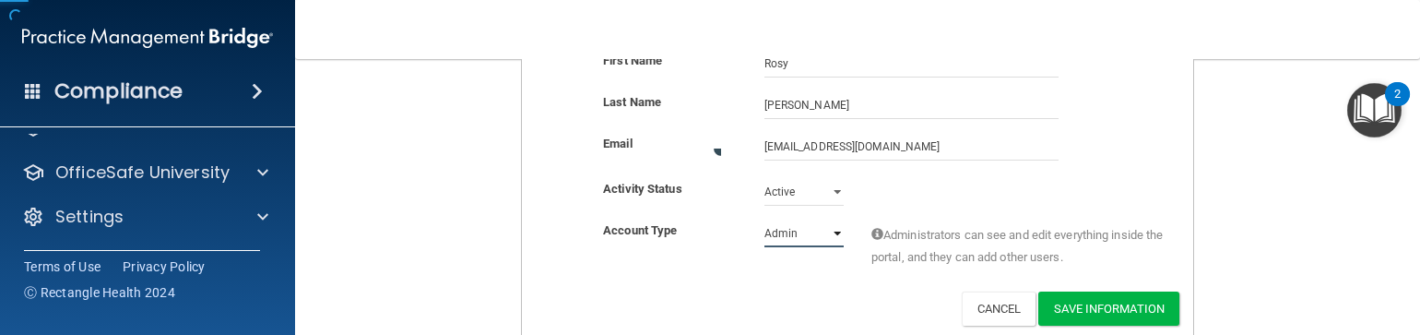
click at [793, 232] on select "Admin Member" at bounding box center [804, 234] width 79 height 28
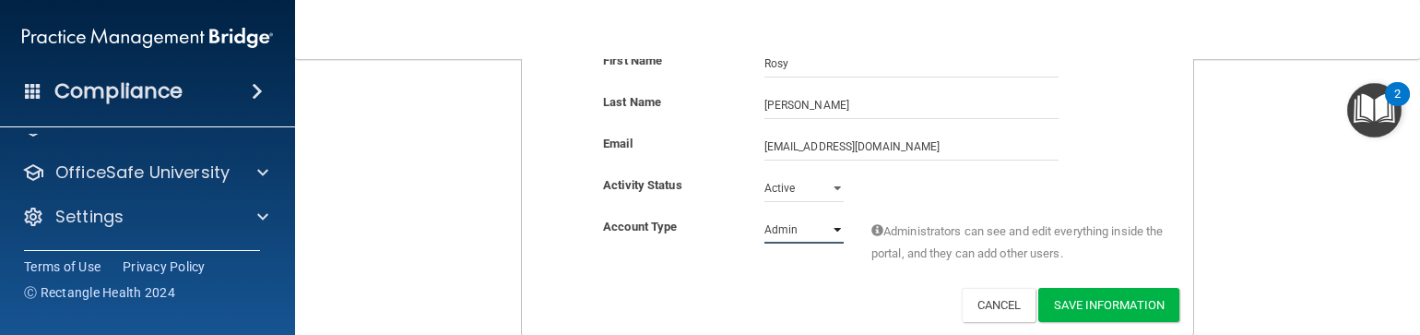
select select "practice_member"
click at [765, 216] on select "Admin Member" at bounding box center [804, 230] width 79 height 28
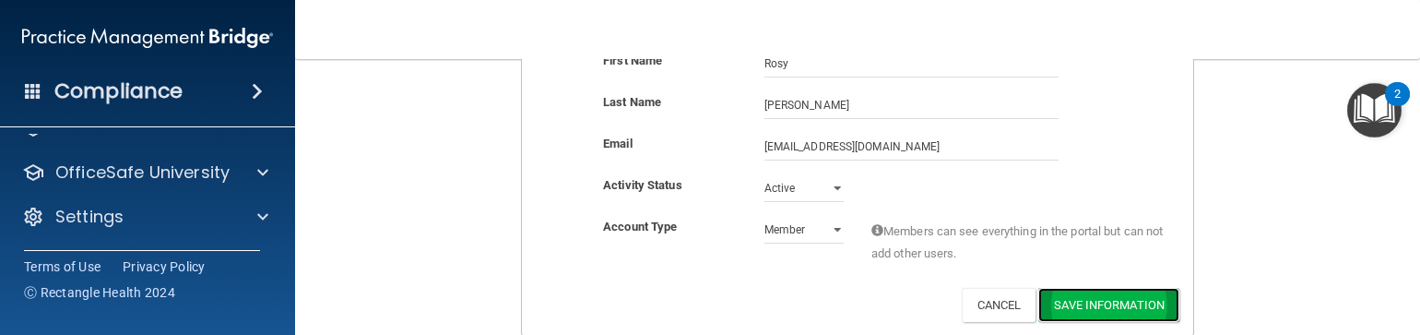
click at [1101, 298] on button "Save Information" at bounding box center [1109, 305] width 141 height 34
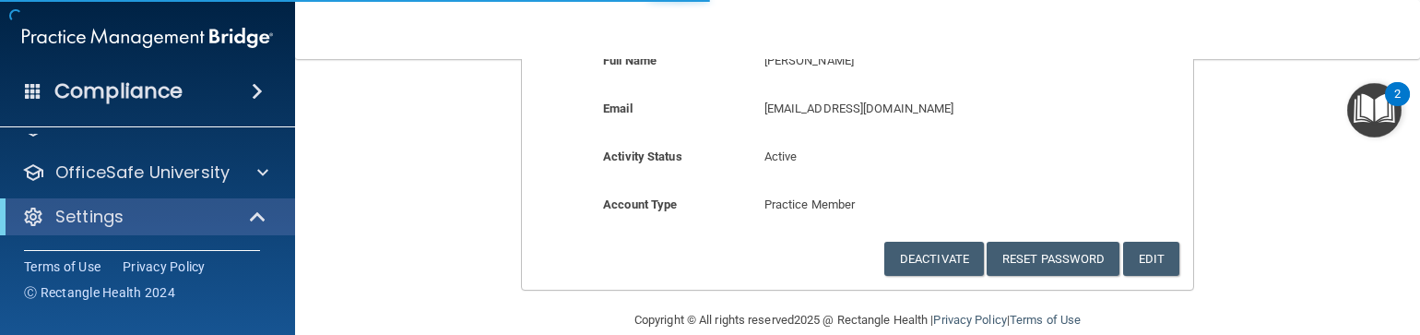
scroll to position [267, 0]
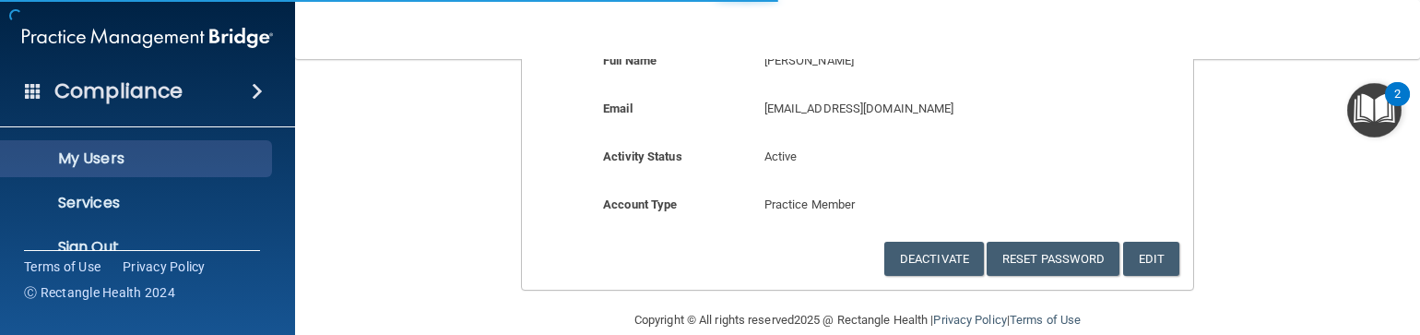
select select "20"
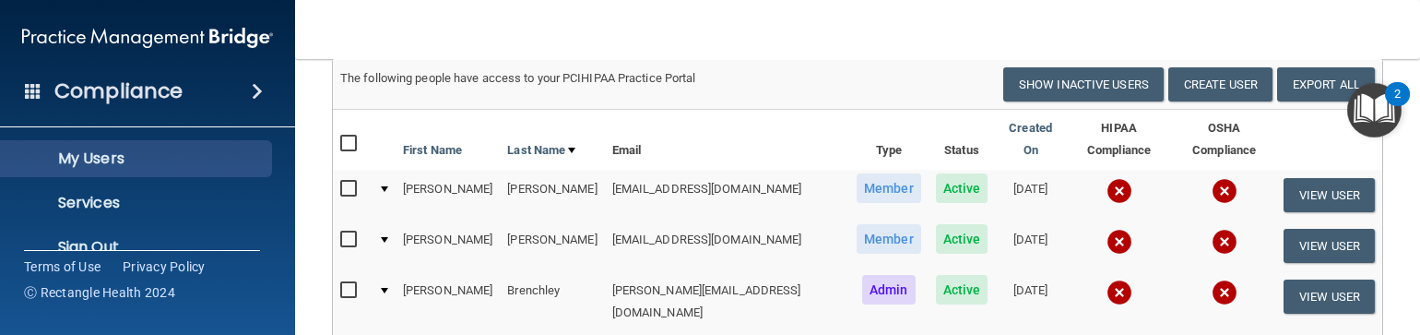
scroll to position [200, 0]
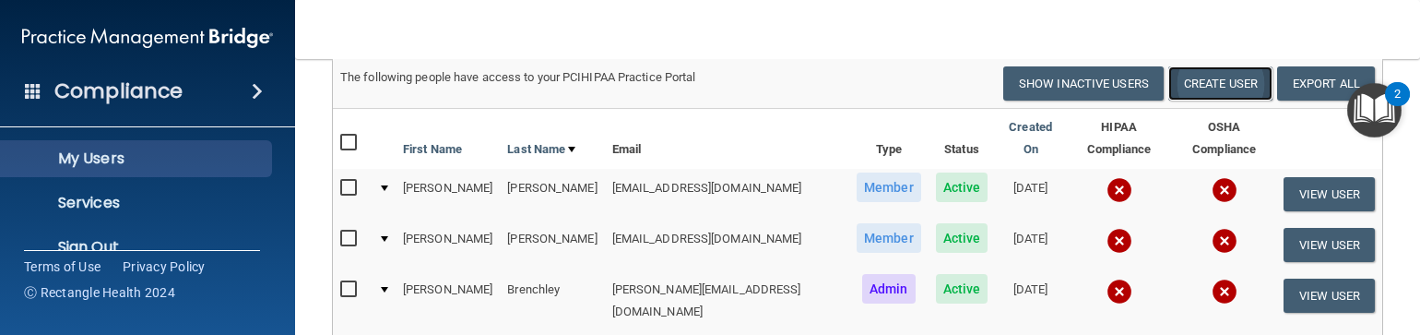
click at [1195, 101] on button "Create User" at bounding box center [1221, 83] width 104 height 34
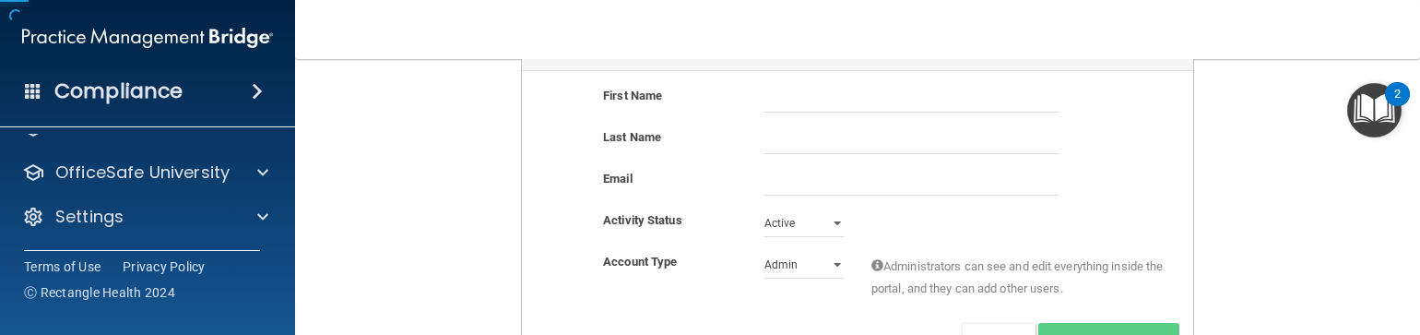
scroll to position [120, 0]
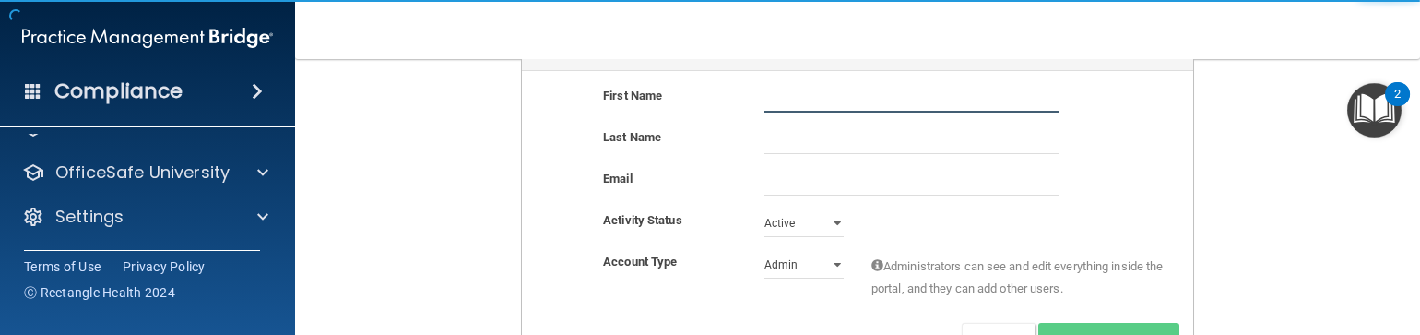
click at [805, 99] on input "text" at bounding box center [912, 99] width 294 height 28
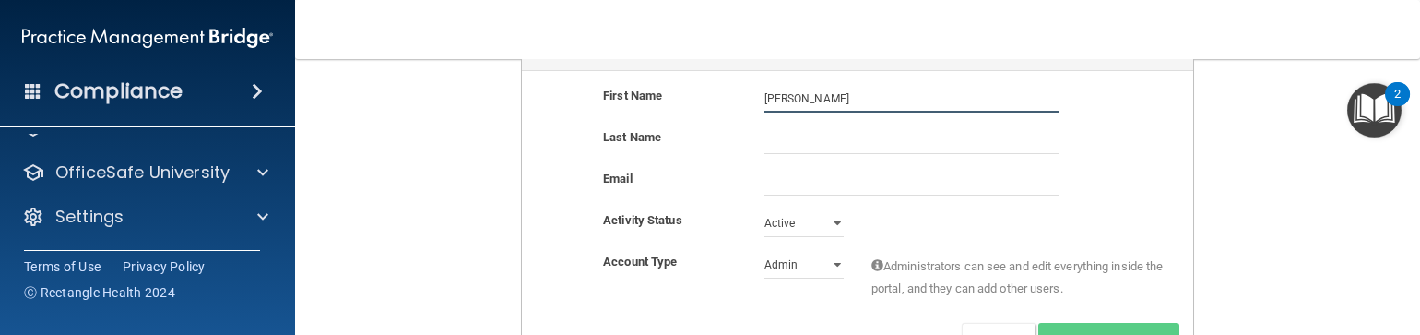
type input "[PERSON_NAME]"
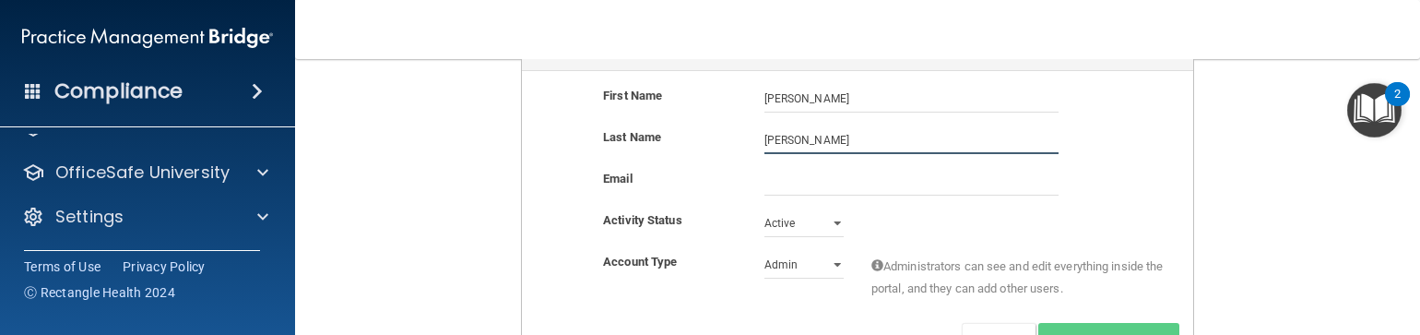
type input "[PERSON_NAME]"
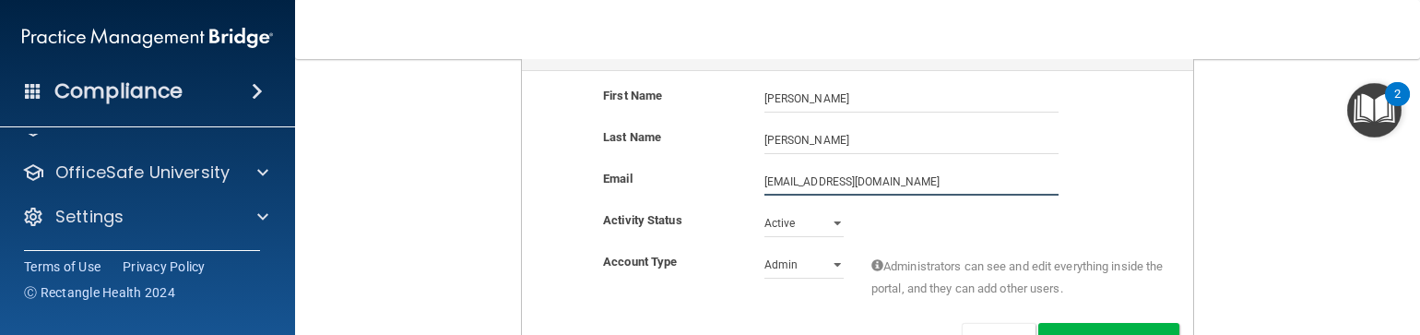
type input "[EMAIL_ADDRESS][DOMAIN_NAME]"
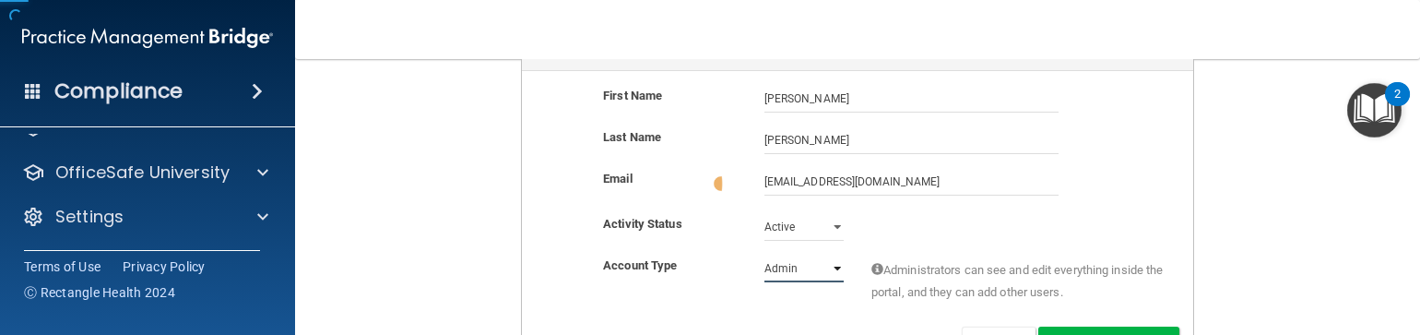
click at [803, 267] on select "Admin Member" at bounding box center [804, 269] width 79 height 28
select select "practice_member"
click at [765, 251] on select "Admin Member" at bounding box center [804, 265] width 79 height 28
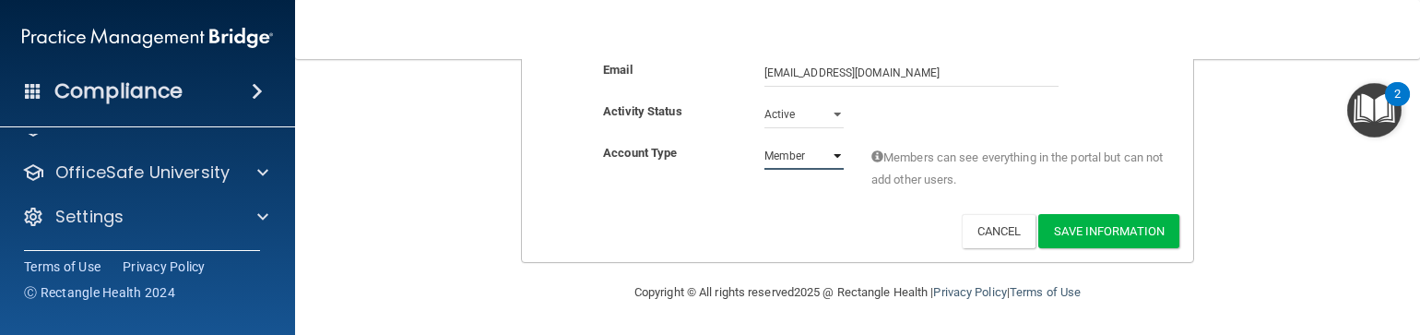
scroll to position [310, 0]
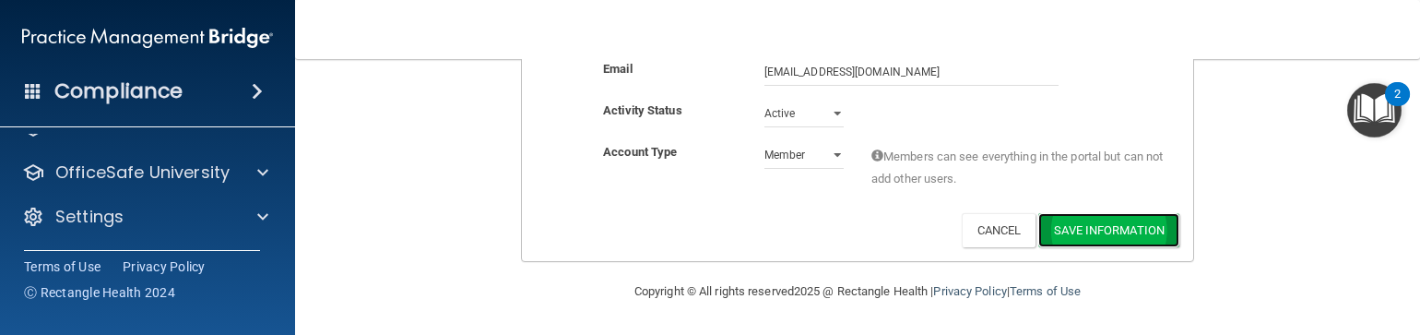
click at [1084, 220] on button "Save Information" at bounding box center [1109, 230] width 141 height 34
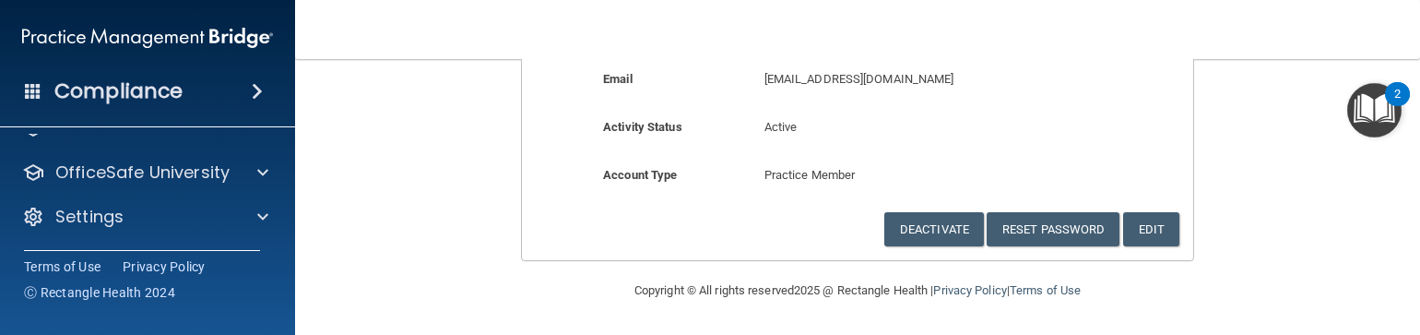
scroll to position [263, 0]
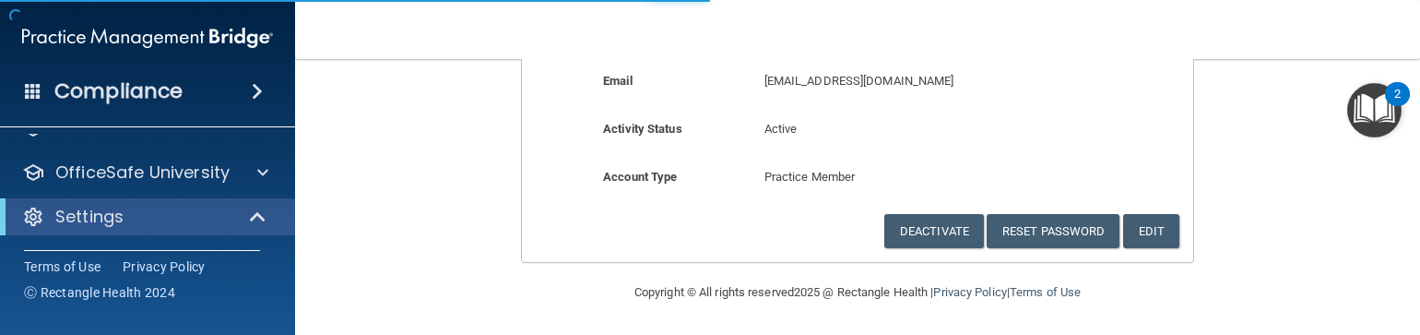
scroll to position [267, 0]
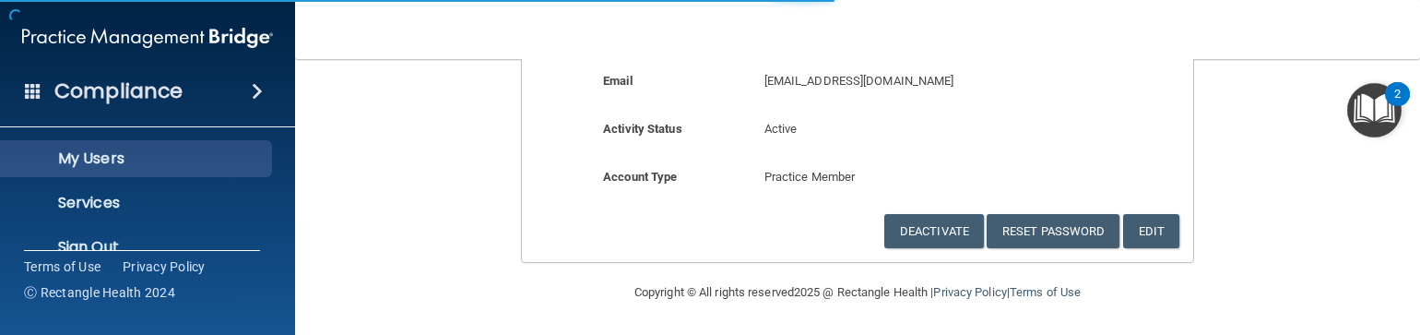
select select "20"
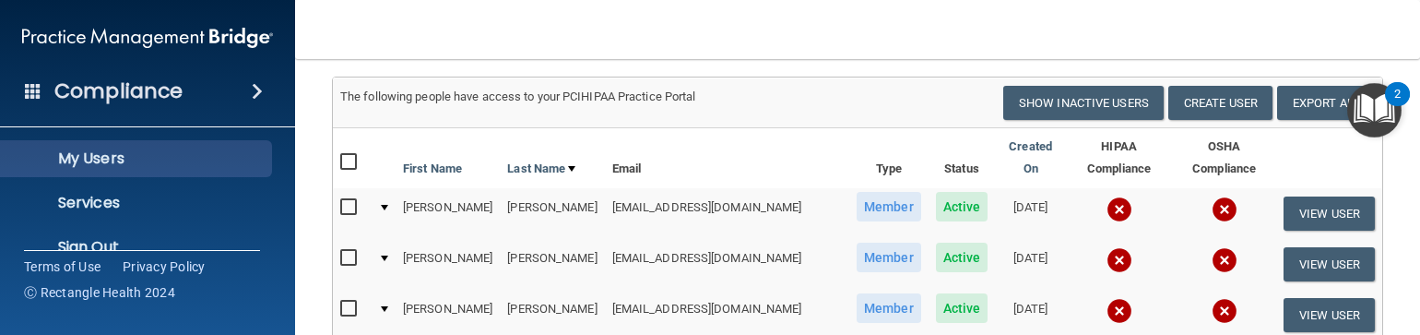
scroll to position [125, 0]
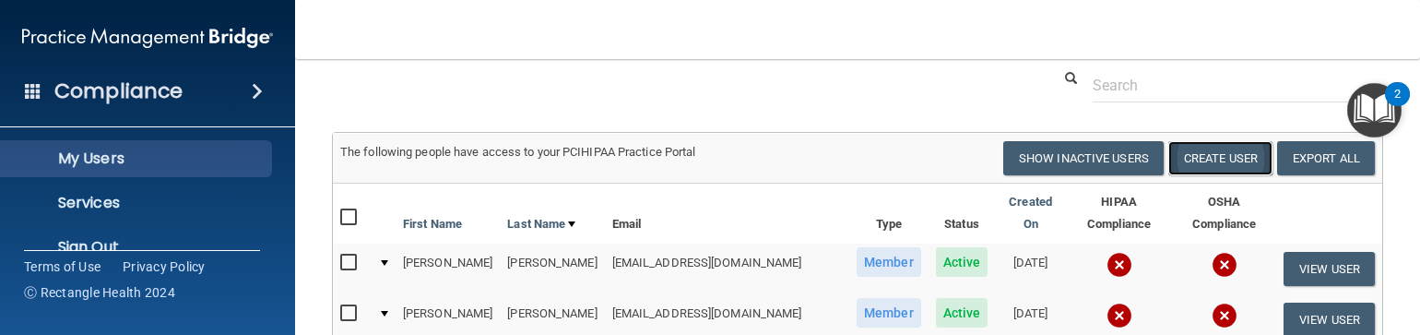
click at [1214, 175] on button "Create User" at bounding box center [1221, 158] width 104 height 34
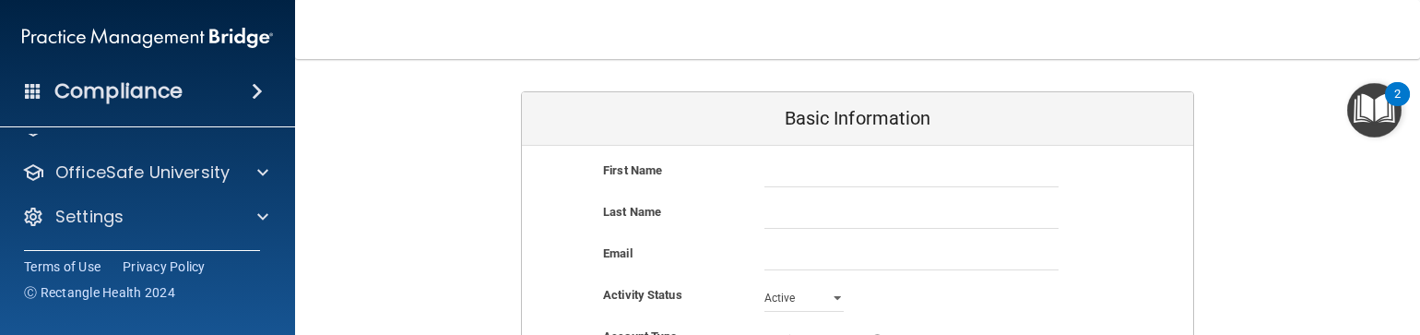
scroll to position [120, 0]
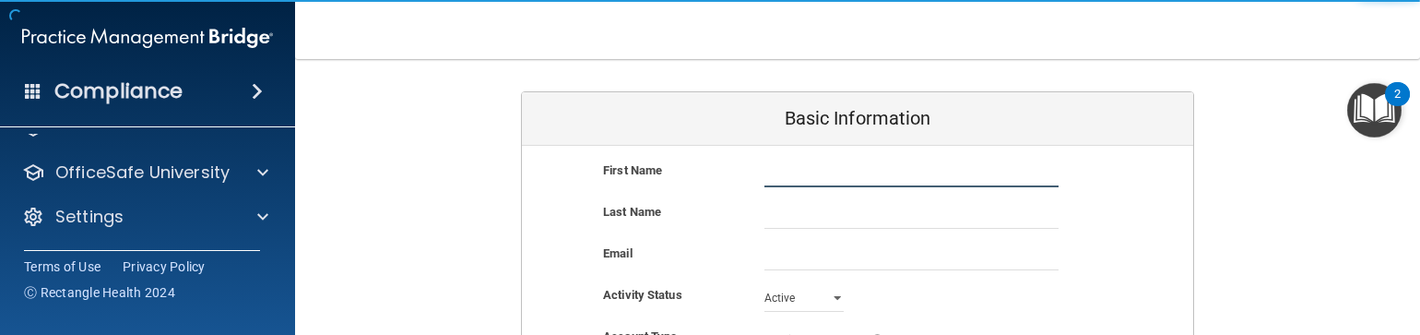
click at [842, 174] on input "text" at bounding box center [912, 174] width 294 height 28
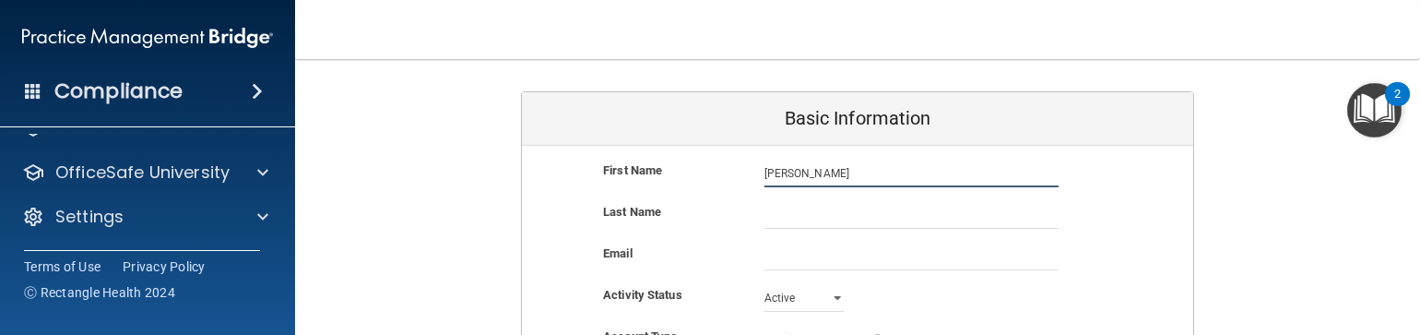
type input "[PERSON_NAME]"
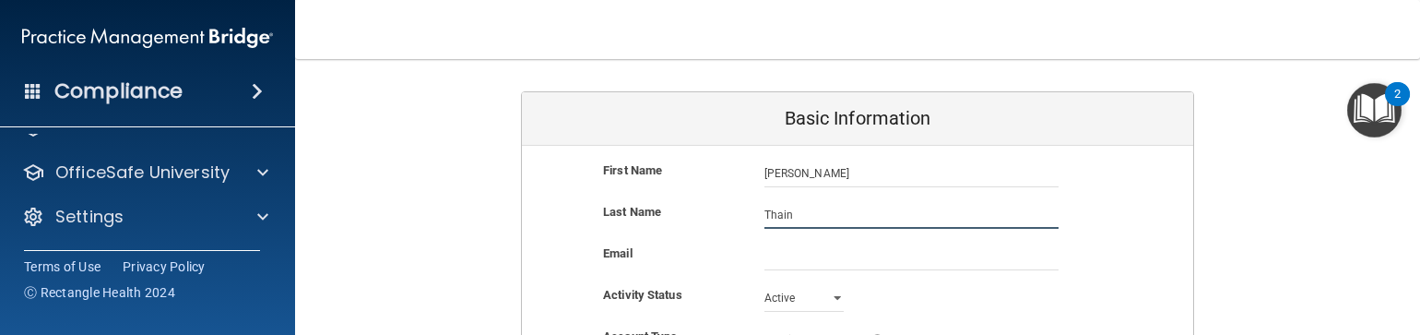
type input "Thain"
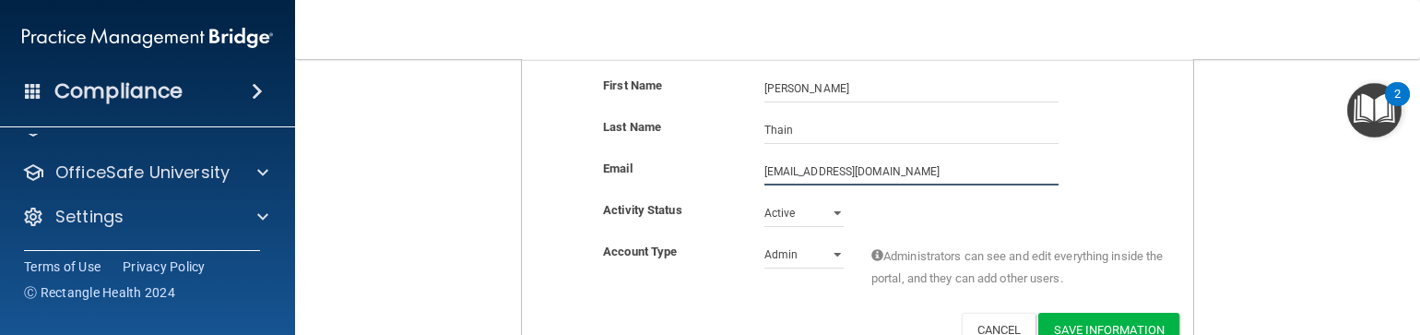
scroll to position [214, 0]
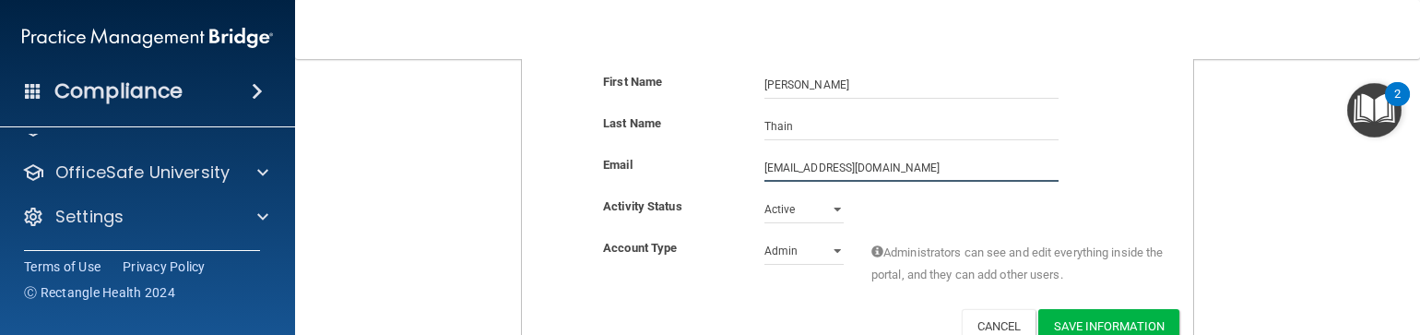
type input "[EMAIL_ADDRESS][DOMAIN_NAME]"
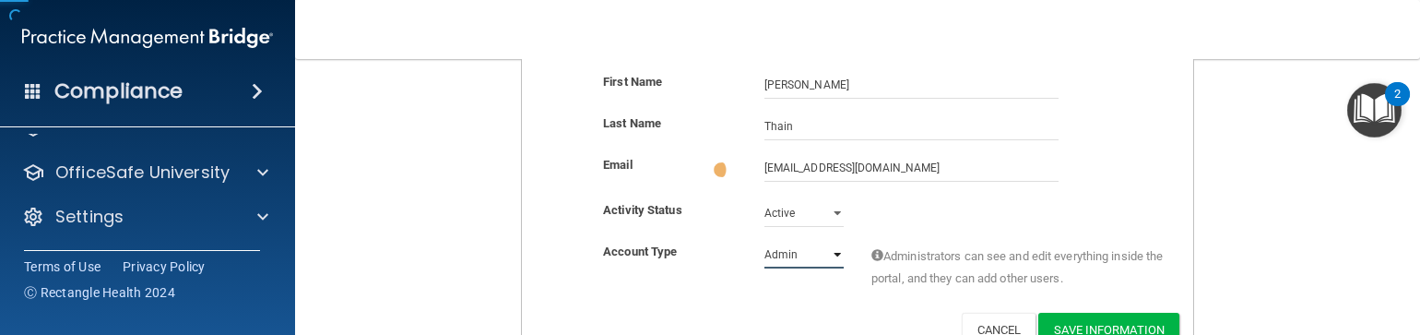
click at [825, 247] on select "Admin Member" at bounding box center [804, 255] width 79 height 28
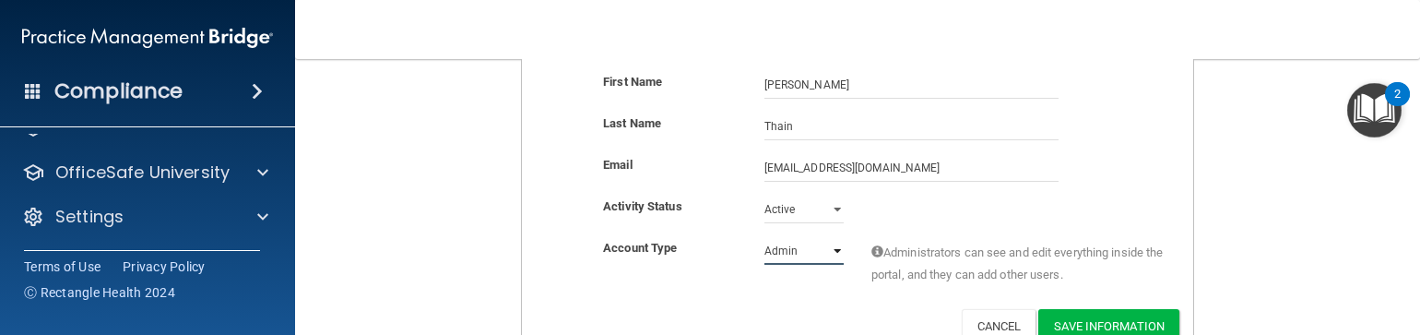
select select "practice_member"
click at [765, 237] on select "Admin Member" at bounding box center [804, 251] width 79 height 28
click at [1086, 324] on button "Save Information" at bounding box center [1109, 326] width 141 height 34
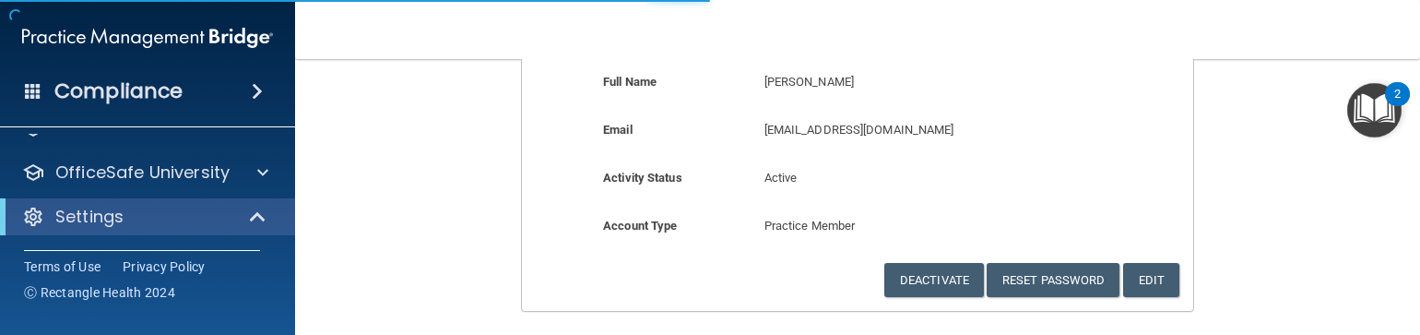
scroll to position [267, 0]
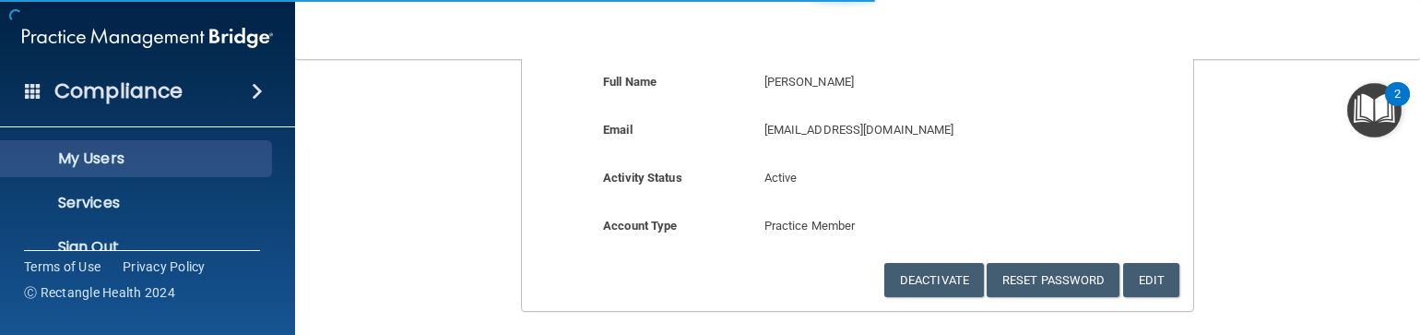
select select "20"
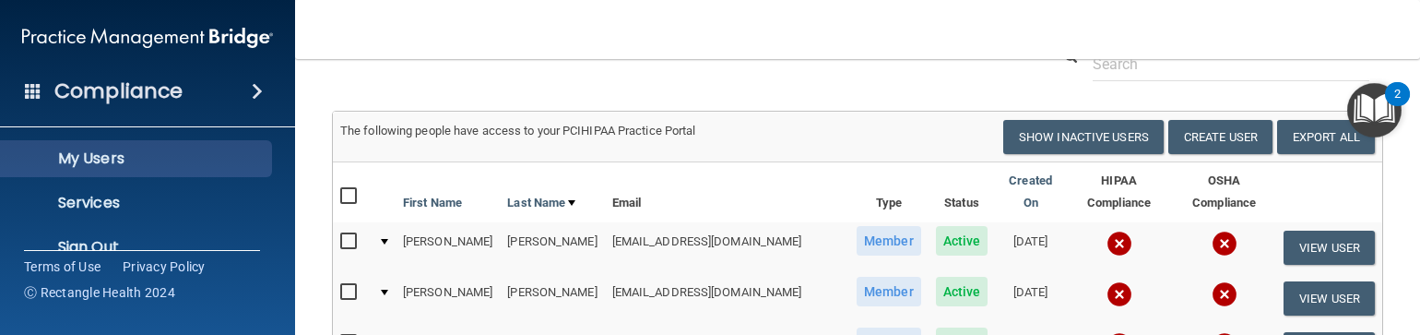
scroll to position [143, 0]
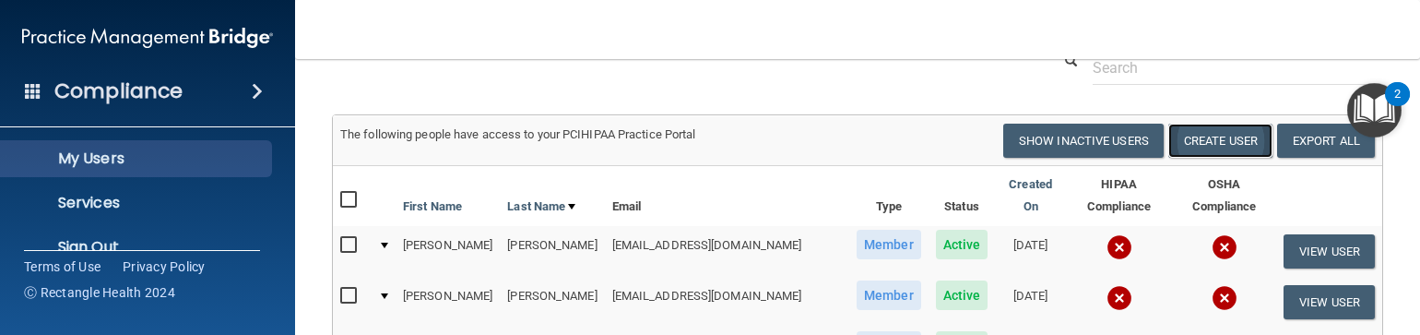
click at [1185, 158] on button "Create User" at bounding box center [1221, 141] width 104 height 34
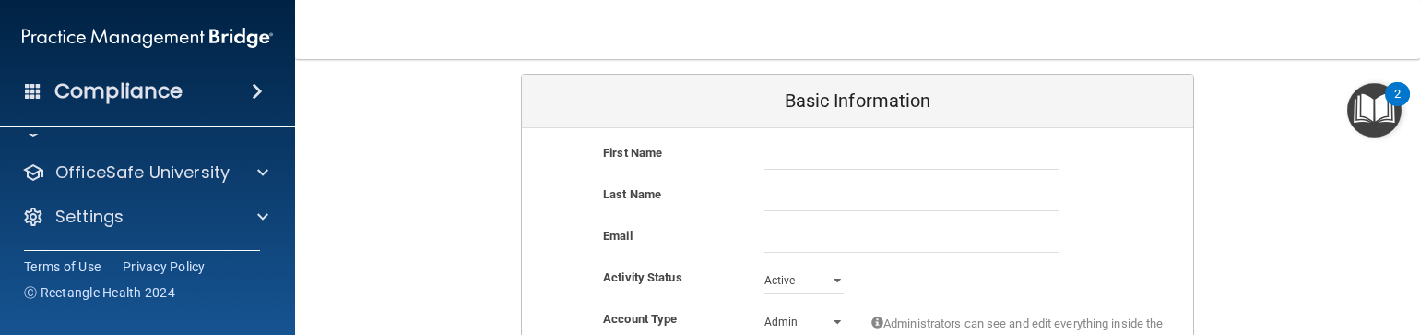
scroll to position [120, 0]
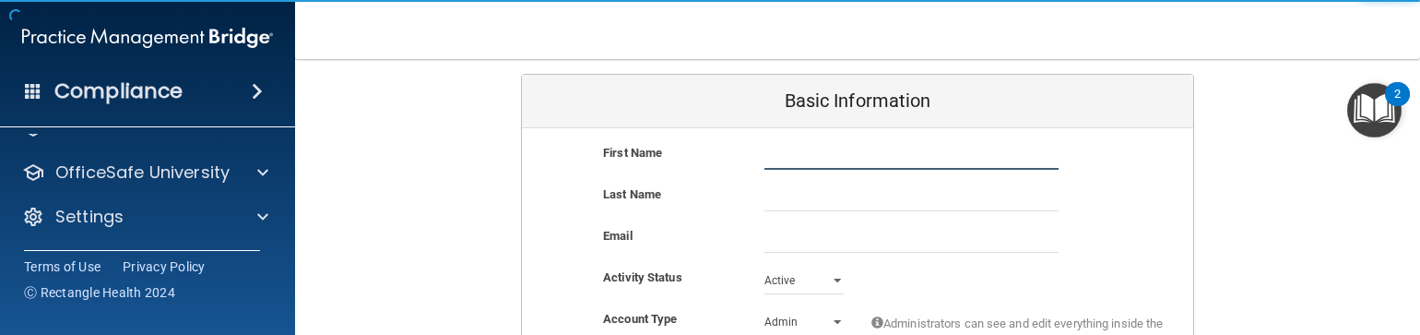
click at [793, 154] on input "text" at bounding box center [912, 156] width 294 height 28
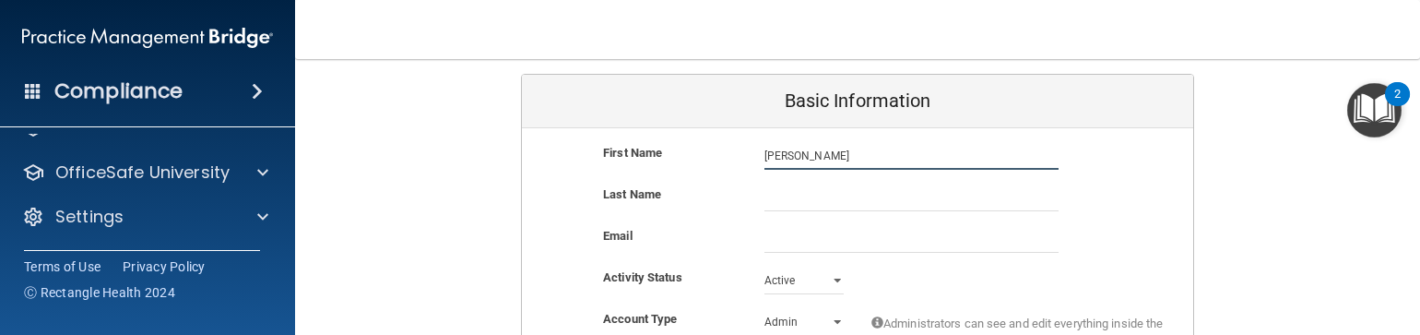
type input "[PERSON_NAME]"
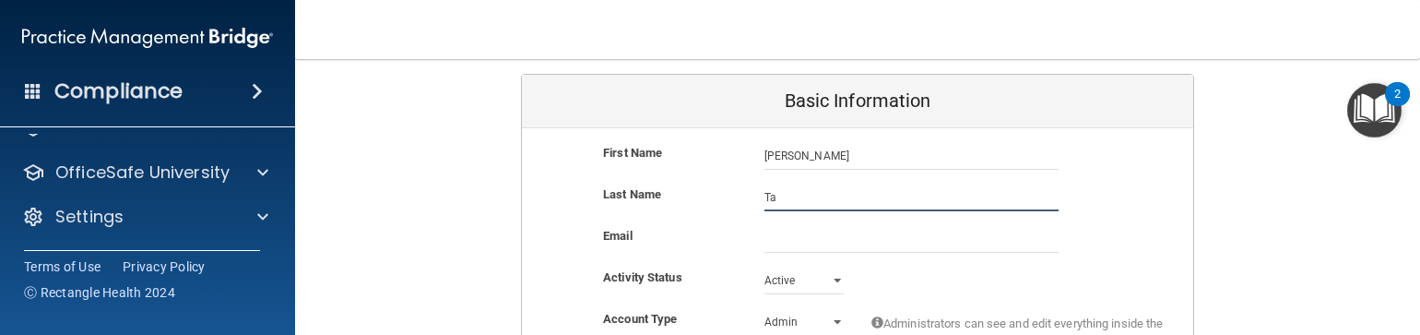
type input "T"
type input "[PERSON_NAME]"
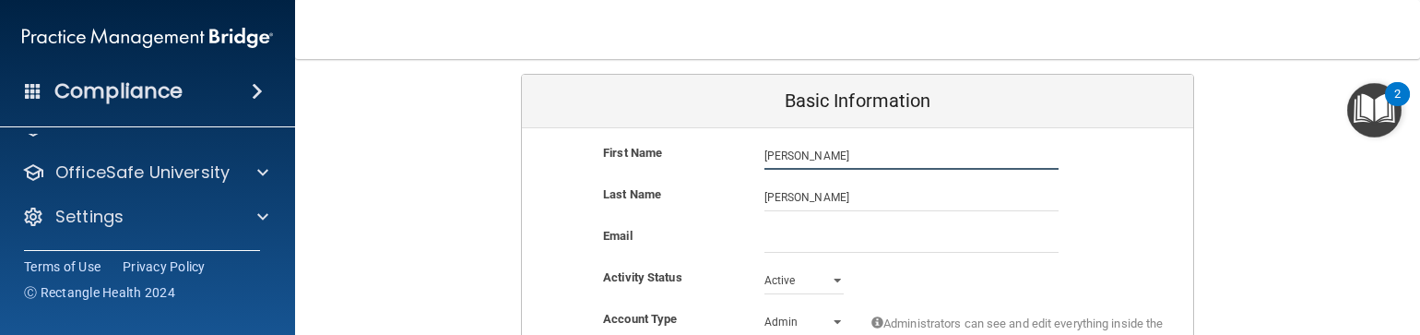
click at [793, 154] on input "[PERSON_NAME]" at bounding box center [912, 156] width 294 height 28
type input "Tailor"
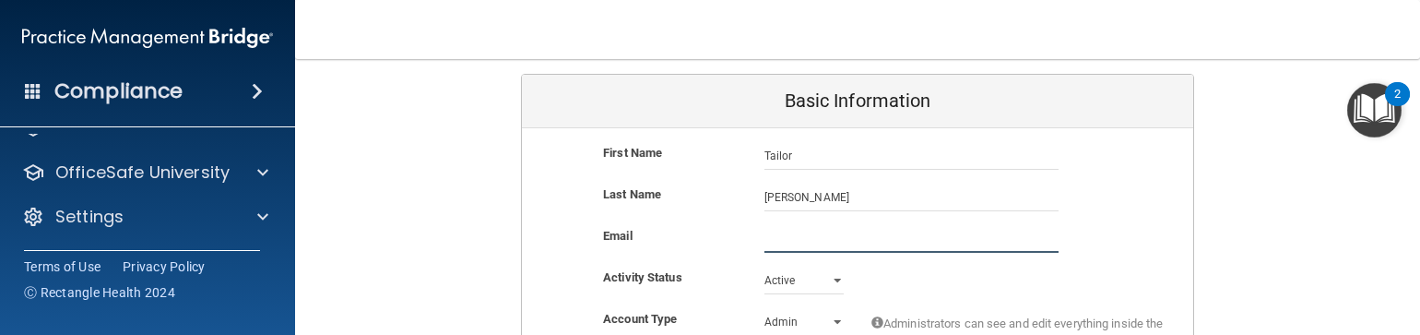
click at [794, 239] on input "email" at bounding box center [912, 239] width 294 height 28
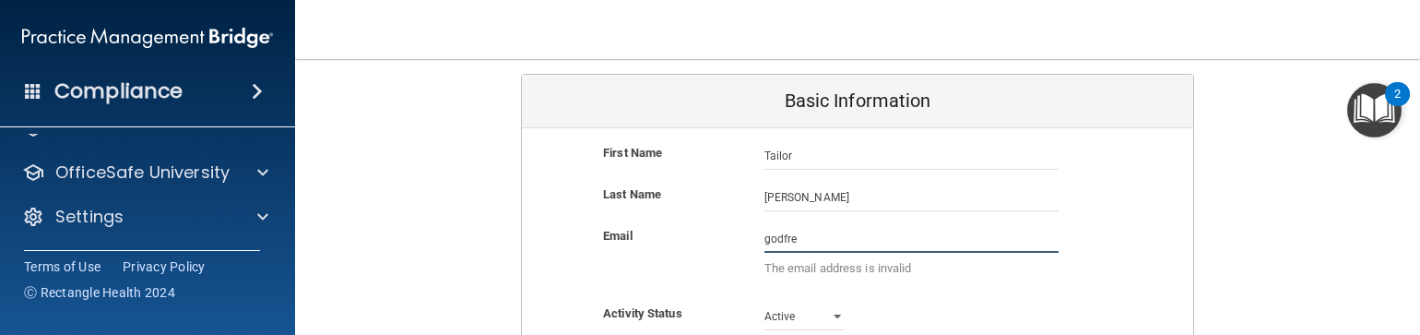
type input "[PERSON_NAME]"
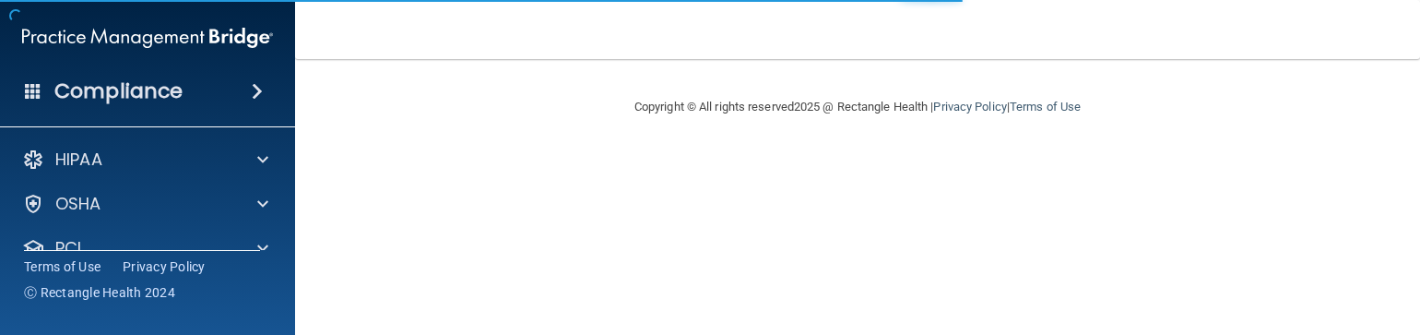
select select "20"
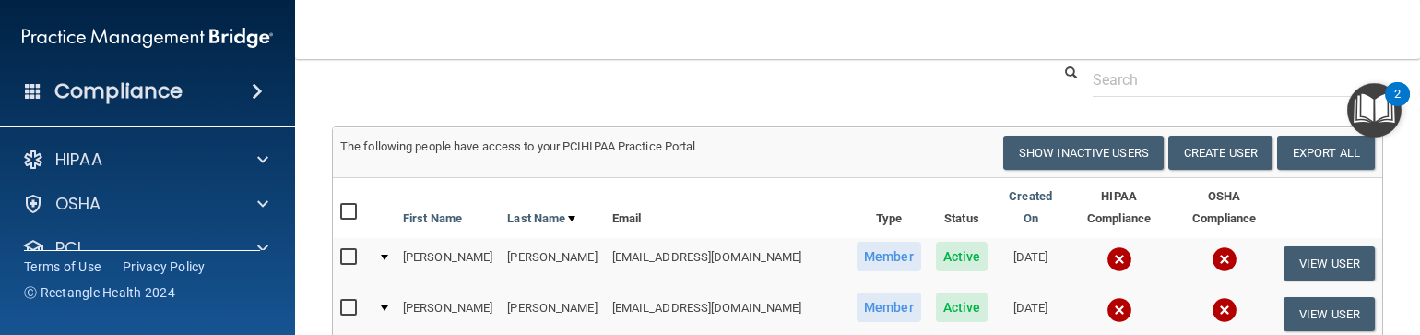
scroll to position [132, 0]
click at [1194, 169] on button "Create User" at bounding box center [1221, 152] width 104 height 34
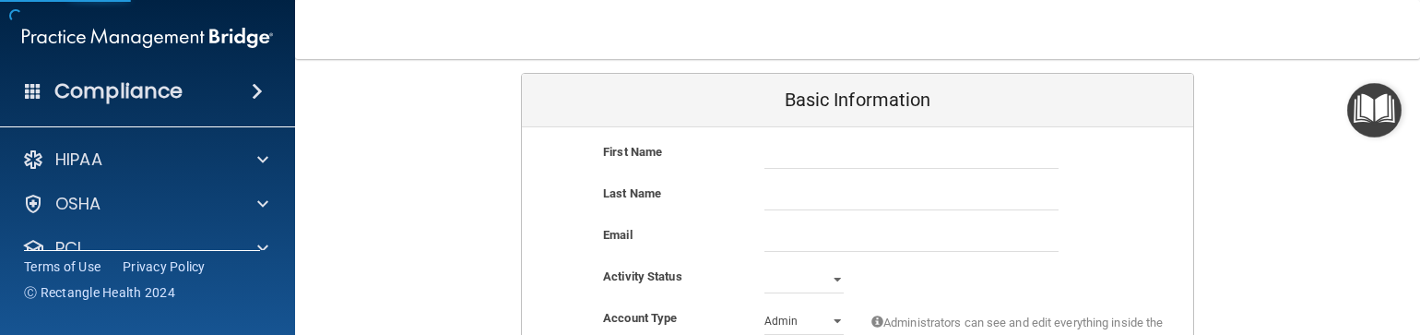
scroll to position [162, 0]
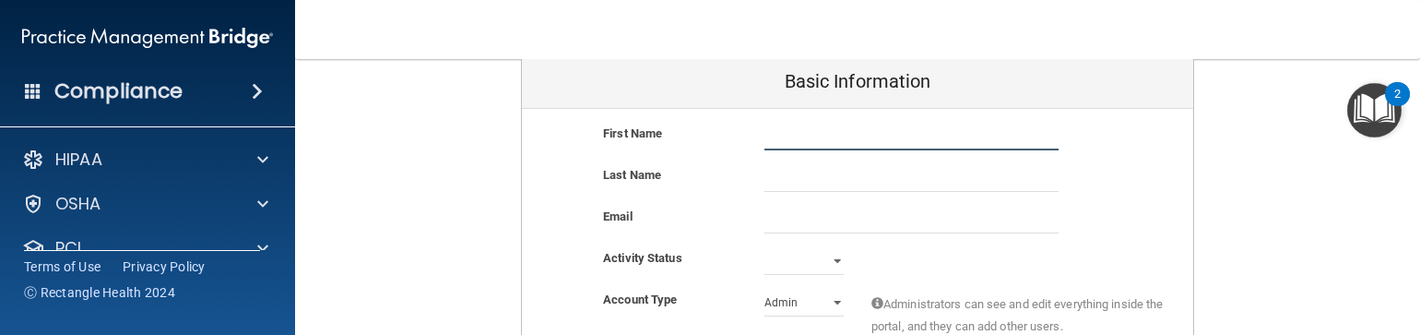
click at [889, 140] on input "text" at bounding box center [912, 137] width 294 height 28
type input "Tailor"
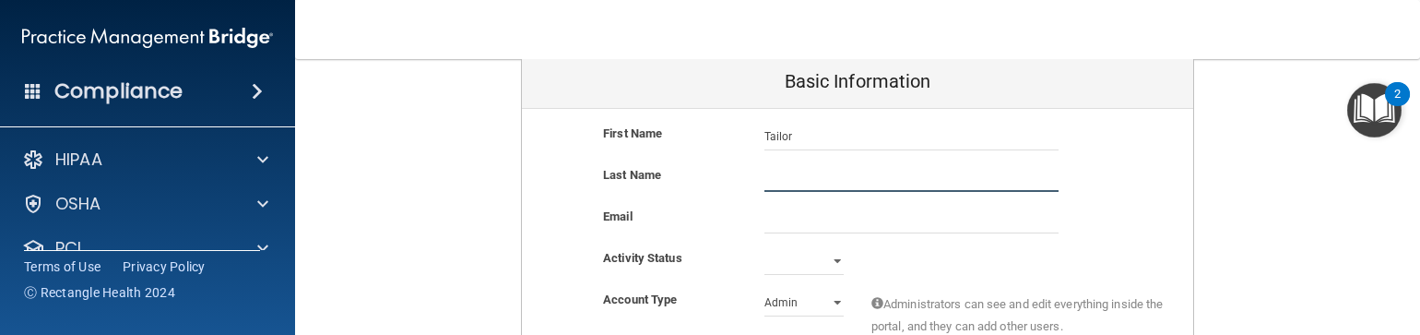
click at [825, 176] on input "text" at bounding box center [912, 178] width 294 height 28
type input "[PERSON_NAME]"
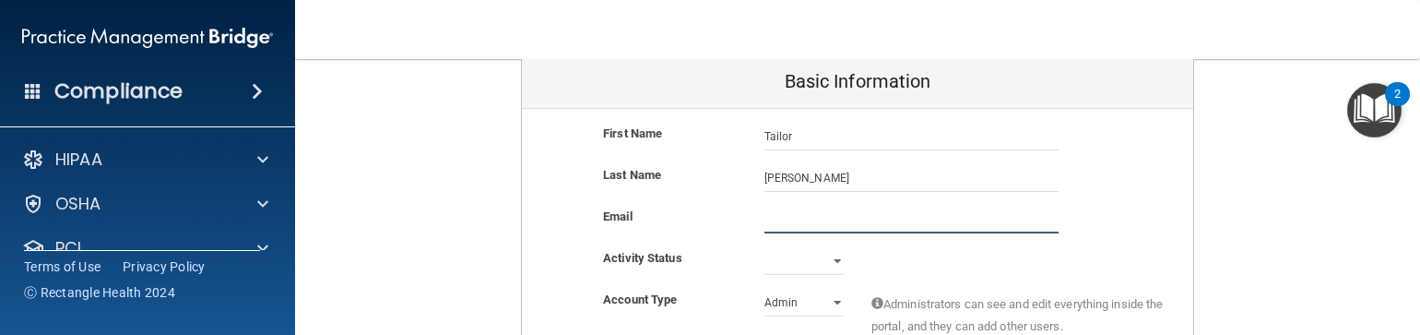
click at [792, 213] on input "email" at bounding box center [912, 220] width 294 height 28
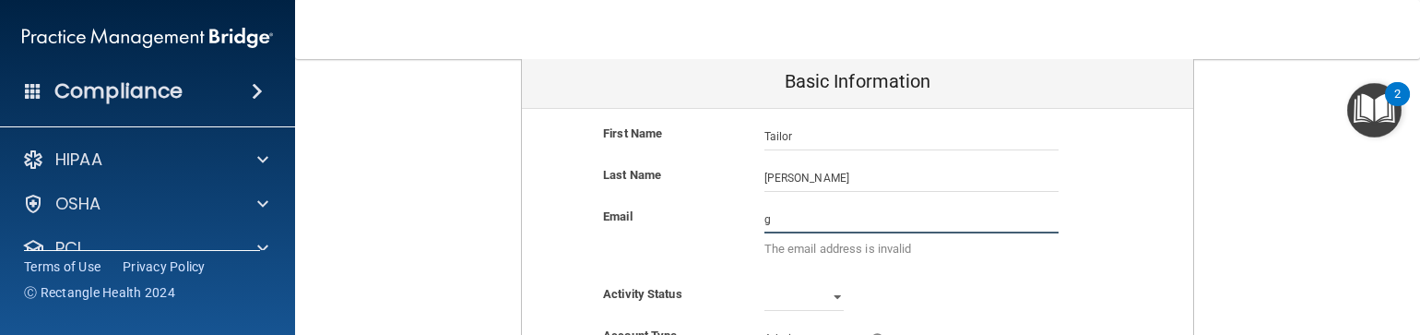
type input "godfreytailor@gmail.com"
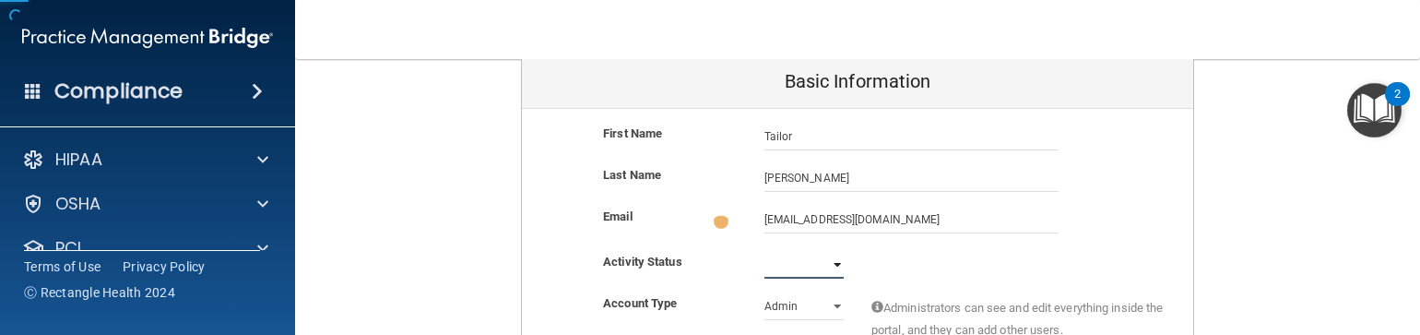
click at [825, 258] on select "Active Inactive" at bounding box center [804, 265] width 79 height 28
select select "active"
click at [765, 247] on select "Active Inactive" at bounding box center [804, 261] width 79 height 28
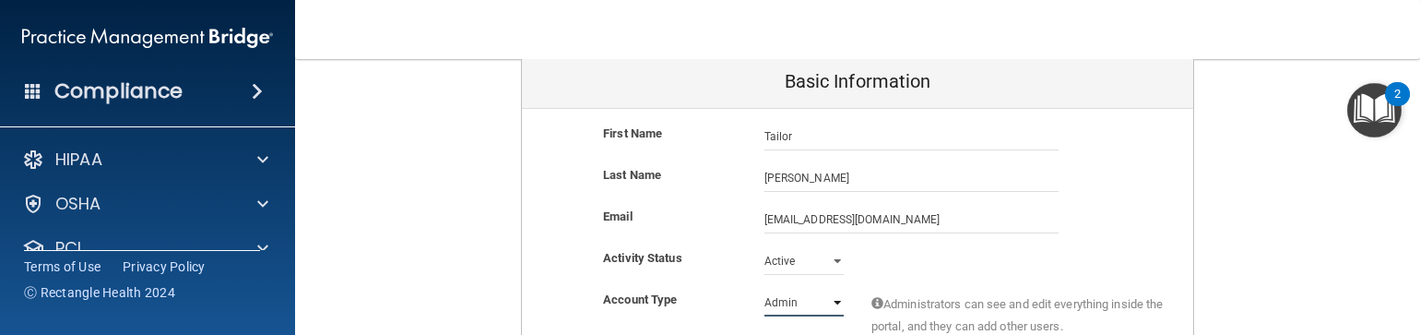
click at [823, 305] on select "Admin Member" at bounding box center [804, 303] width 79 height 28
select select "practice_member"
click at [765, 289] on select "Admin Member" at bounding box center [804, 303] width 79 height 28
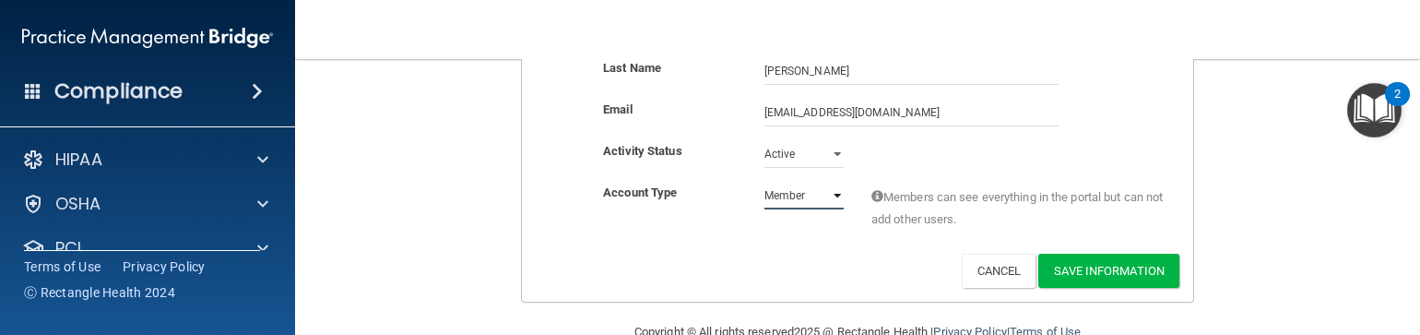
scroll to position [291, 0]
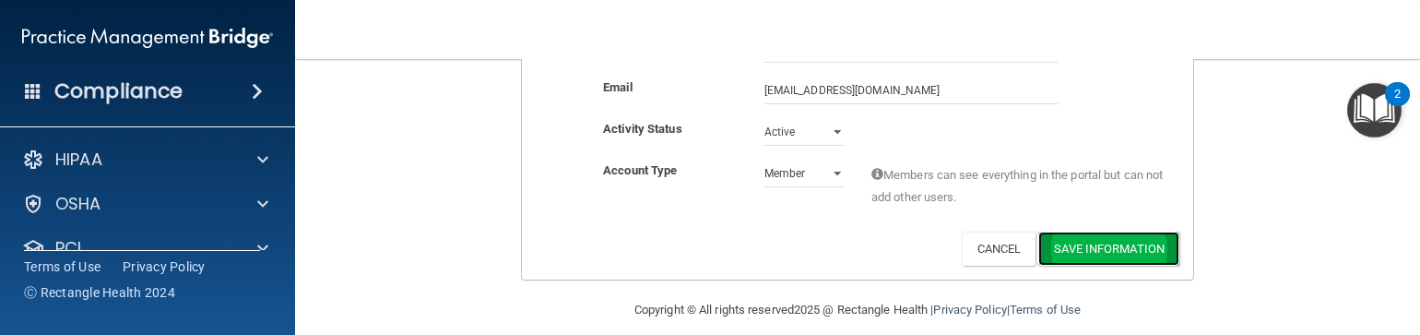
click at [1074, 242] on button "Save Information" at bounding box center [1109, 249] width 141 height 34
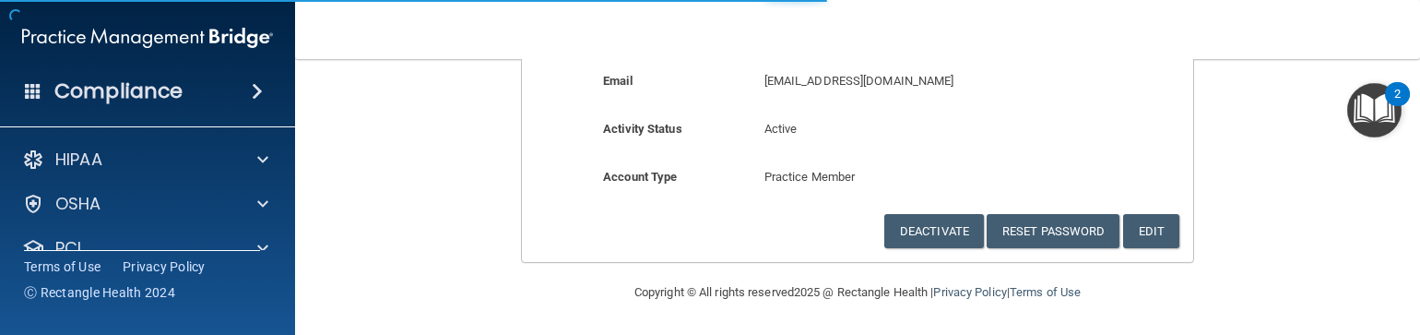
select select "20"
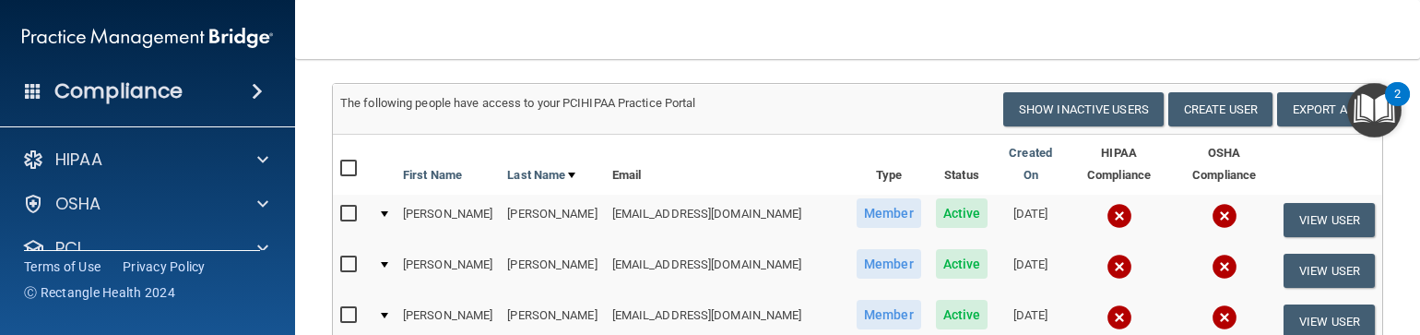
scroll to position [173, 0]
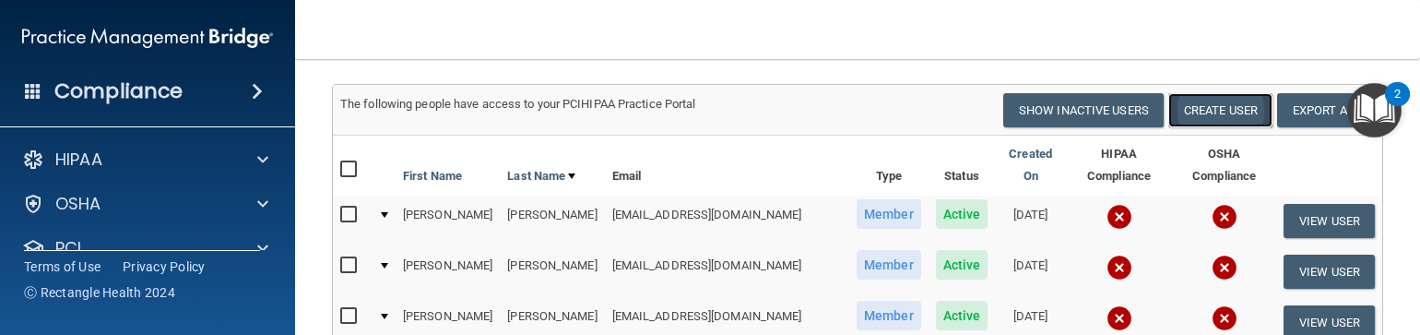
click at [1208, 127] on button "Create User" at bounding box center [1221, 110] width 104 height 34
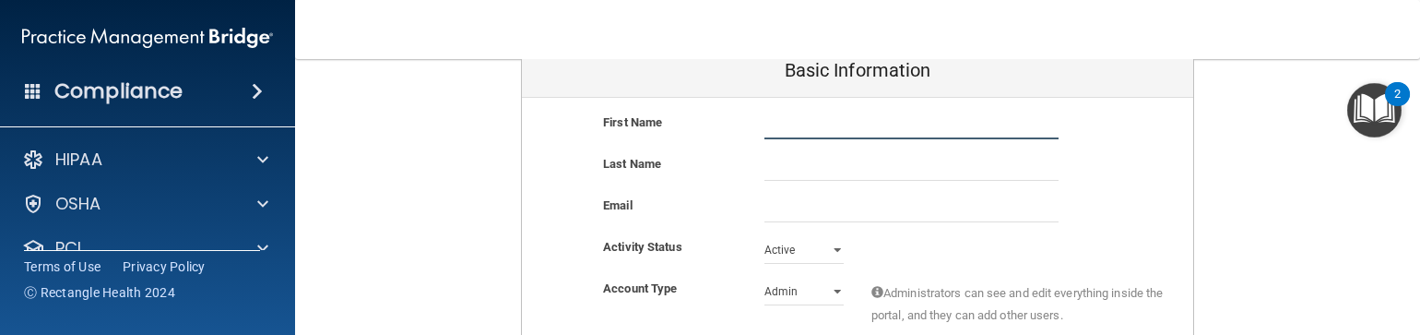
click at [783, 124] on input "text" at bounding box center [912, 126] width 294 height 28
type input "Tori"
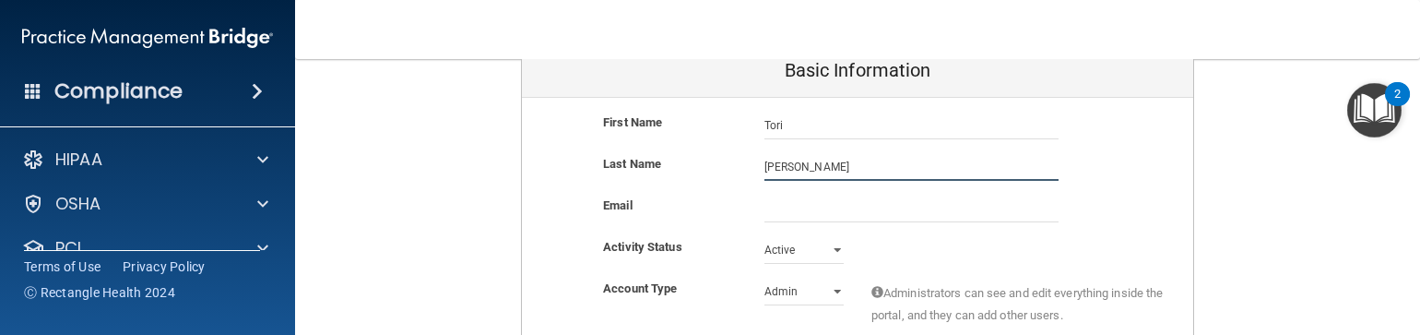
type input "Dehlin"
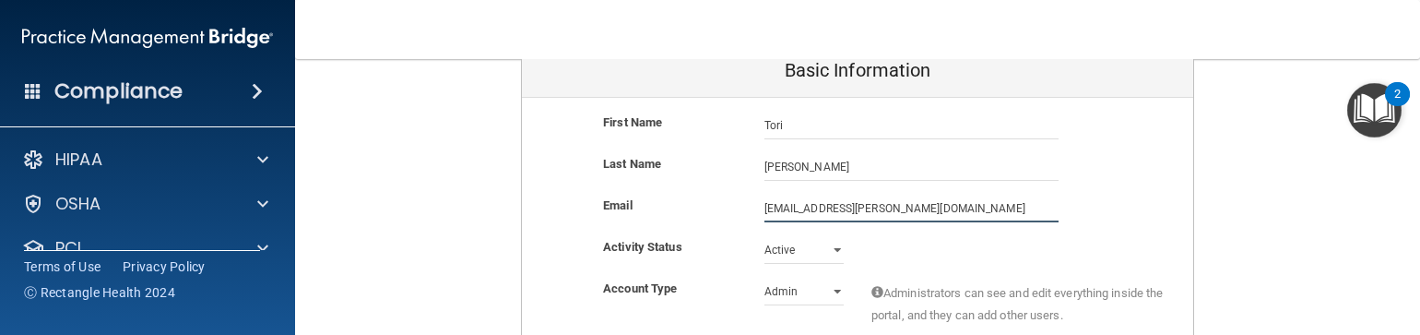
type input "tori.dehlin@gmail.com"
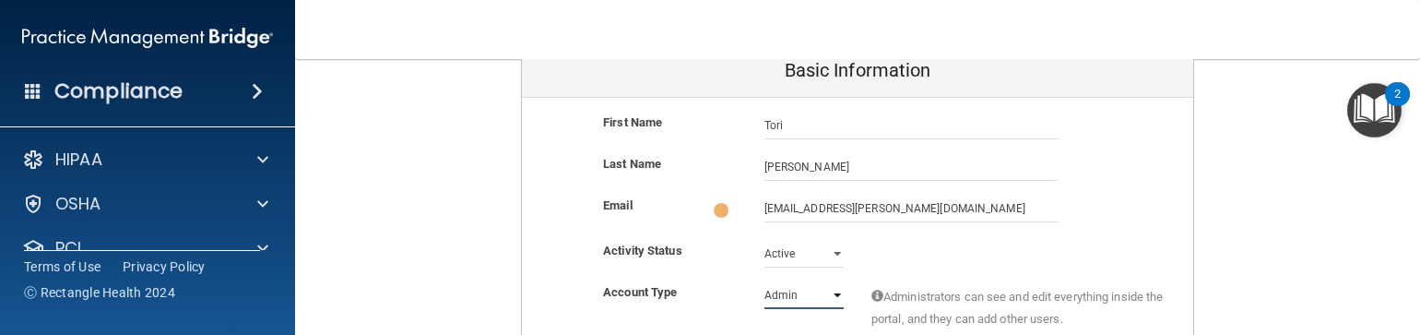
click at [820, 285] on select "Admin Member" at bounding box center [804, 295] width 79 height 28
select select "practice_member"
click at [765, 278] on select "Admin Member" at bounding box center [804, 292] width 79 height 28
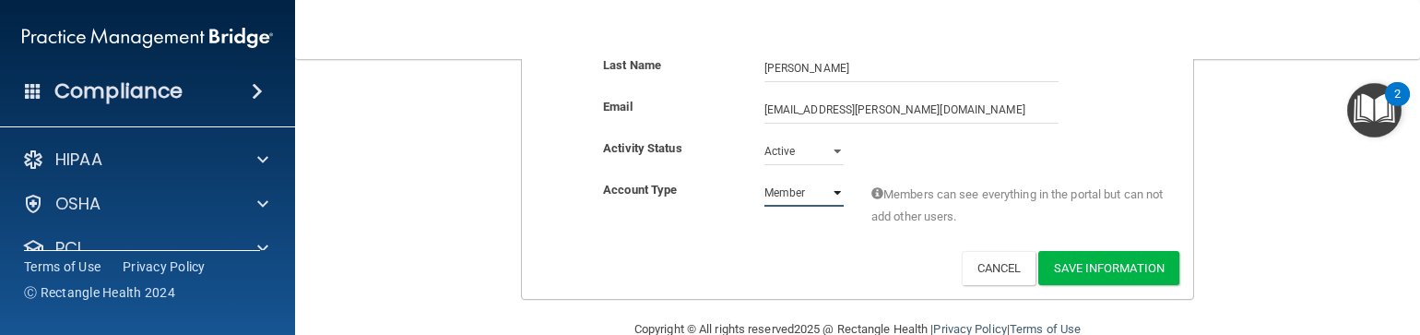
scroll to position [273, 0]
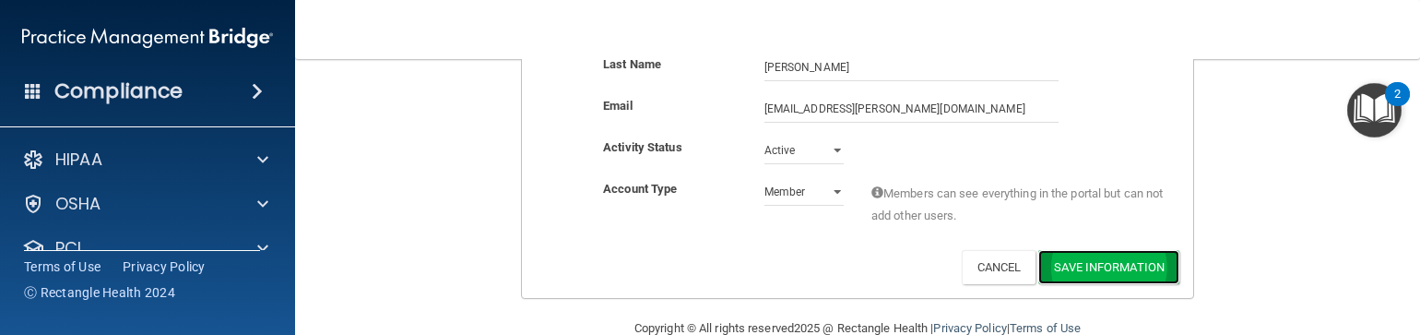
click at [1058, 263] on button "Save Information" at bounding box center [1109, 267] width 141 height 34
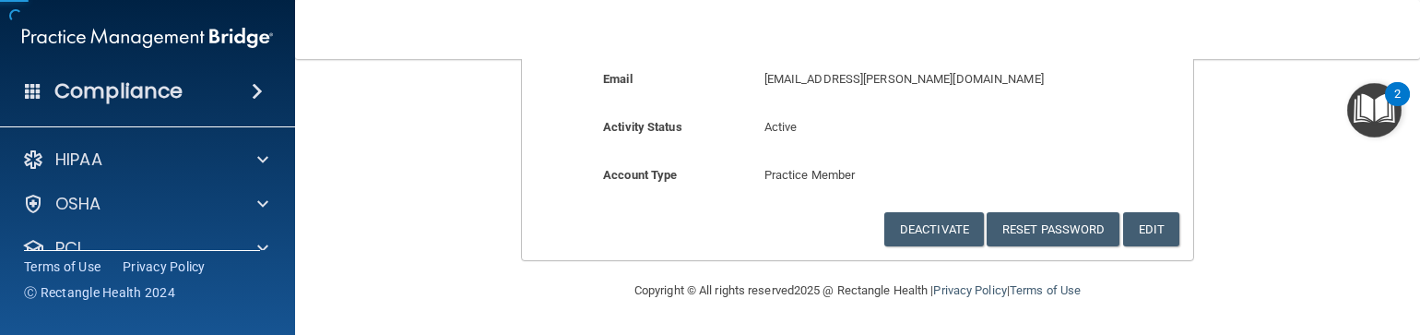
scroll to position [263, 0]
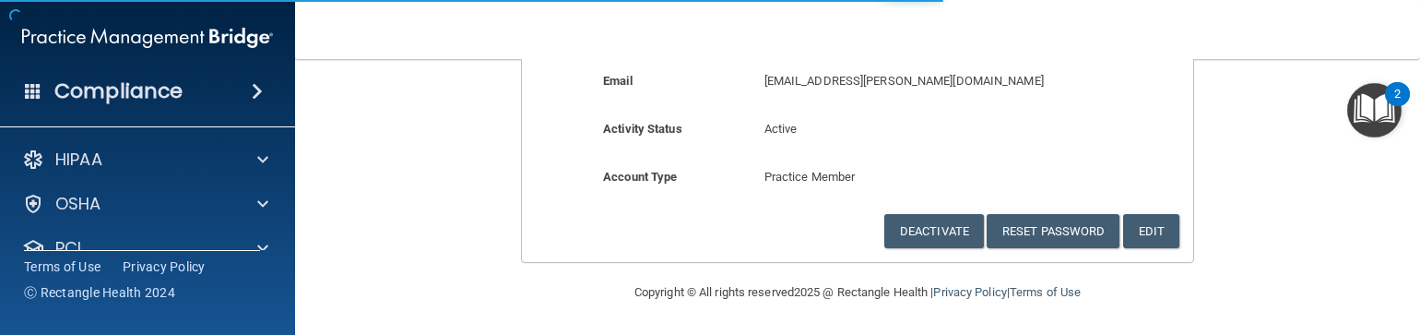
select select "20"
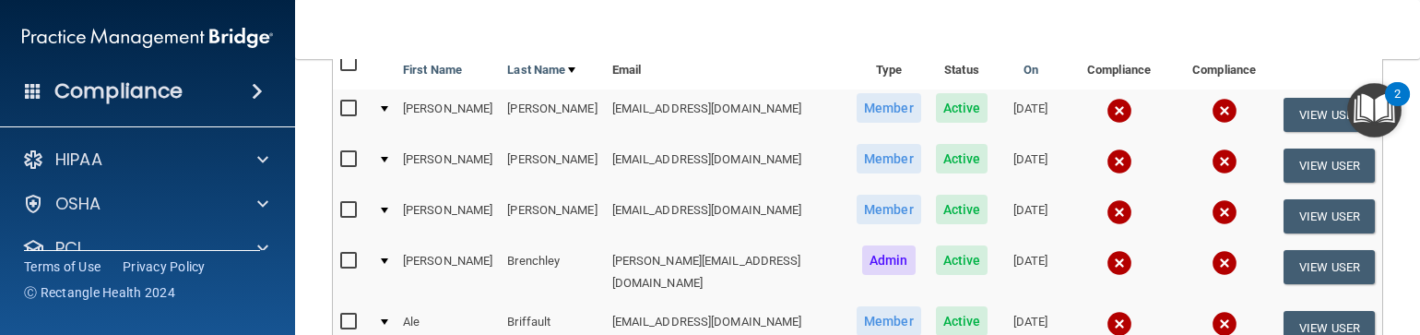
scroll to position [280, 0]
click at [1163, 18] on nav "Toggle navigation [PERSON_NAME] [PERSON_NAME][EMAIL_ADDRESS][DOMAIN_NAME] Manag…" at bounding box center [857, 29] width 1125 height 59
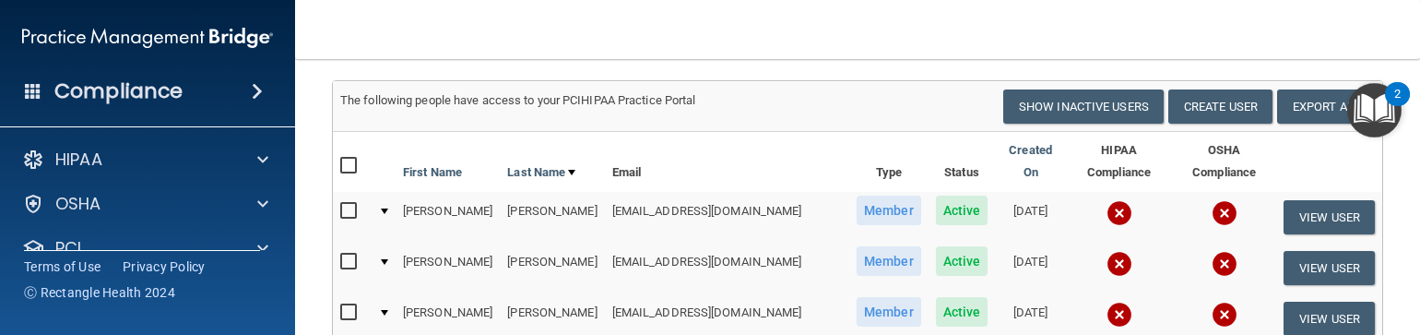
scroll to position [151, 0]
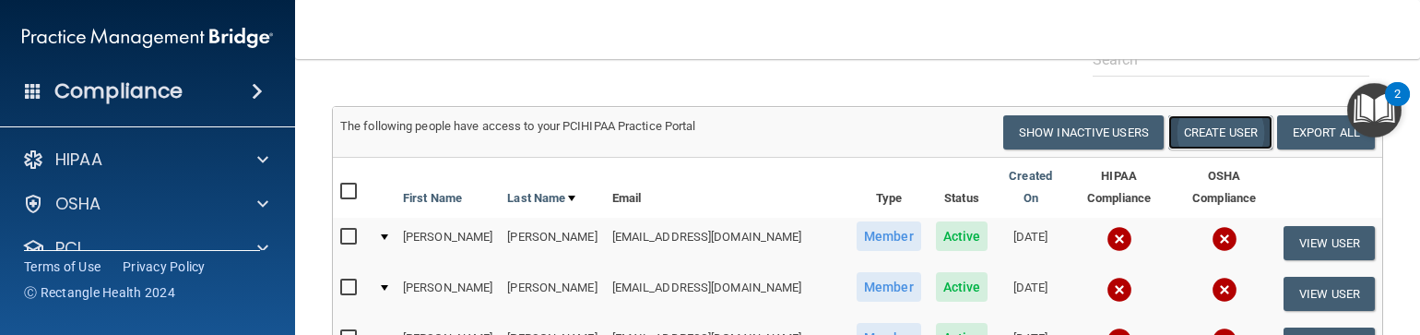
click at [1187, 149] on button "Create User" at bounding box center [1221, 132] width 104 height 34
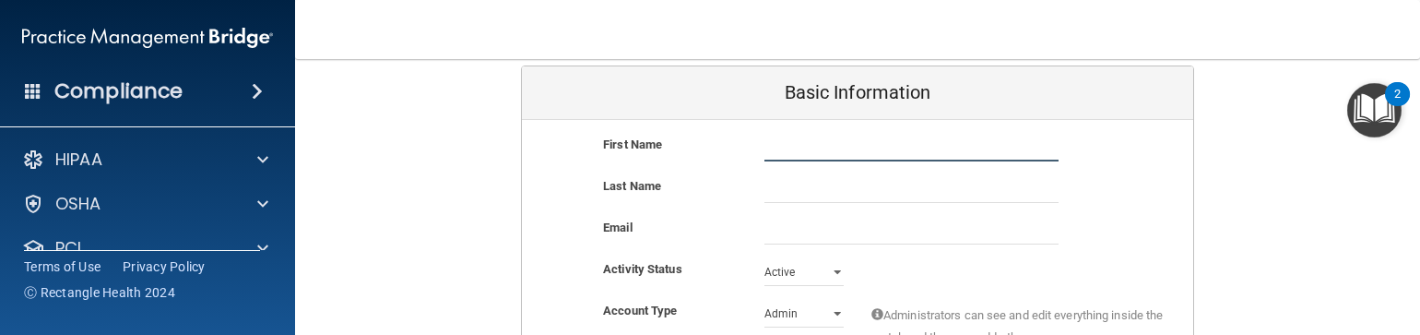
click at [845, 151] on input "text" at bounding box center [912, 148] width 294 height 28
type input "Klaire"
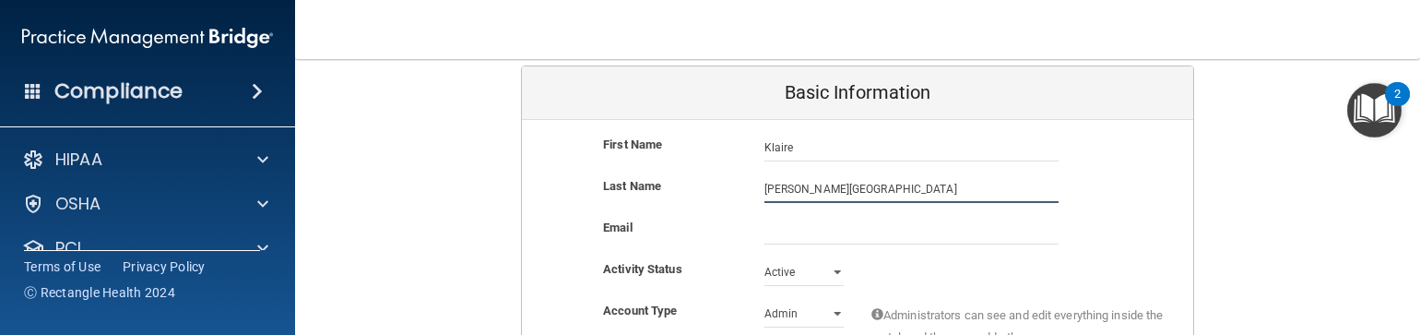
type input "Needham-Dilworth"
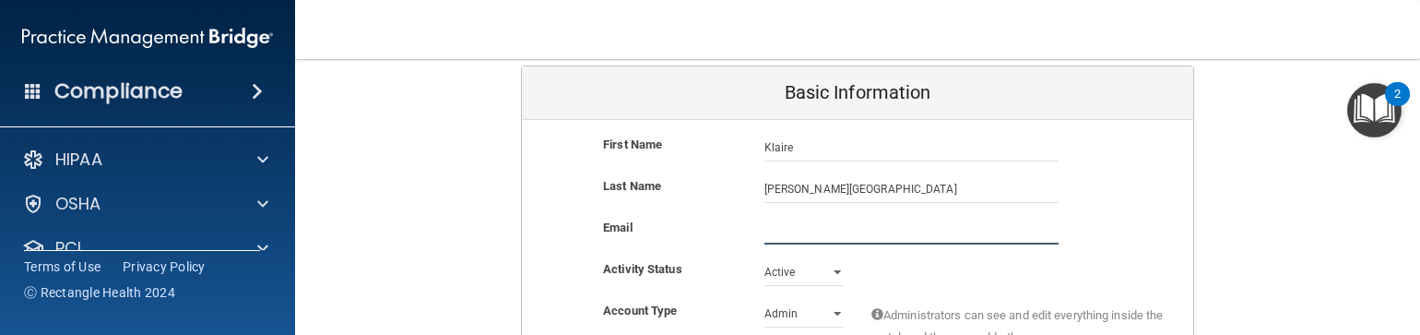
click at [841, 232] on input "email" at bounding box center [912, 231] width 294 height 28
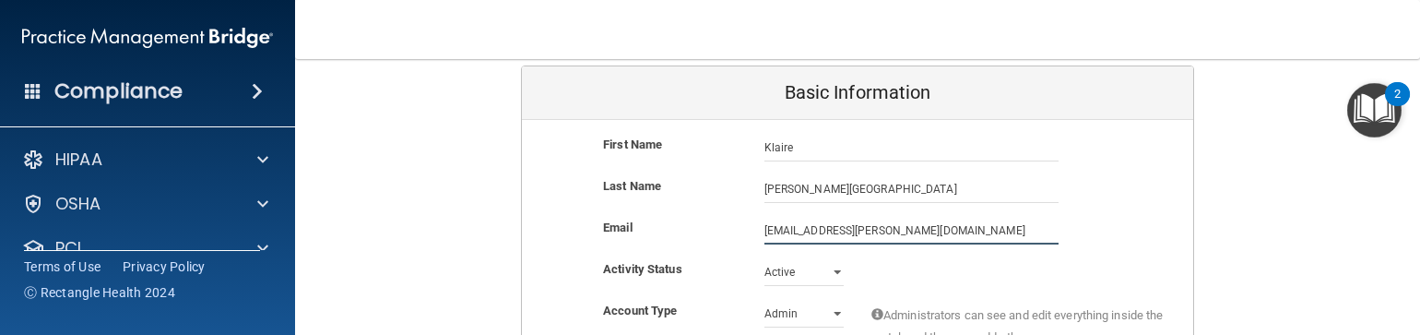
type input "klaire.dilworth@gmail.com"
click at [801, 311] on select "Admin Member" at bounding box center [804, 317] width 79 height 28
select select "practice_member"
click at [765, 300] on select "Admin Member" at bounding box center [804, 314] width 79 height 28
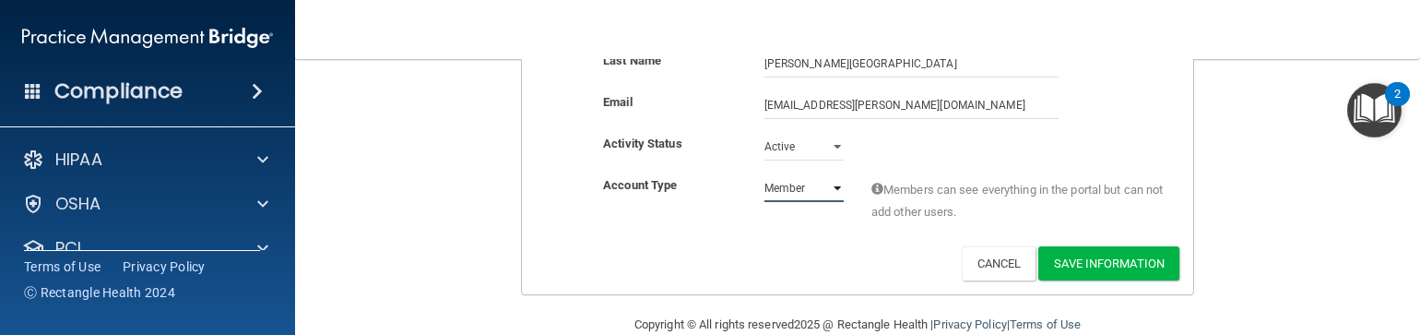
scroll to position [310, 0]
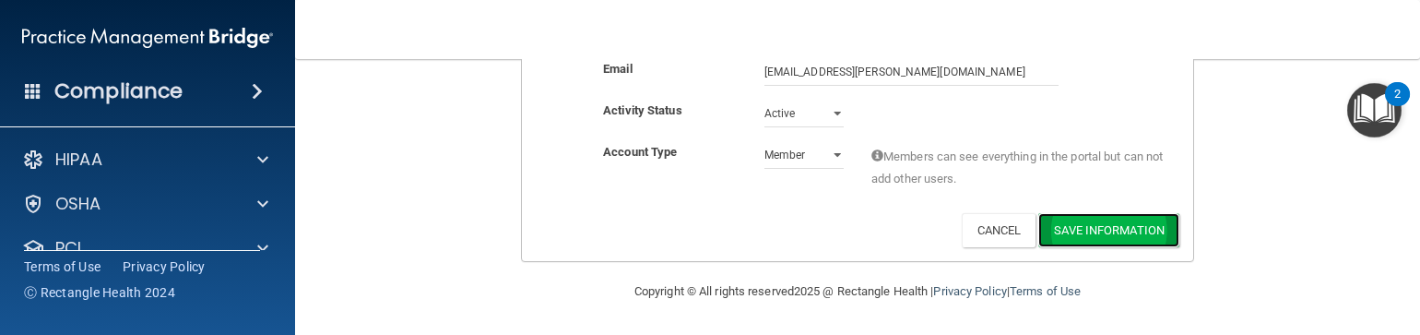
click at [1100, 231] on button "Save Information" at bounding box center [1109, 230] width 141 height 34
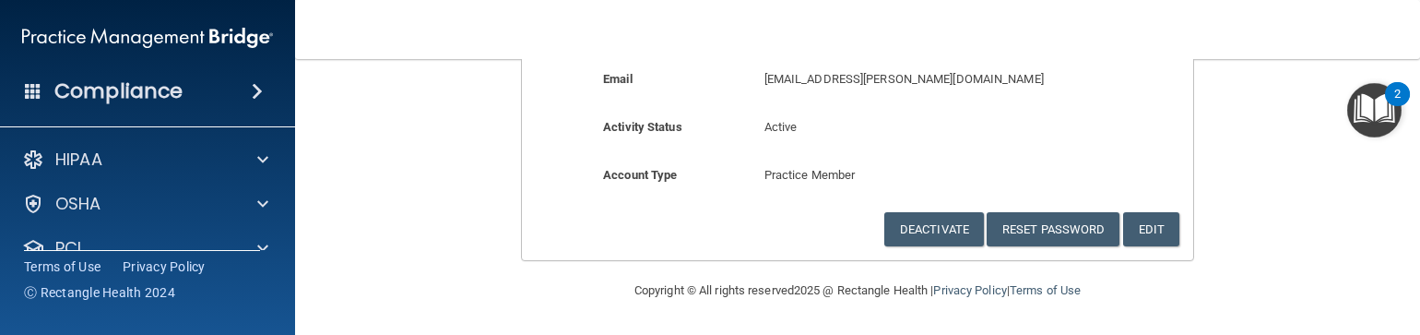
scroll to position [263, 0]
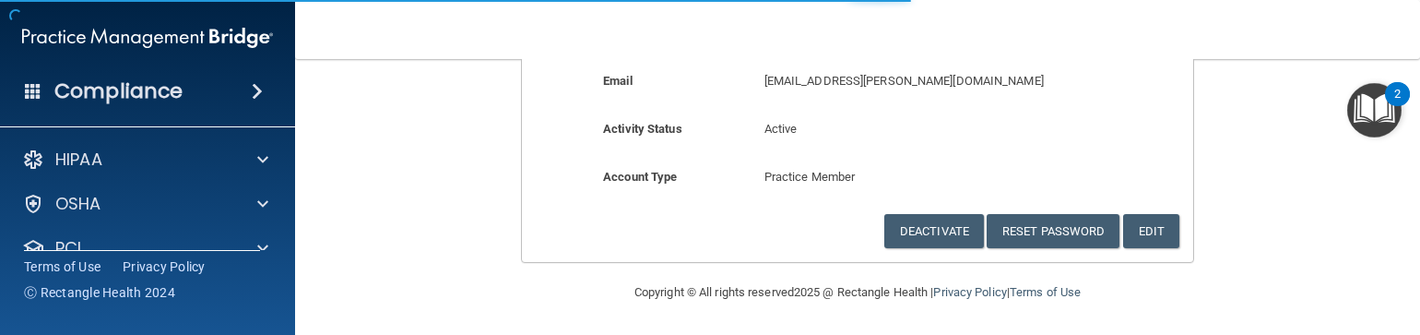
select select "20"
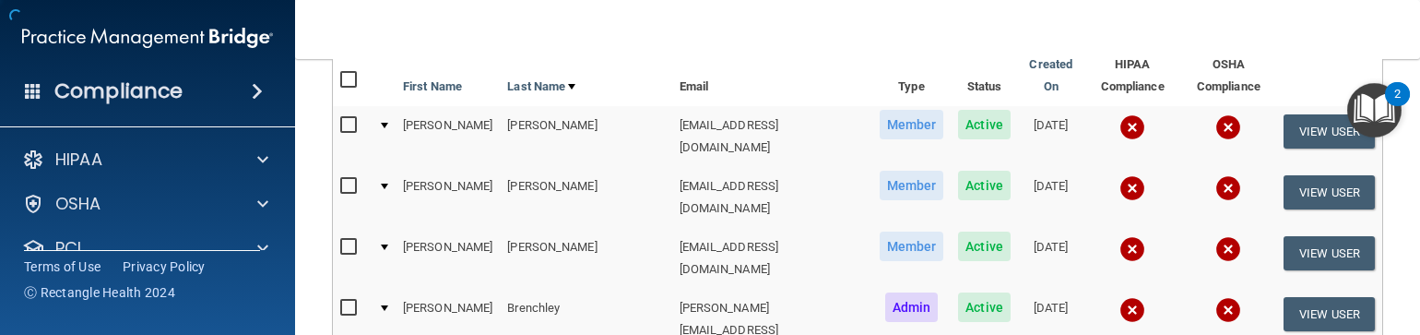
scroll to position [1222, 0]
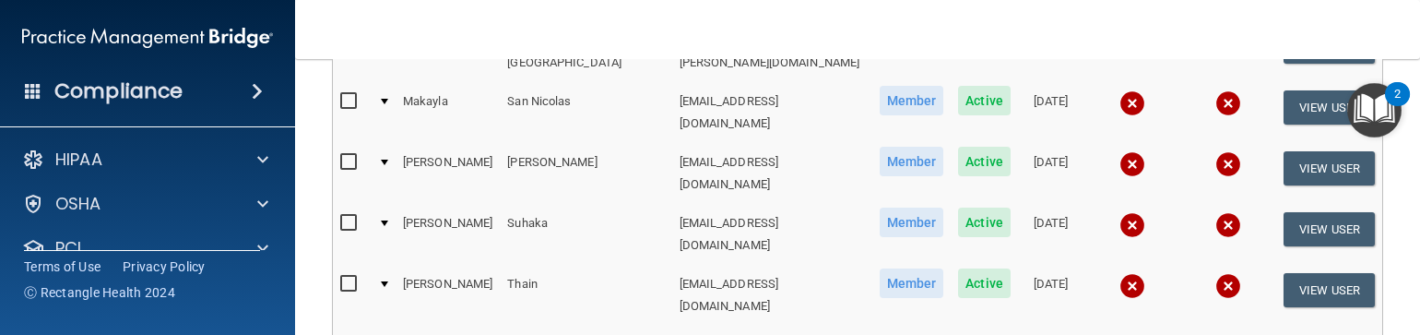
click at [1258, 30] on nav "Toggle navigation [PERSON_NAME] [PERSON_NAME][EMAIL_ADDRESS][DOMAIN_NAME] Manag…" at bounding box center [857, 29] width 1125 height 59
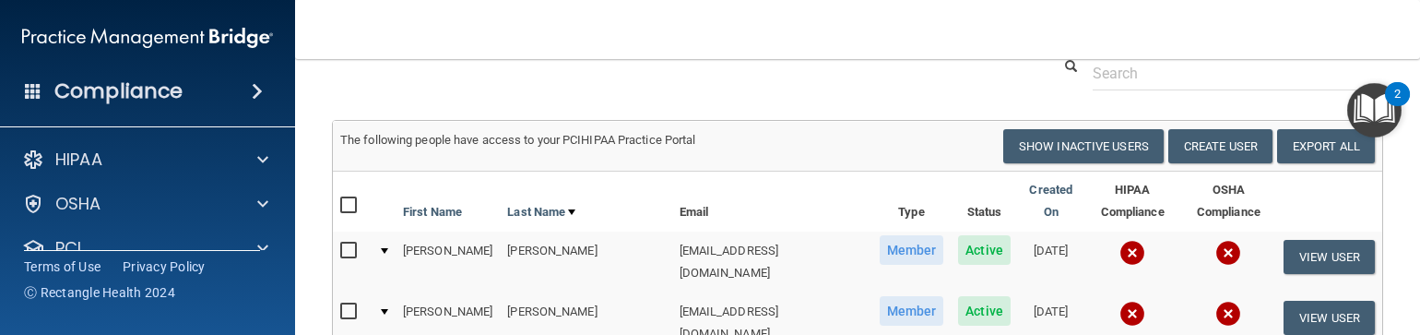
scroll to position [124, 0]
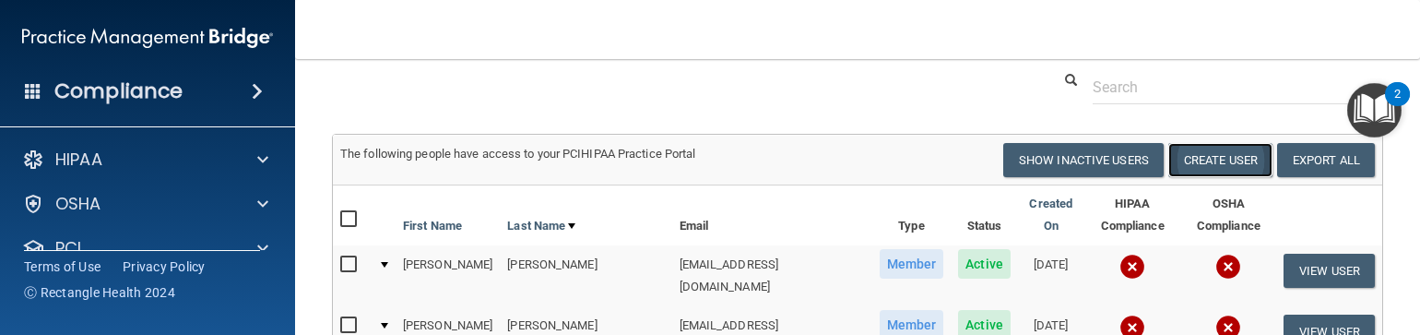
click at [1192, 177] on button "Create User" at bounding box center [1221, 160] width 104 height 34
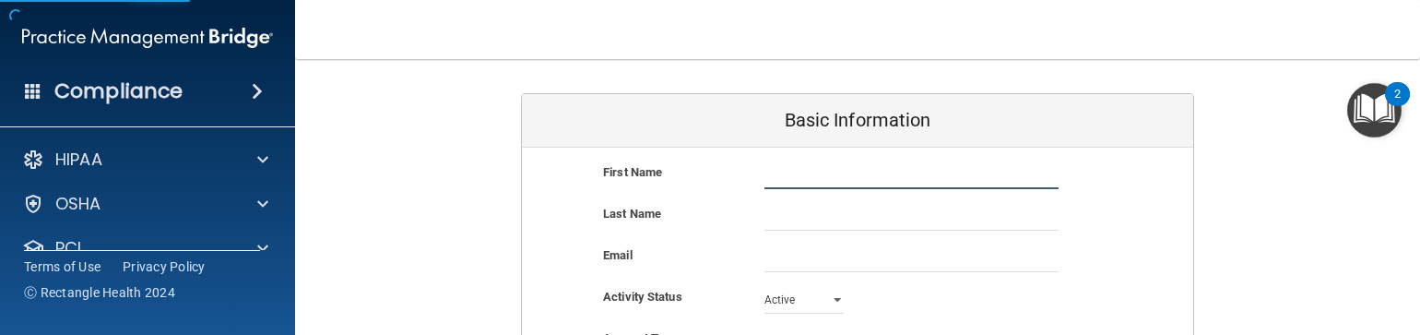
click at [871, 166] on input "text" at bounding box center [912, 175] width 294 height 28
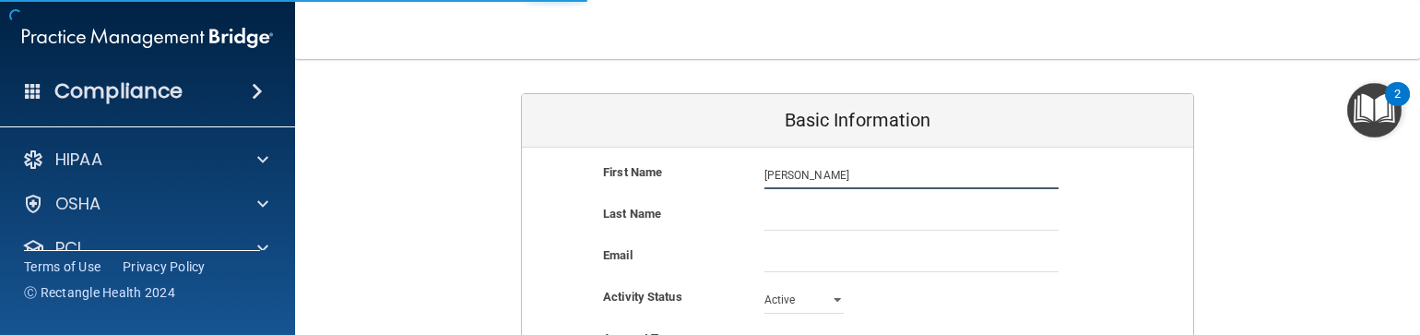
type input "Alissa"
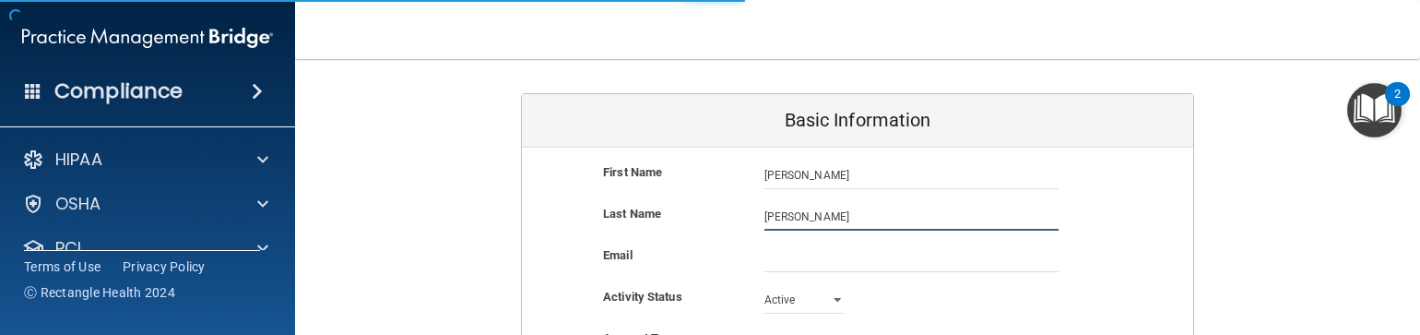
type input "Karren"
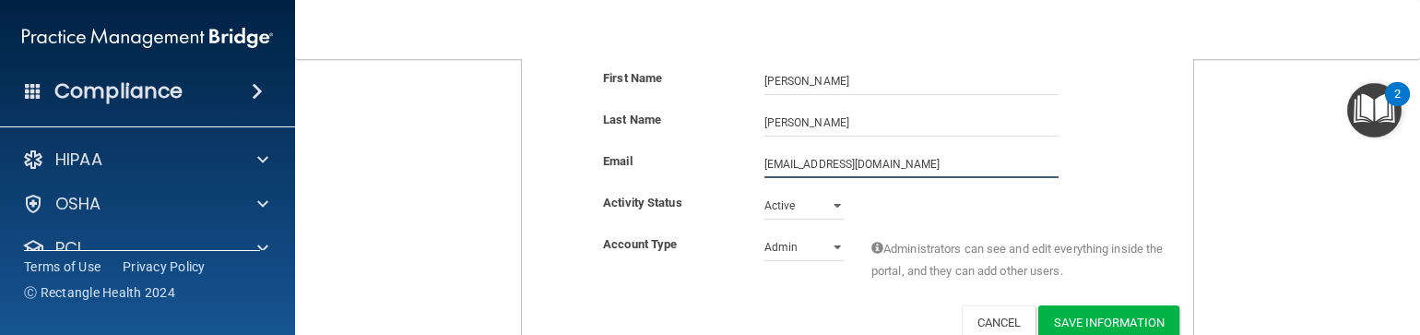
scroll to position [225, 0]
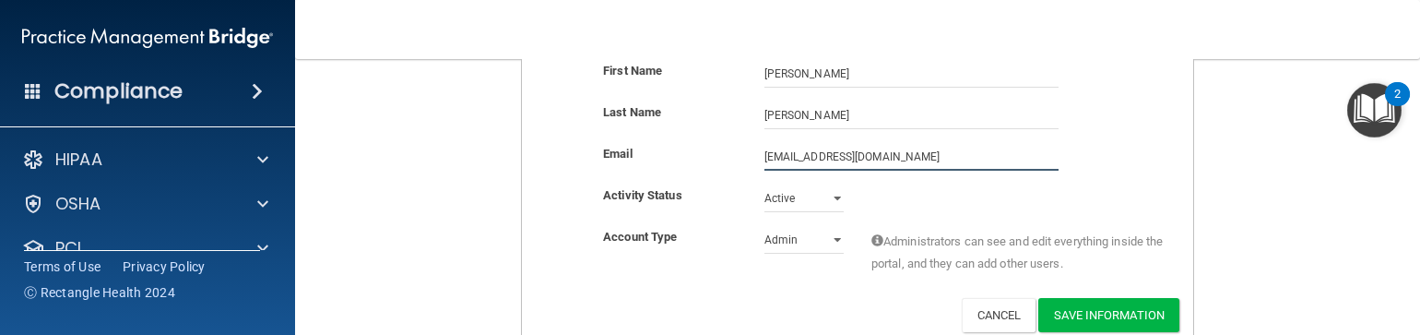
type input "alissakarren@gmail.com"
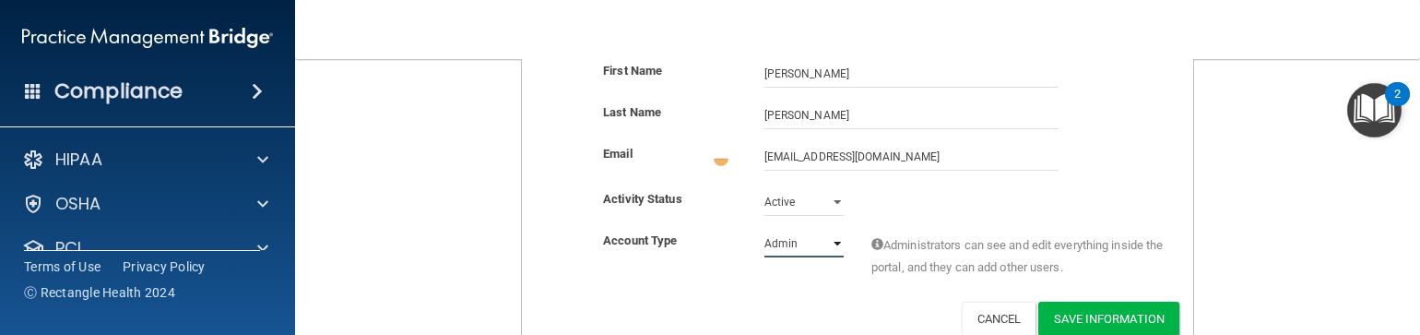
click at [830, 241] on select "Admin Member" at bounding box center [804, 244] width 79 height 28
select select "practice_member"
click at [765, 226] on select "Admin Member" at bounding box center [804, 240] width 79 height 28
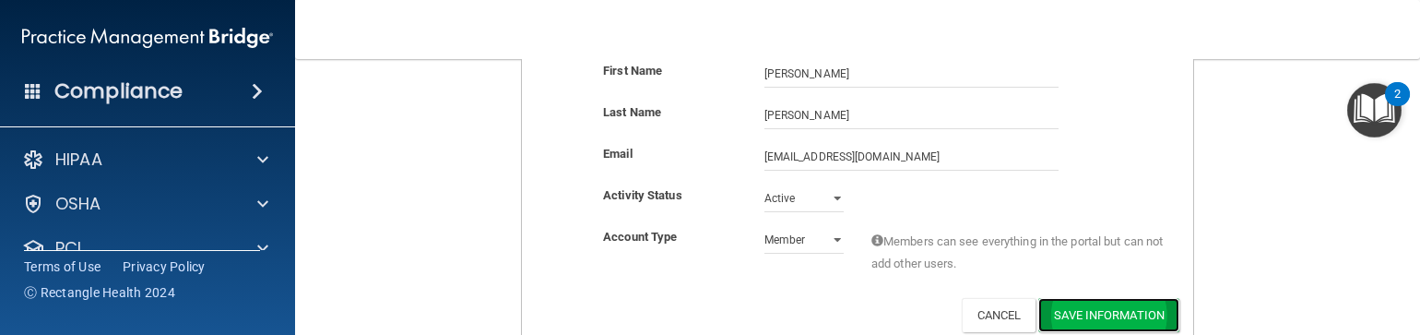
click at [1070, 309] on button "Save Information" at bounding box center [1109, 315] width 141 height 34
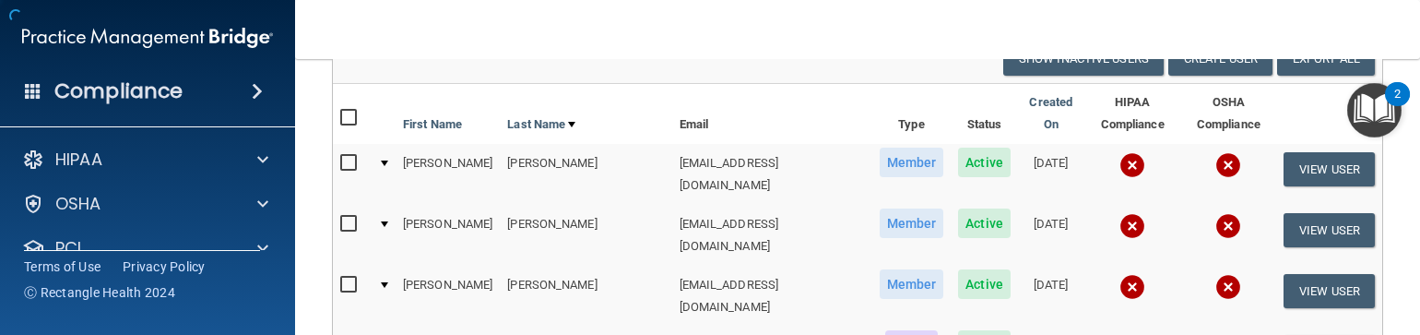
scroll to position [1235, 0]
